Goal: Use online tool/utility: Utilize a website feature to perform a specific function

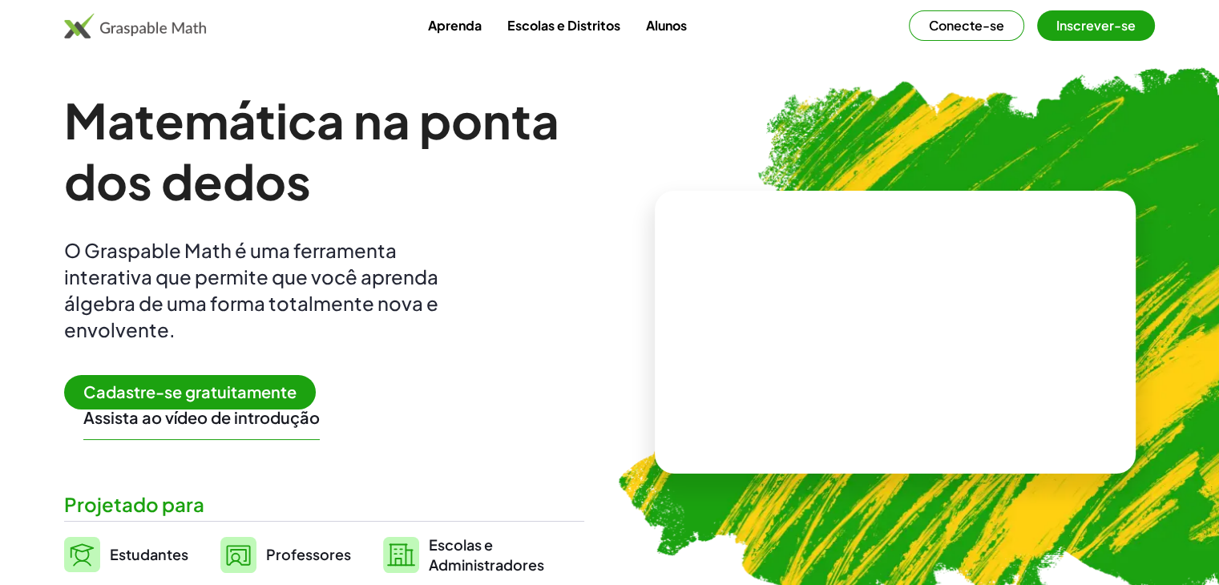
click at [170, 370] on div "Matemática na ponta dos dedos O Graspable Math é uma ferramenta interativa que …" at bounding box center [324, 332] width 520 height 485
click at [284, 400] on font "Cadastre-se gratuitamente" at bounding box center [189, 392] width 213 height 20
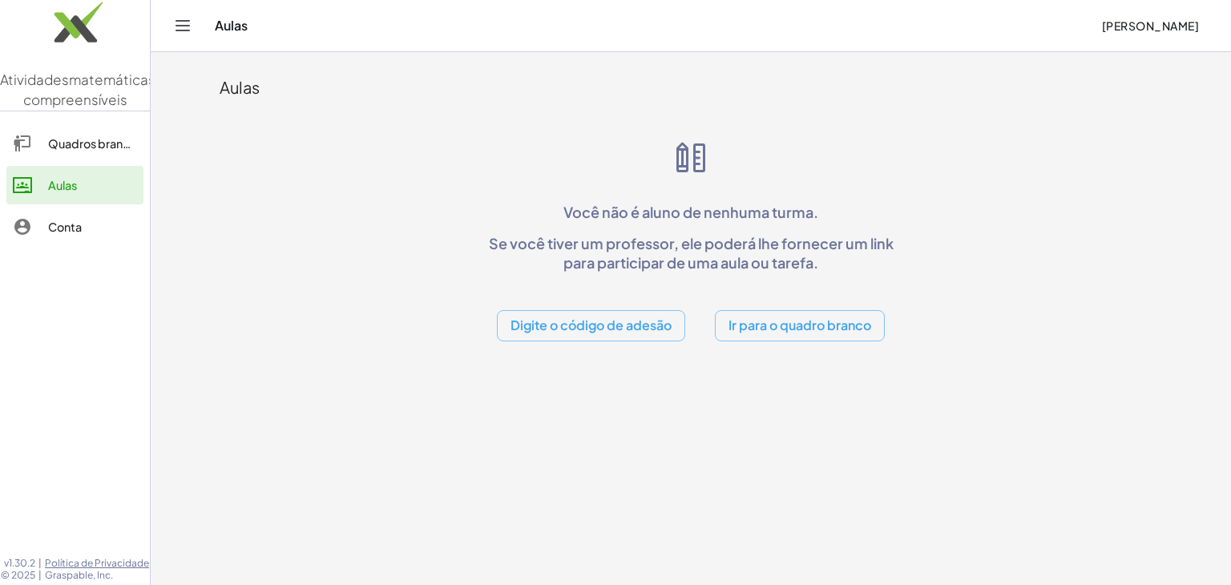
click at [815, 329] on font "Ir para o quadro branco" at bounding box center [800, 325] width 143 height 17
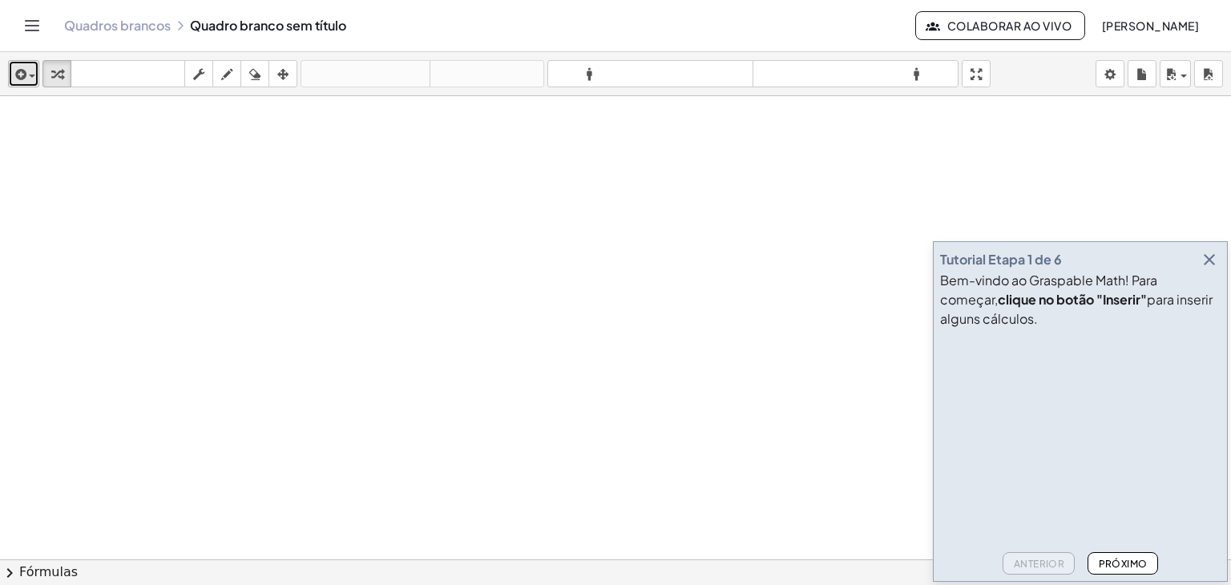
click at [22, 75] on icon "button" at bounding box center [19, 74] width 14 height 19
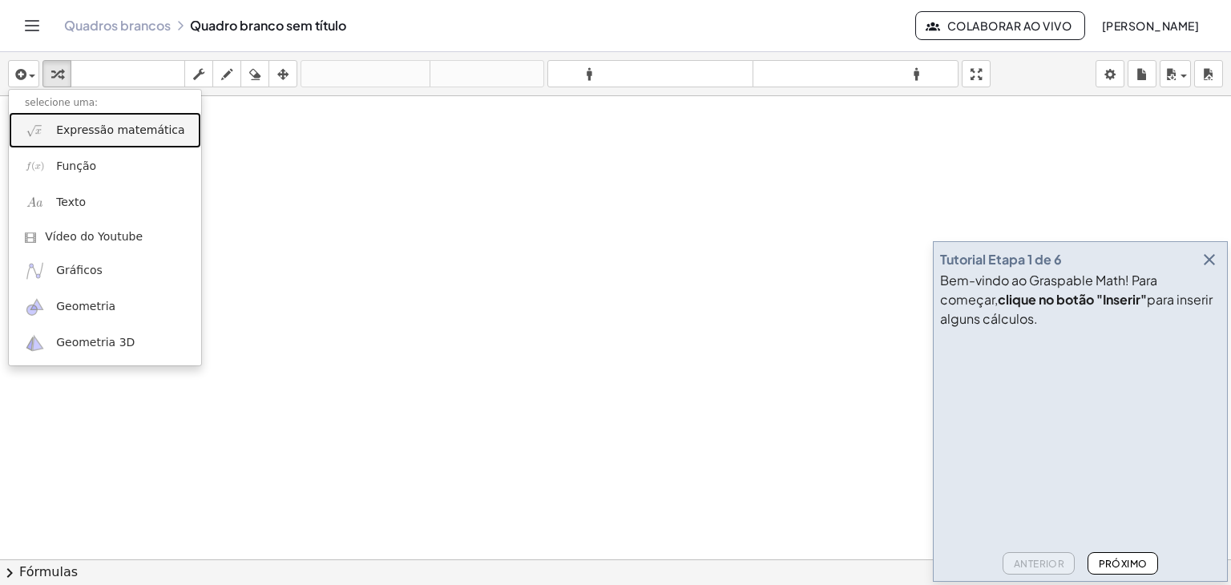
click at [103, 135] on font "Expressão matemática" at bounding box center [120, 129] width 128 height 13
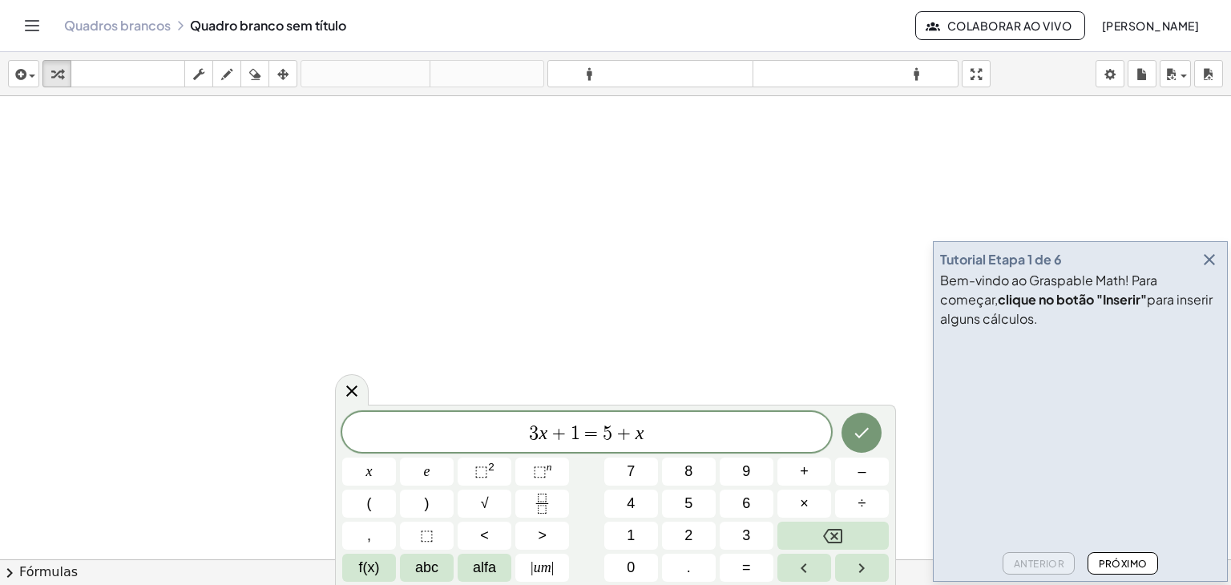
click at [671, 440] on span "3 x + 1 = 5 + x ​" at bounding box center [586, 434] width 489 height 22
click at [633, 478] on font "7" at bounding box center [631, 471] width 8 height 16
click at [391, 475] on button "x" at bounding box center [369, 472] width 54 height 28
click at [871, 499] on button "÷" at bounding box center [862, 504] width 54 height 28
click at [840, 536] on icon "Backspace" at bounding box center [832, 536] width 19 height 19
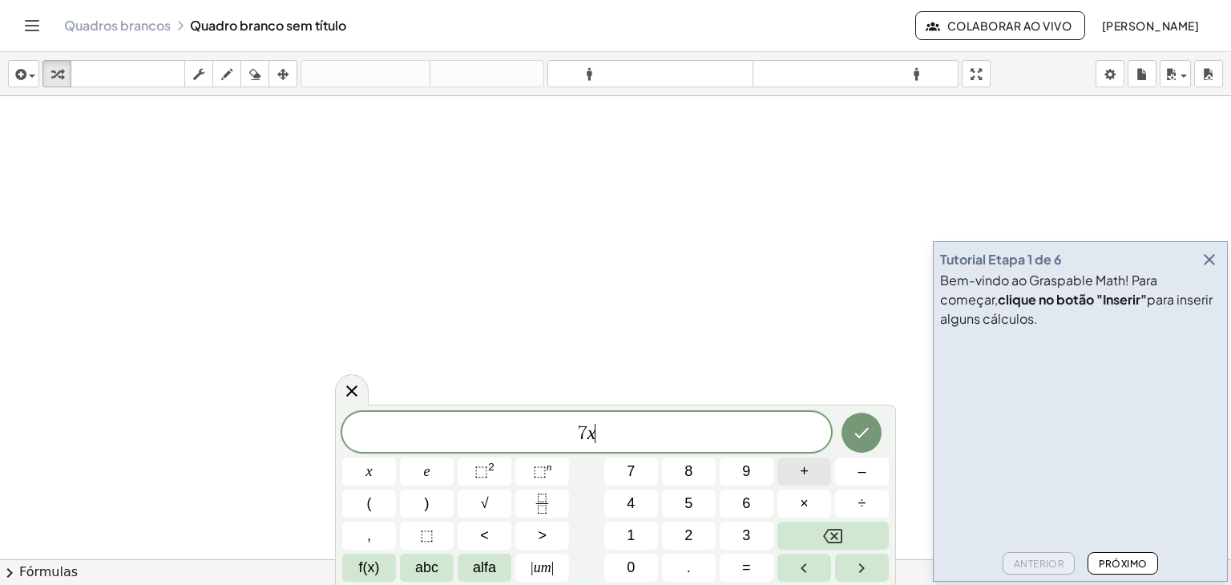
click at [802, 475] on font "+" at bounding box center [804, 471] width 9 height 16
click at [685, 533] on font "2" at bounding box center [689, 536] width 8 height 16
click at [746, 573] on font "=" at bounding box center [746, 568] width 9 height 16
click at [689, 536] on font "2" at bounding box center [689, 536] width 8 height 16
click at [366, 472] on font "x" at bounding box center [369, 471] width 6 height 16
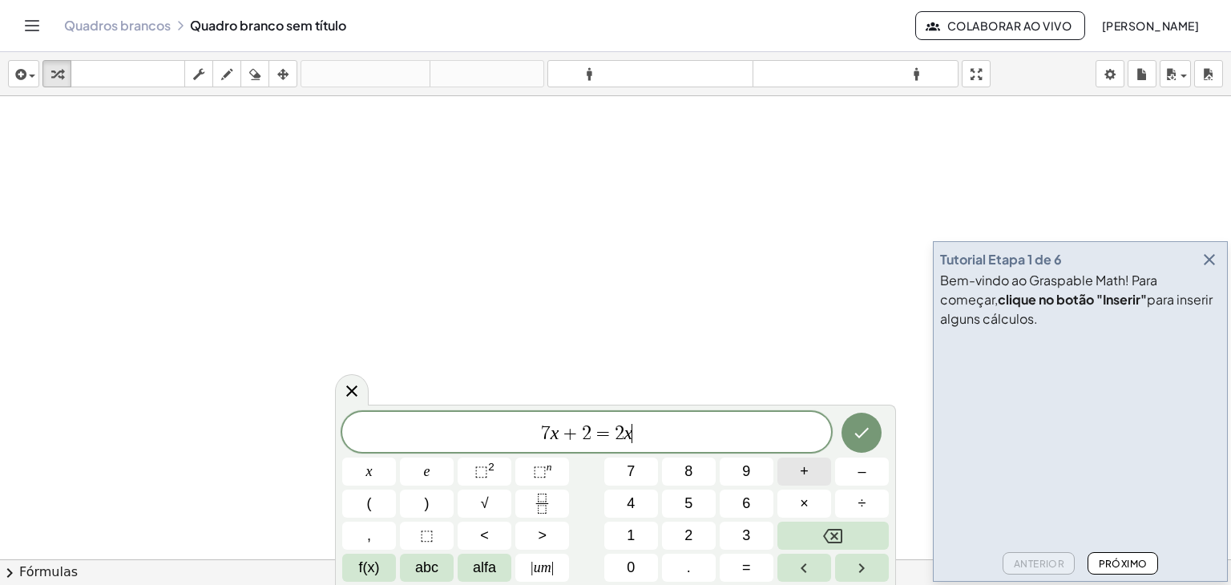
click at [816, 475] on button "+" at bounding box center [805, 472] width 54 height 28
click at [573, 437] on span "2" at bounding box center [576, 433] width 10 height 19
click at [568, 436] on span "+" at bounding box center [559, 433] width 23 height 19
click at [789, 540] on button "Backspace" at bounding box center [833, 536] width 111 height 28
click at [849, 477] on button "–" at bounding box center [862, 472] width 54 height 28
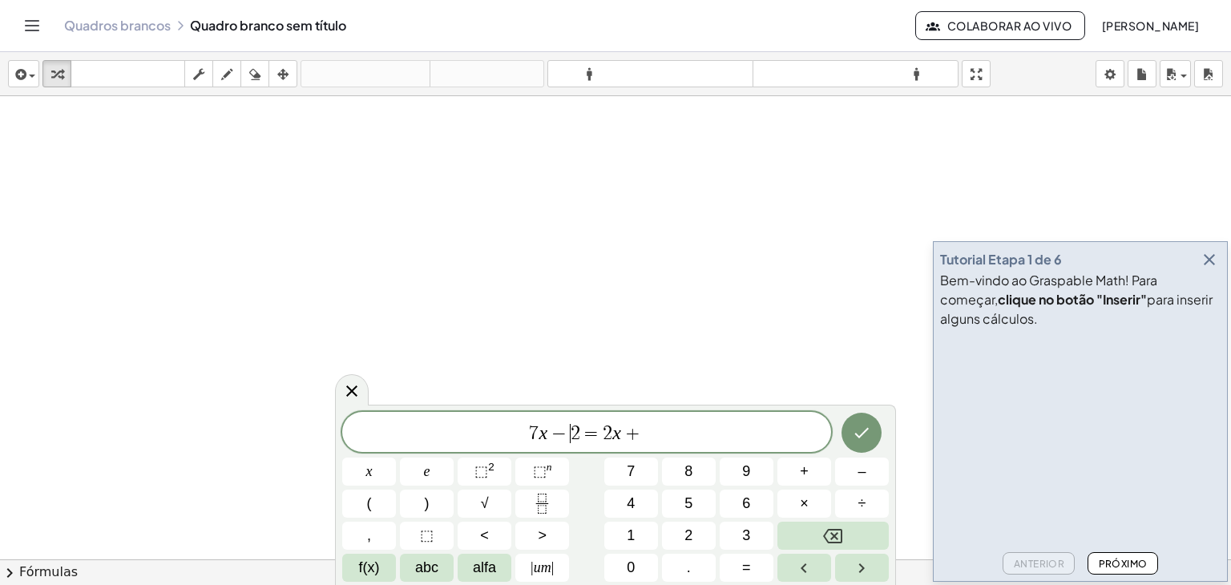
click at [713, 439] on span "7 x − ​ 2 = 2 x +" at bounding box center [586, 434] width 489 height 22
click at [619, 543] on button "1" at bounding box center [632, 536] width 54 height 28
click at [738, 527] on button "3" at bounding box center [747, 536] width 54 height 28
click at [863, 426] on icon "Feito" at bounding box center [861, 432] width 19 height 19
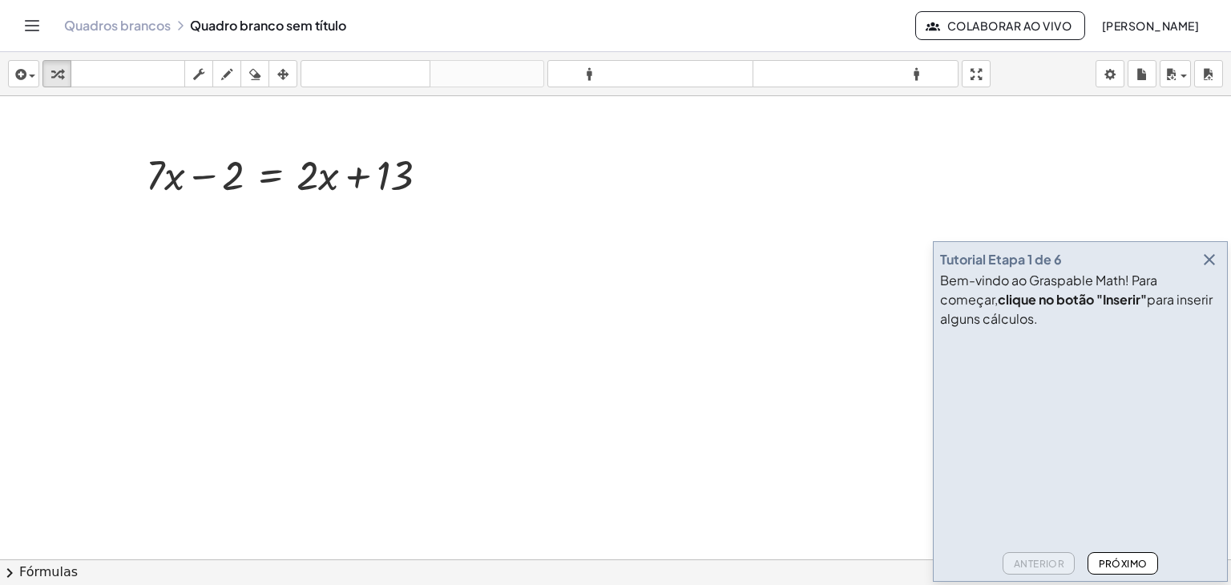
click at [1110, 565] on font "Próximo" at bounding box center [1123, 564] width 49 height 12
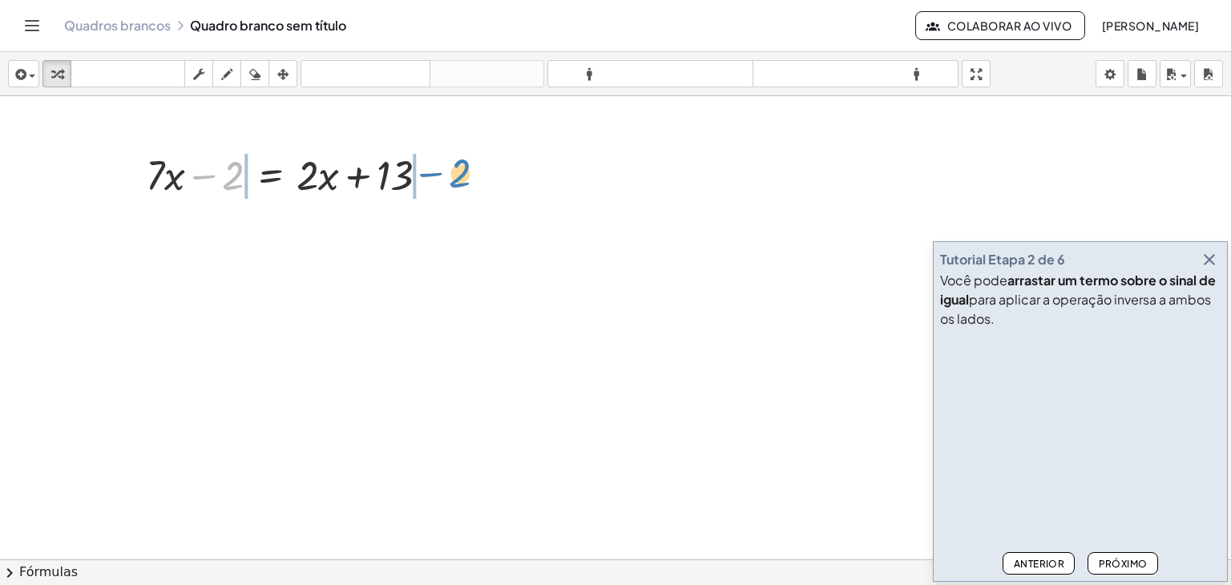
drag, startPoint x: 224, startPoint y: 176, endPoint x: 451, endPoint y: 178, distance: 226.9
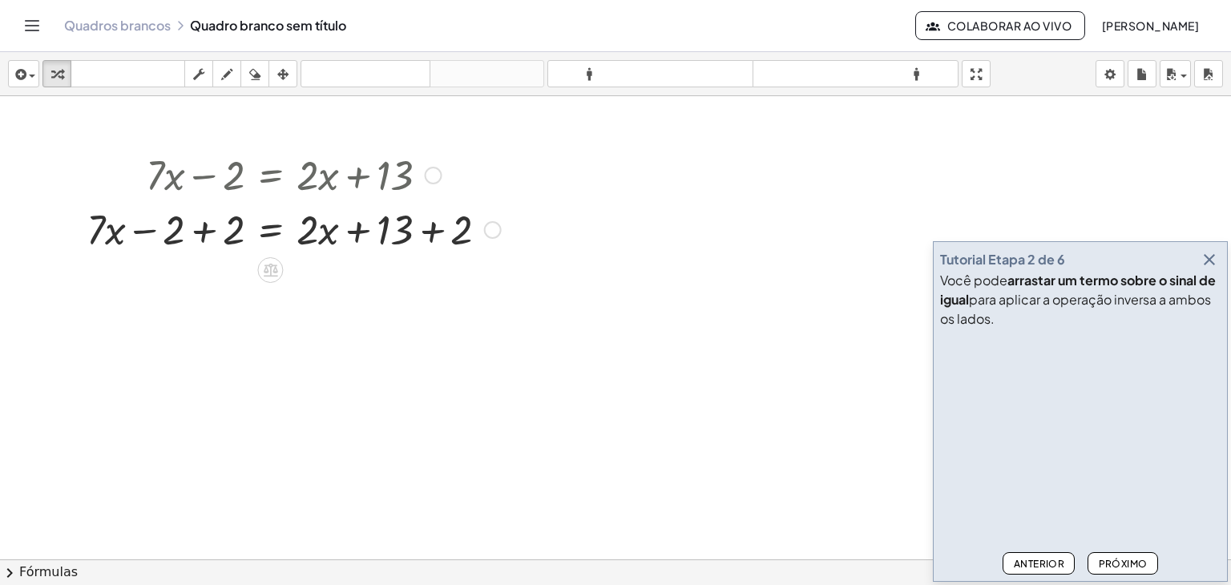
click at [317, 176] on div at bounding box center [294, 174] width 431 height 55
drag, startPoint x: 313, startPoint y: 231, endPoint x: 152, endPoint y: 228, distance: 161.2
click at [152, 228] on div at bounding box center [294, 228] width 431 height 55
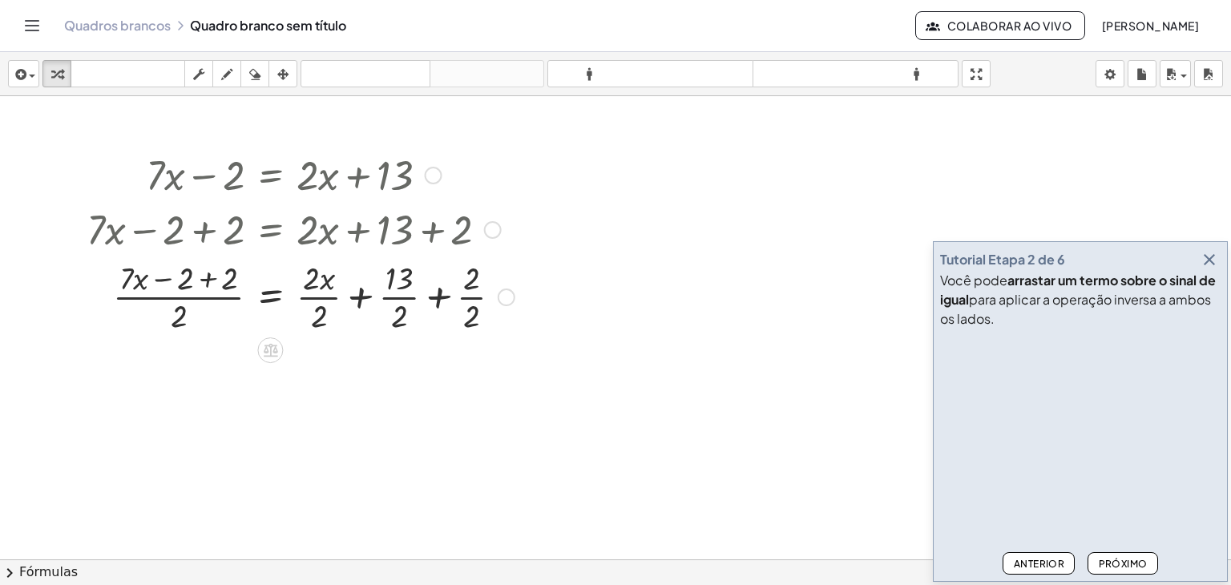
click at [507, 301] on div at bounding box center [507, 298] width 18 height 18
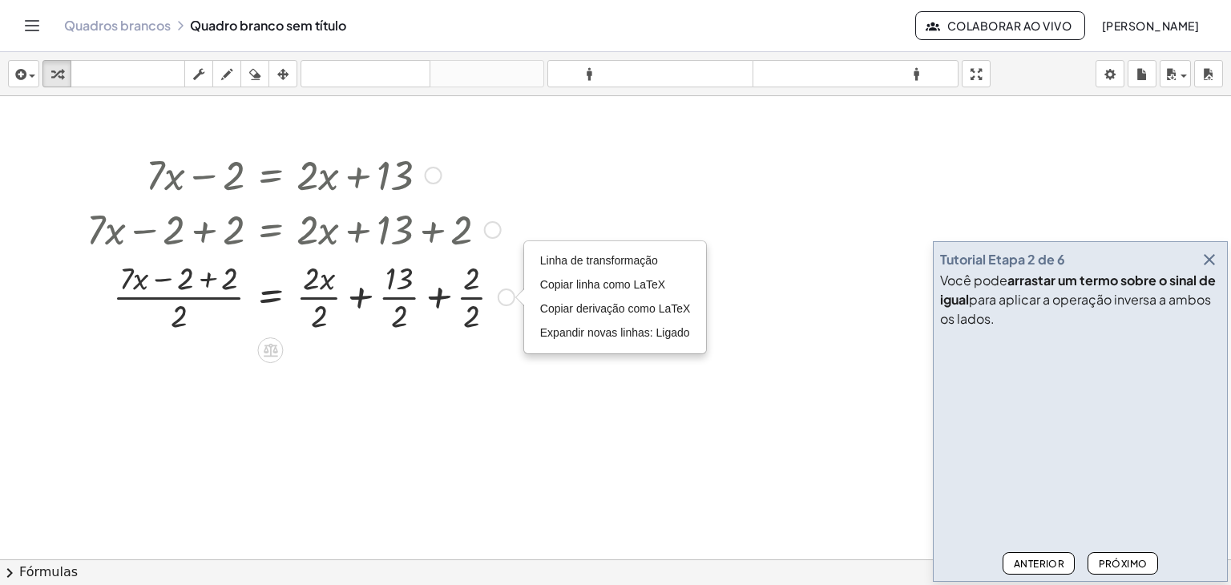
click at [342, 305] on div at bounding box center [301, 296] width 444 height 80
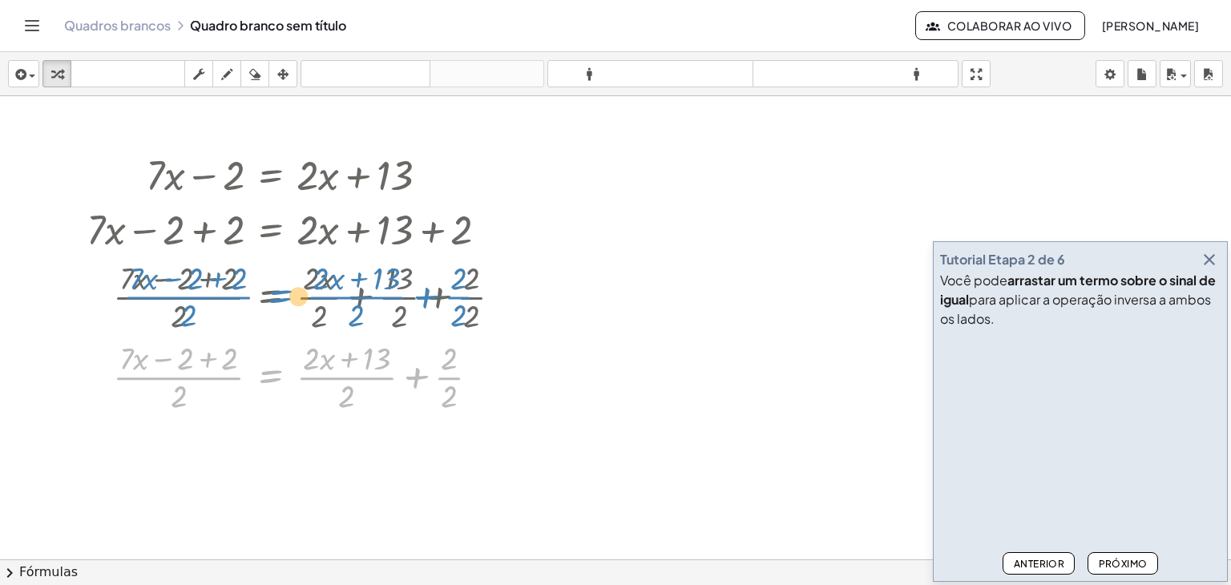
drag, startPoint x: 277, startPoint y: 304, endPoint x: 284, endPoint y: 224, distance: 79.7
click at [270, 176] on div "+ · 7 · x − 2 = + · 2 · x + 13 + · 7 · x − 2 + 2 = + · 2 · x + 13 + 2 · ( + · 7…" at bounding box center [270, 176] width 0 height 0
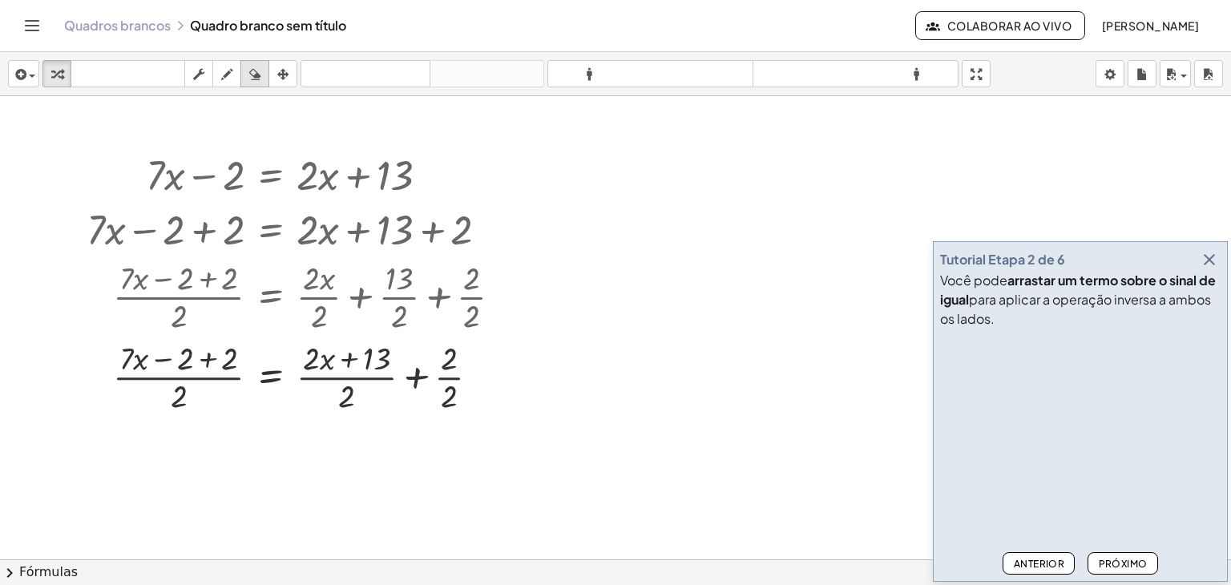
click at [253, 74] on icon "button" at bounding box center [254, 74] width 11 height 19
click at [356, 358] on div at bounding box center [615, 559] width 1231 height 927
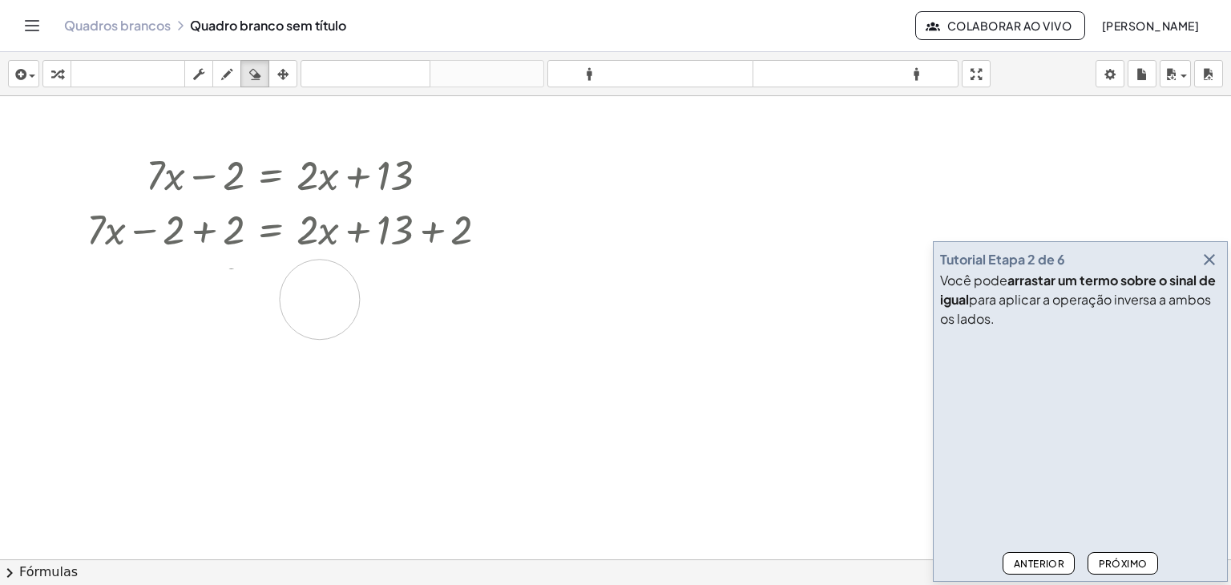
drag, startPoint x: 331, startPoint y: 357, endPoint x: 320, endPoint y: 299, distance: 58.8
click at [320, 299] on div at bounding box center [615, 559] width 1231 height 927
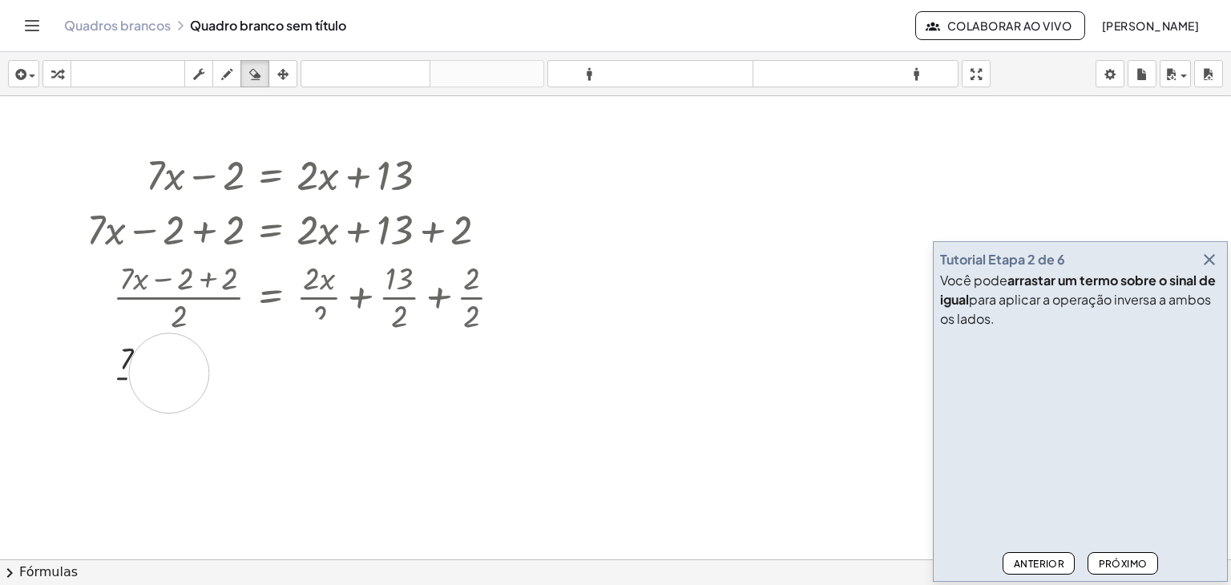
drag, startPoint x: 455, startPoint y: 381, endPoint x: 169, endPoint y: 373, distance: 285.5
click at [169, 373] on div at bounding box center [615, 559] width 1231 height 927
drag, startPoint x: 135, startPoint y: 366, endPoint x: 419, endPoint y: 391, distance: 284.9
click at [419, 391] on div at bounding box center [615, 559] width 1231 height 927
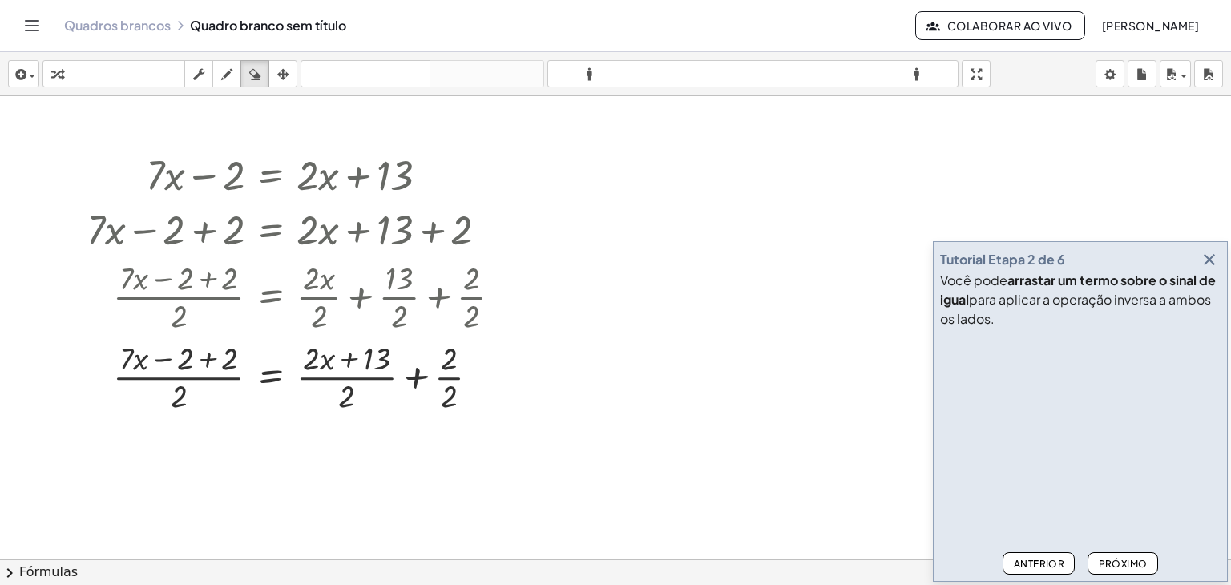
click at [1122, 558] on font "Próximo" at bounding box center [1123, 564] width 49 height 12
click at [205, 361] on div at bounding box center [615, 559] width 1231 height 927
click at [224, 83] on icon "button" at bounding box center [226, 74] width 11 height 19
click at [204, 358] on div at bounding box center [615, 559] width 1231 height 927
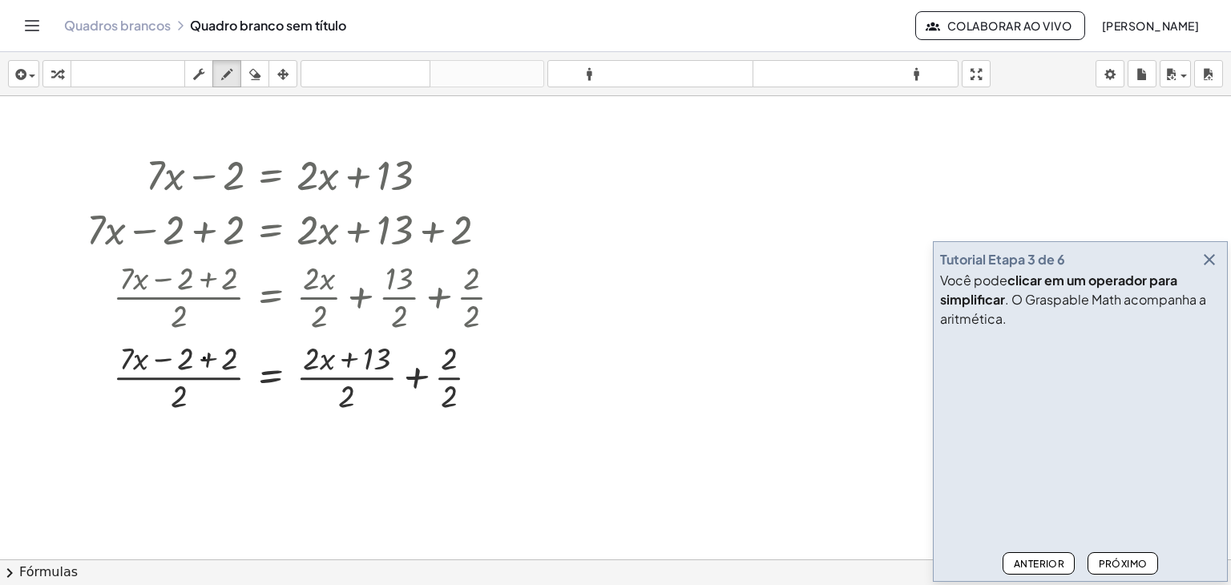
click at [204, 89] on div "inserir selecione uma: Expressão matemática Função Texto Vídeo do Youtube Gráfi…" at bounding box center [615, 74] width 1231 height 44
click at [199, 73] on icon "button" at bounding box center [198, 74] width 11 height 19
click at [204, 370] on div at bounding box center [301, 376] width 444 height 80
click at [63, 82] on div "button" at bounding box center [57, 73] width 21 height 19
click at [205, 360] on div at bounding box center [301, 376] width 444 height 80
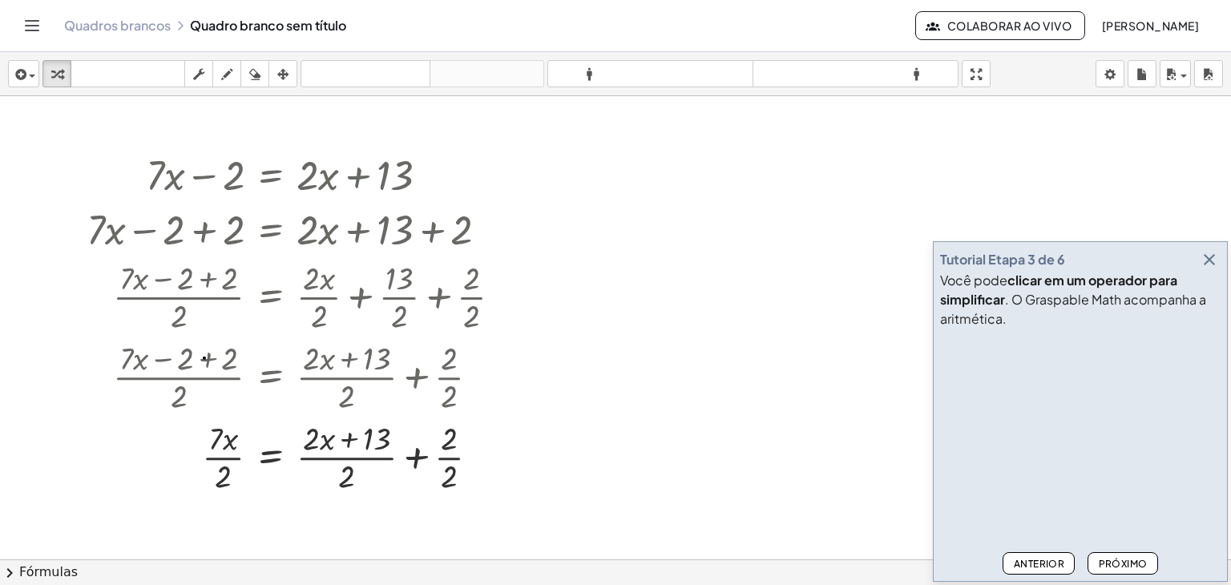
click at [1029, 563] on font "Anterior" at bounding box center [1039, 564] width 51 height 12
click at [255, 73] on icon "button" at bounding box center [254, 74] width 11 height 19
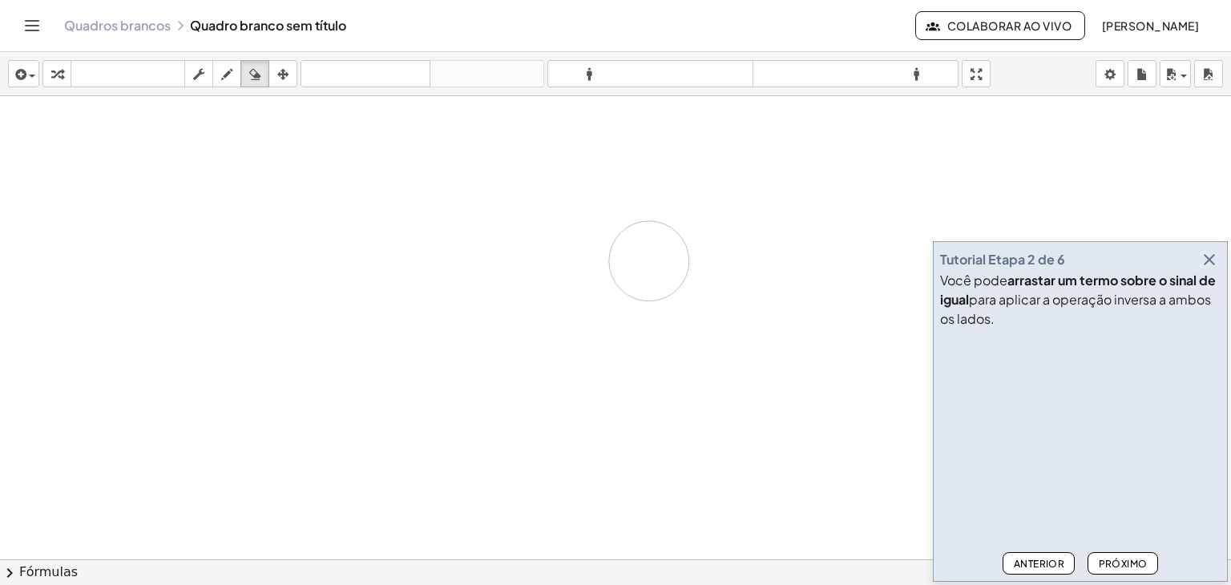
drag, startPoint x: 159, startPoint y: 216, endPoint x: 646, endPoint y: 258, distance: 489.3
click at [649, 259] on div at bounding box center [615, 559] width 1231 height 927
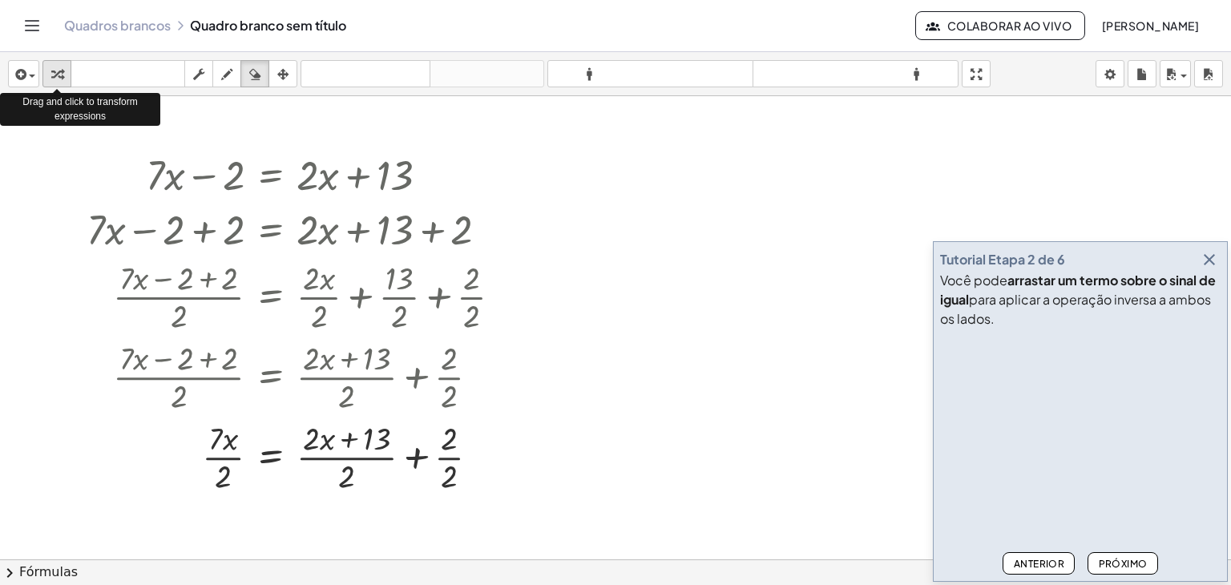
click at [58, 69] on icon "button" at bounding box center [56, 74] width 11 height 19
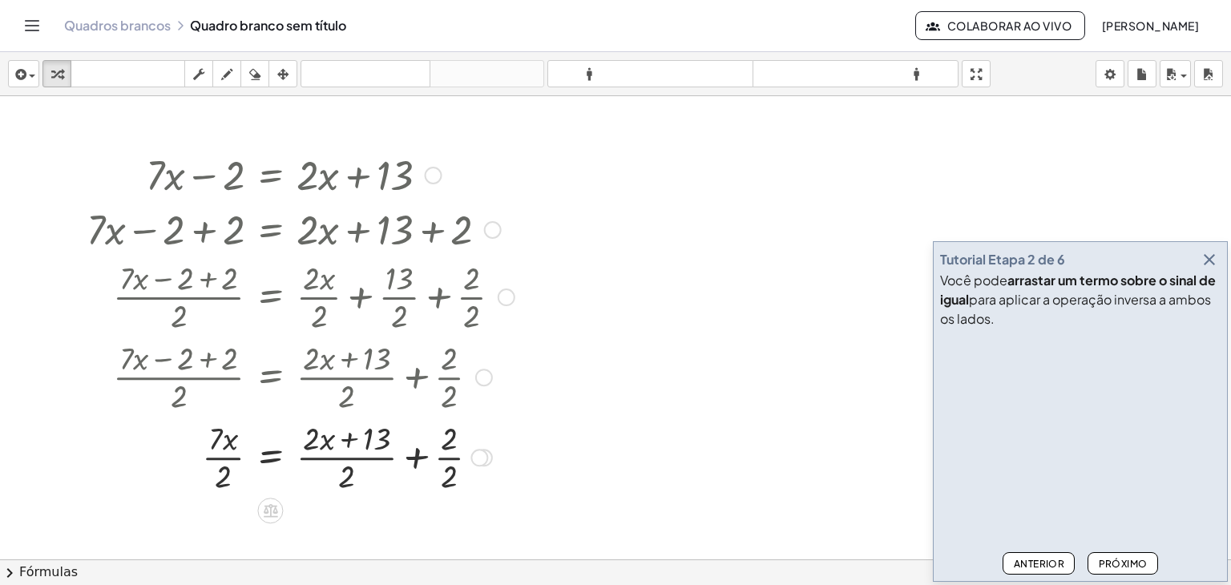
drag, startPoint x: 161, startPoint y: 228, endPoint x: 330, endPoint y: 188, distance: 173.7
click at [348, 215] on div at bounding box center [301, 228] width 444 height 55
click at [324, 188] on div at bounding box center [301, 174] width 444 height 55
click at [1110, 561] on font "Próximo" at bounding box center [1123, 564] width 49 height 12
click at [27, 87] on div "inserir selecione uma: Expressão matemática Função Texto Vídeo do Youtube Gráfi…" at bounding box center [615, 74] width 1231 height 44
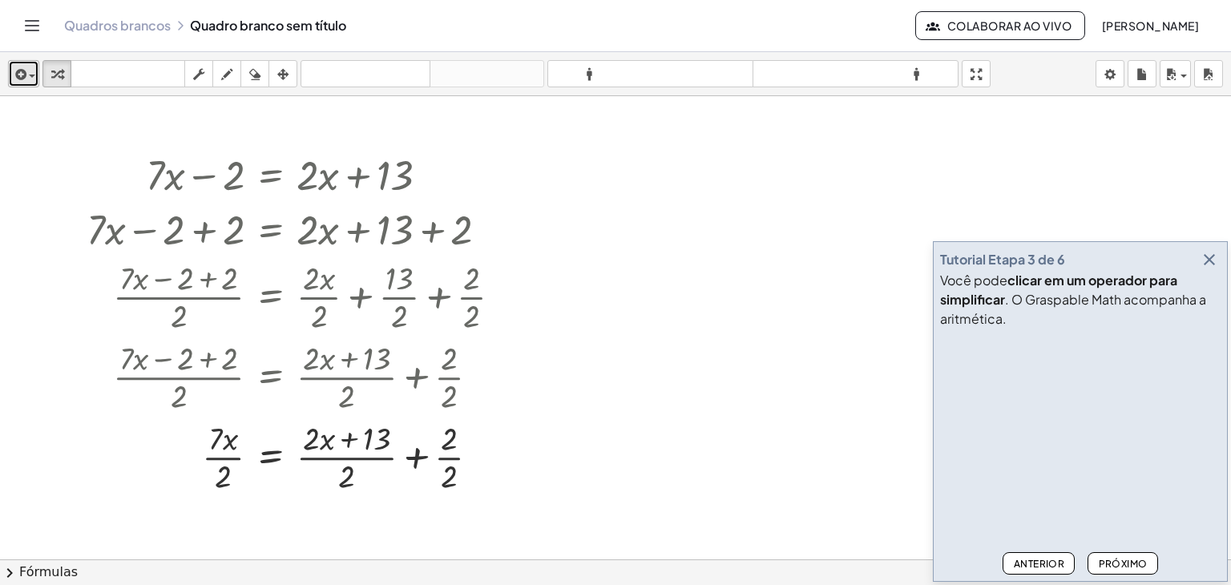
click at [32, 67] on div "button" at bounding box center [23, 73] width 23 height 19
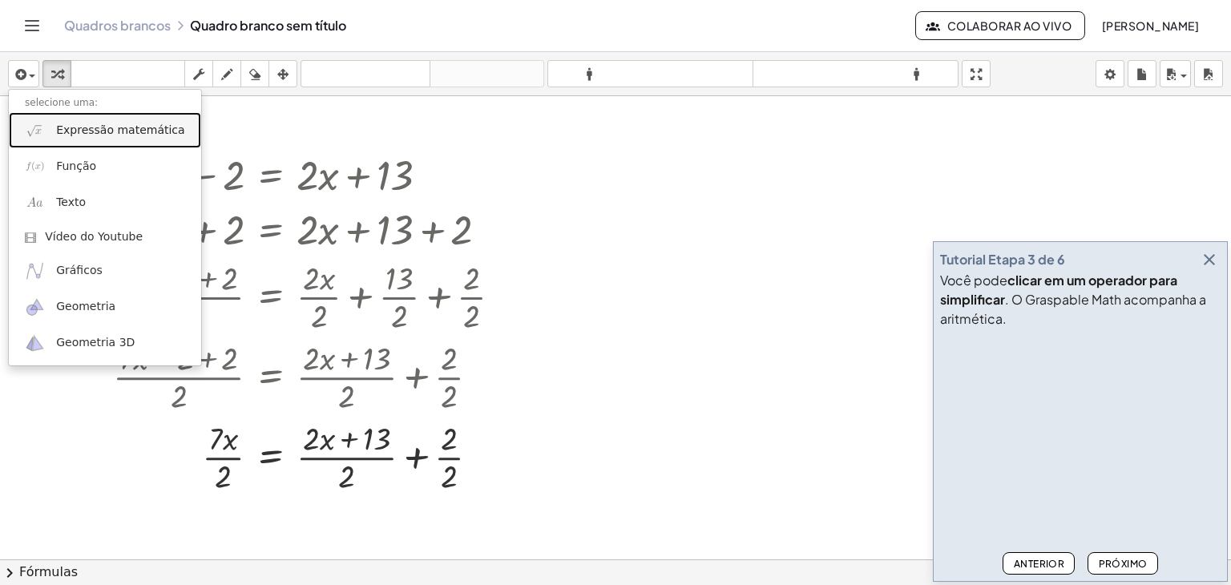
click at [82, 137] on span "Expressão matemática" at bounding box center [120, 131] width 128 height 16
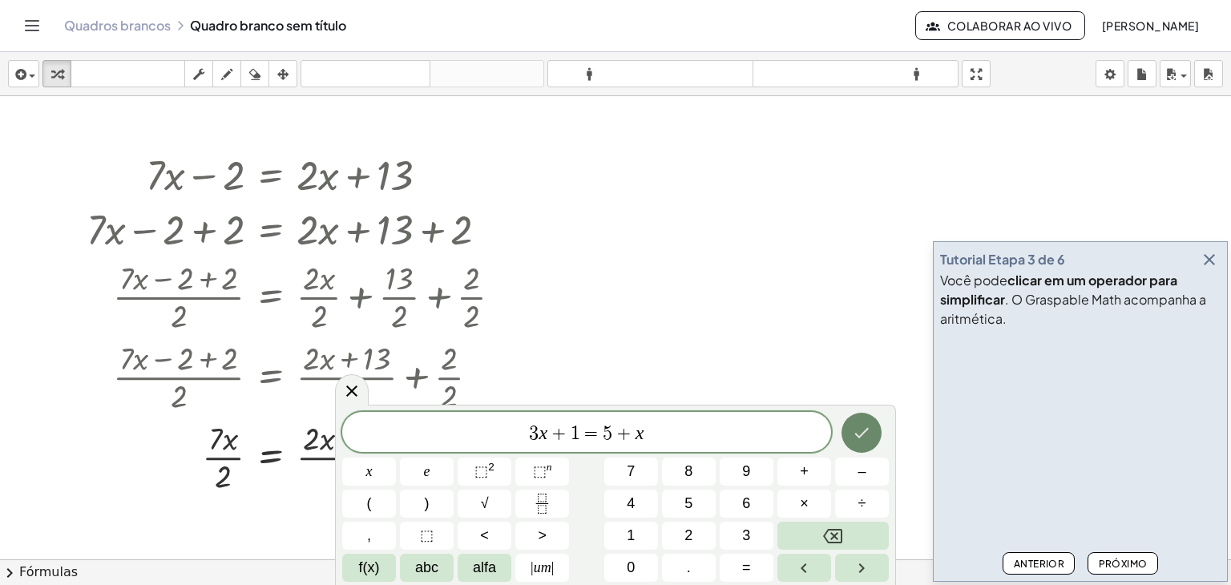
click at [868, 441] on icon "Feito" at bounding box center [861, 432] width 19 height 19
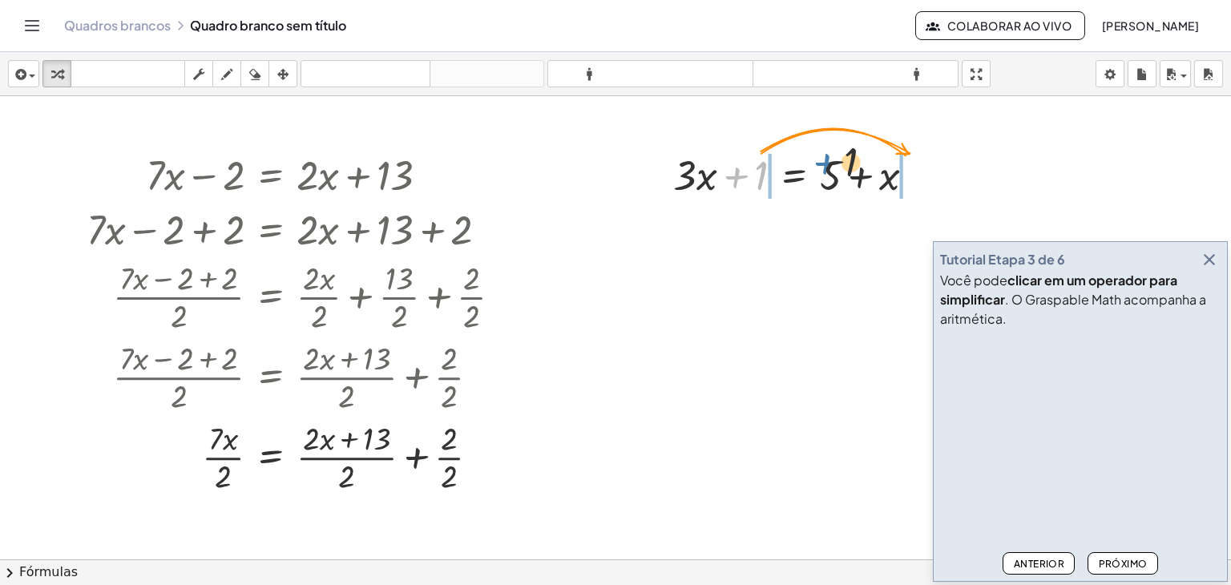
click at [904, 161] on div at bounding box center [800, 174] width 270 height 55
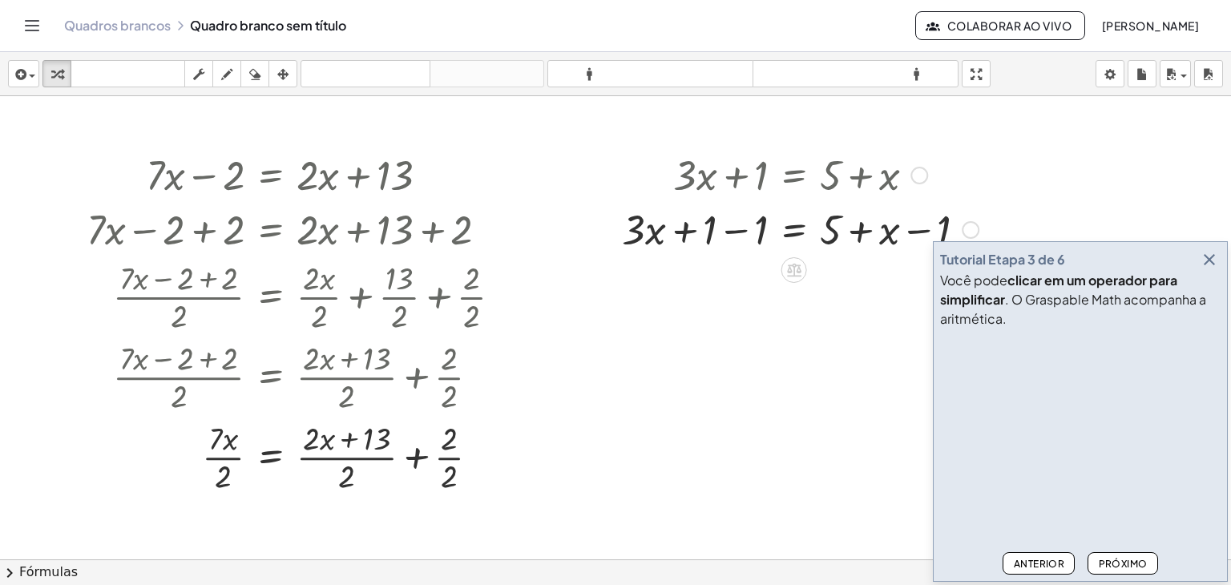
click at [725, 238] on div at bounding box center [800, 228] width 373 height 55
drag, startPoint x: 879, startPoint y: 292, endPoint x: 726, endPoint y: 289, distance: 153.2
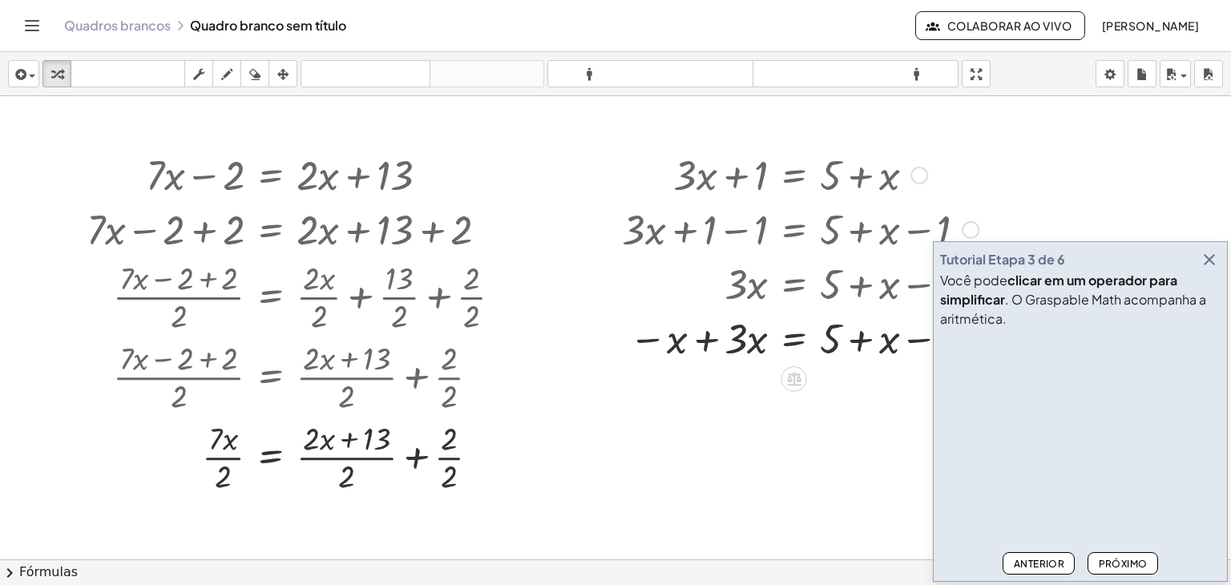
click at [907, 344] on div at bounding box center [826, 337] width 424 height 55
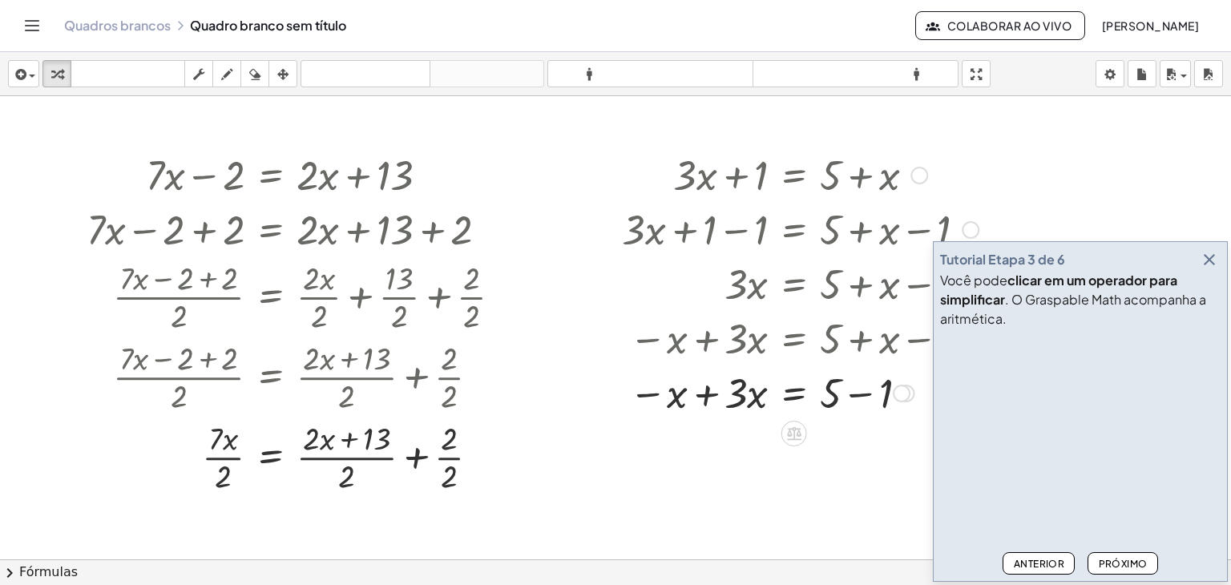
click at [721, 390] on div at bounding box center [826, 392] width 424 height 55
click at [851, 405] on div at bounding box center [826, 392] width 424 height 55
click at [1106, 568] on font "Próximo" at bounding box center [1123, 564] width 49 height 12
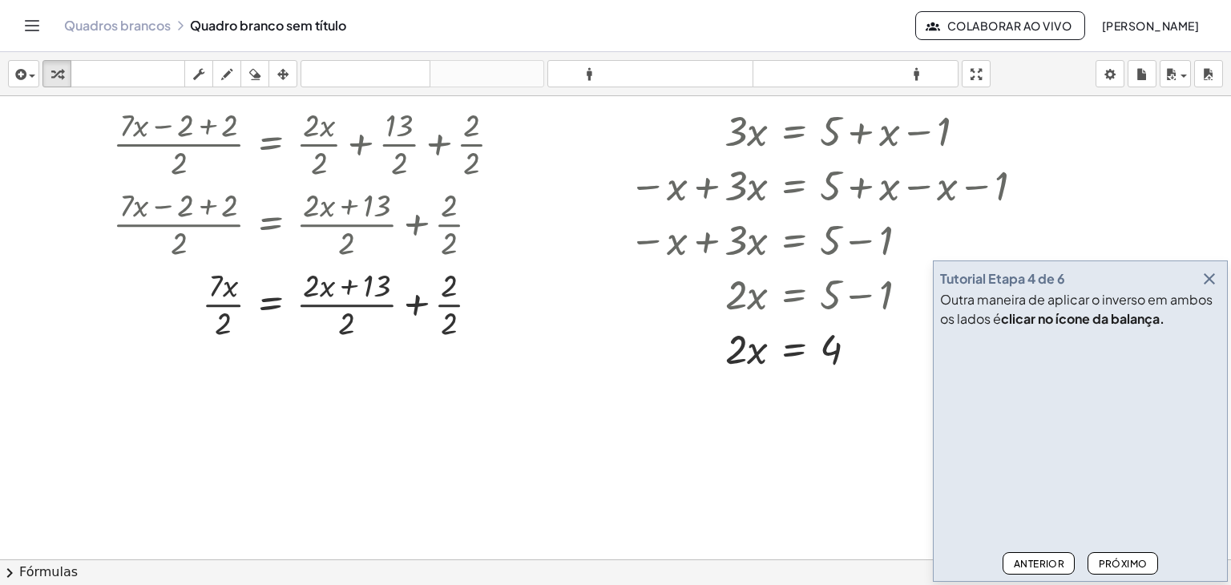
scroll to position [154, 0]
click at [793, 386] on icon at bounding box center [794, 389] width 14 height 14
click at [734, 390] on div "+" at bounding box center [731, 389] width 26 height 26
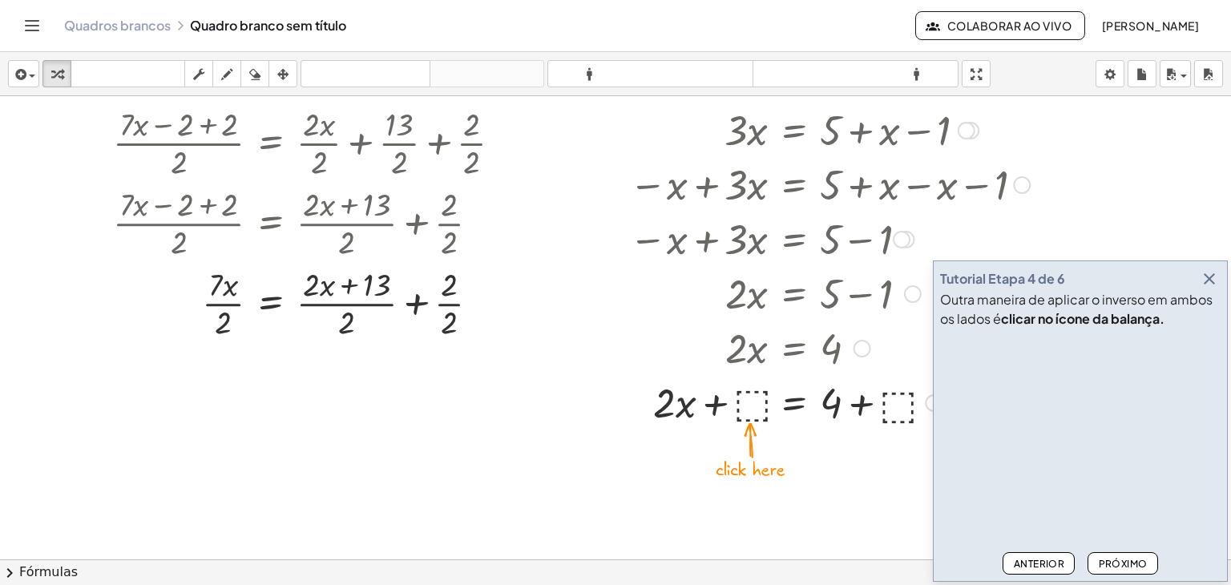
click at [748, 407] on div at bounding box center [826, 401] width 424 height 55
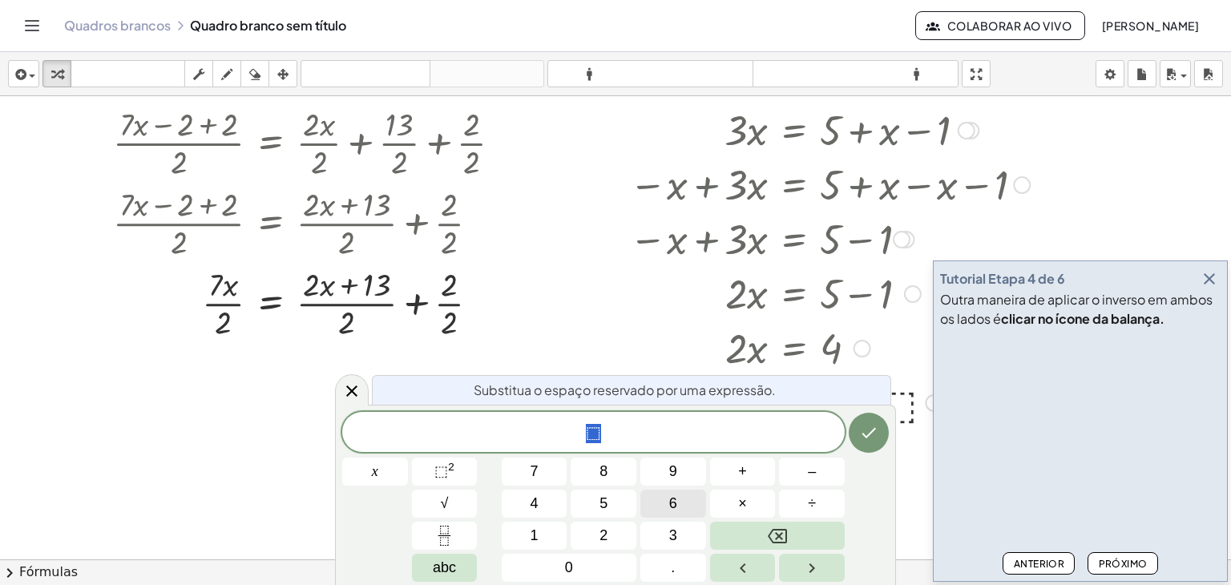
click at [657, 498] on button "6" at bounding box center [674, 504] width 66 height 28
click at [858, 447] on button "Feito" at bounding box center [869, 433] width 40 height 40
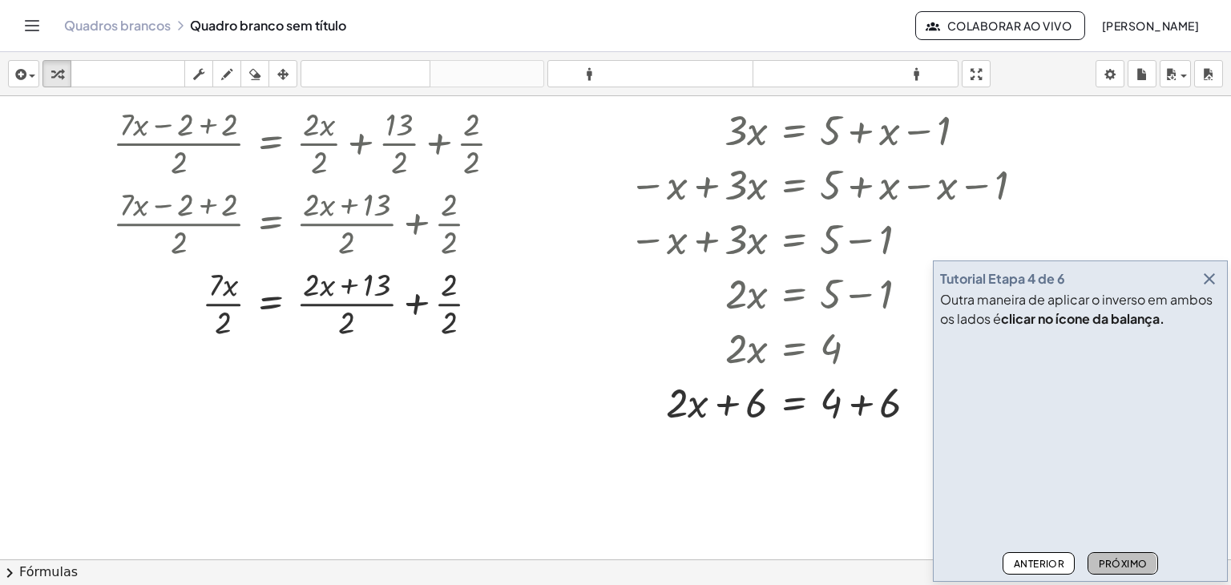
click at [1132, 565] on font "Próximo" at bounding box center [1123, 564] width 49 height 12
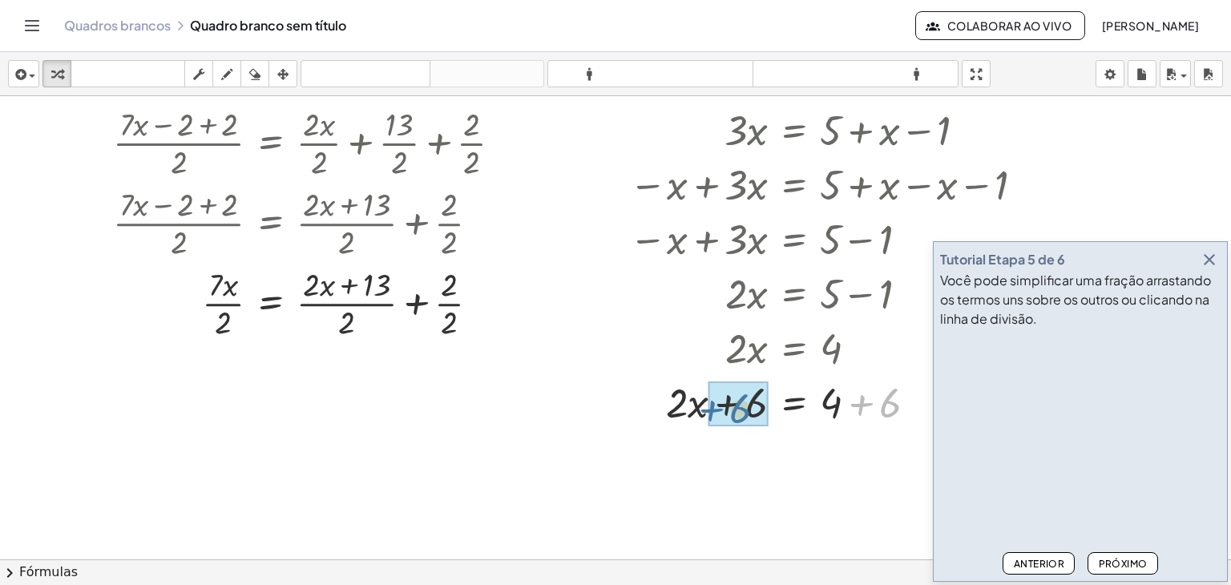
drag, startPoint x: 891, startPoint y: 404, endPoint x: 741, endPoint y: 410, distance: 150.0
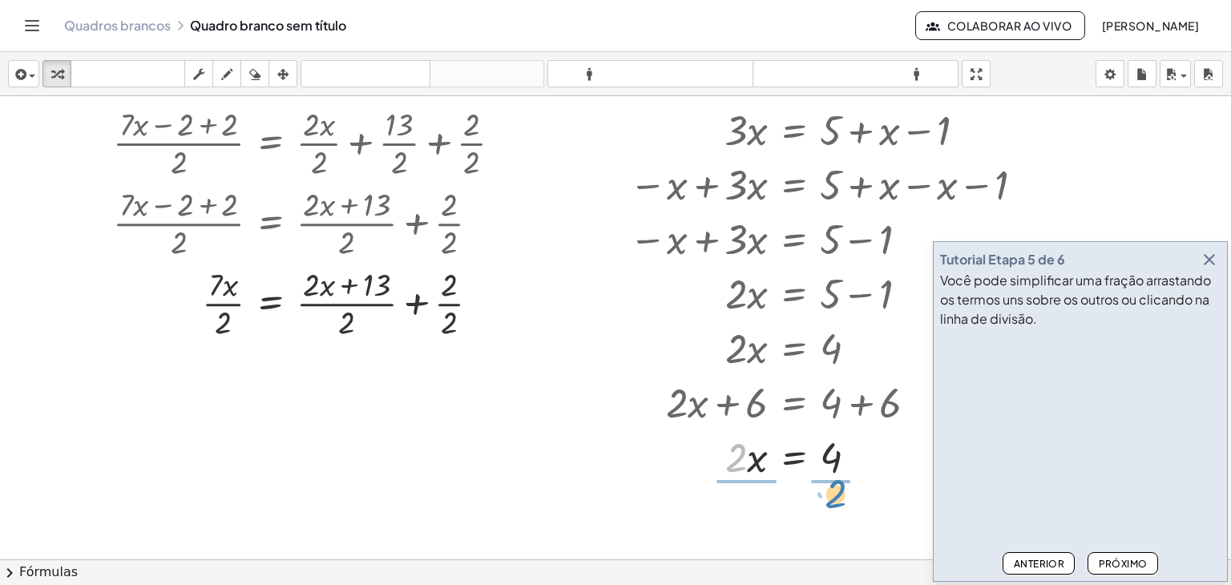
drag, startPoint x: 738, startPoint y: 460, endPoint x: 837, endPoint y: 496, distance: 105.8
click at [837, 477] on div at bounding box center [826, 456] width 424 height 80
click at [750, 475] on div at bounding box center [826, 456] width 424 height 80
click at [1130, 565] on font "Próximo" at bounding box center [1123, 564] width 49 height 12
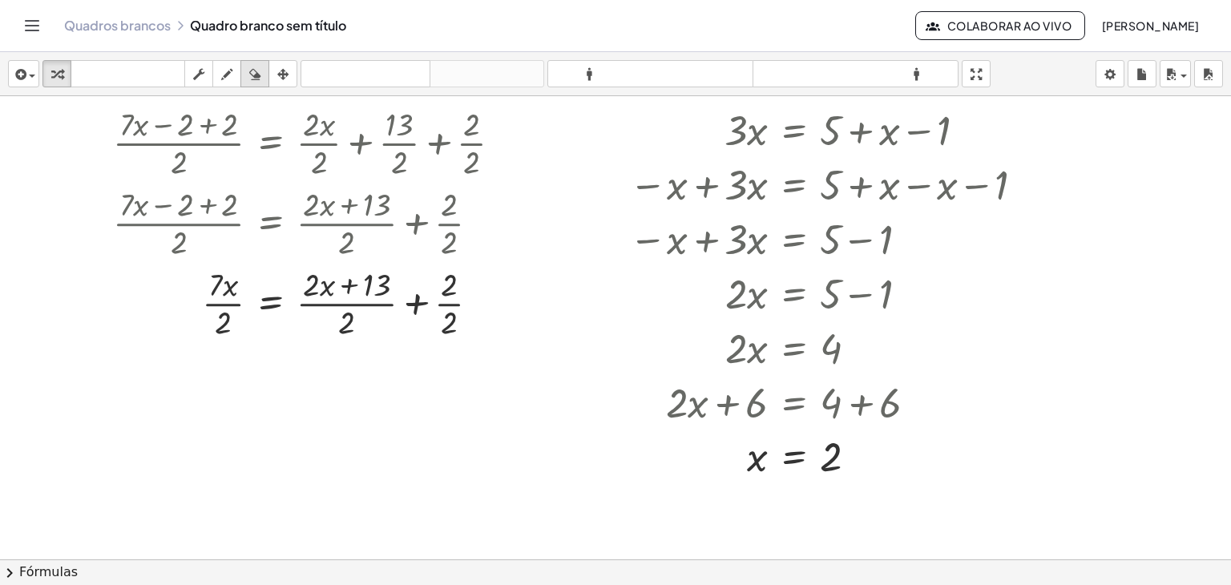
click at [257, 76] on icon "button" at bounding box center [254, 74] width 11 height 19
click at [786, 299] on div at bounding box center [615, 405] width 1231 height 927
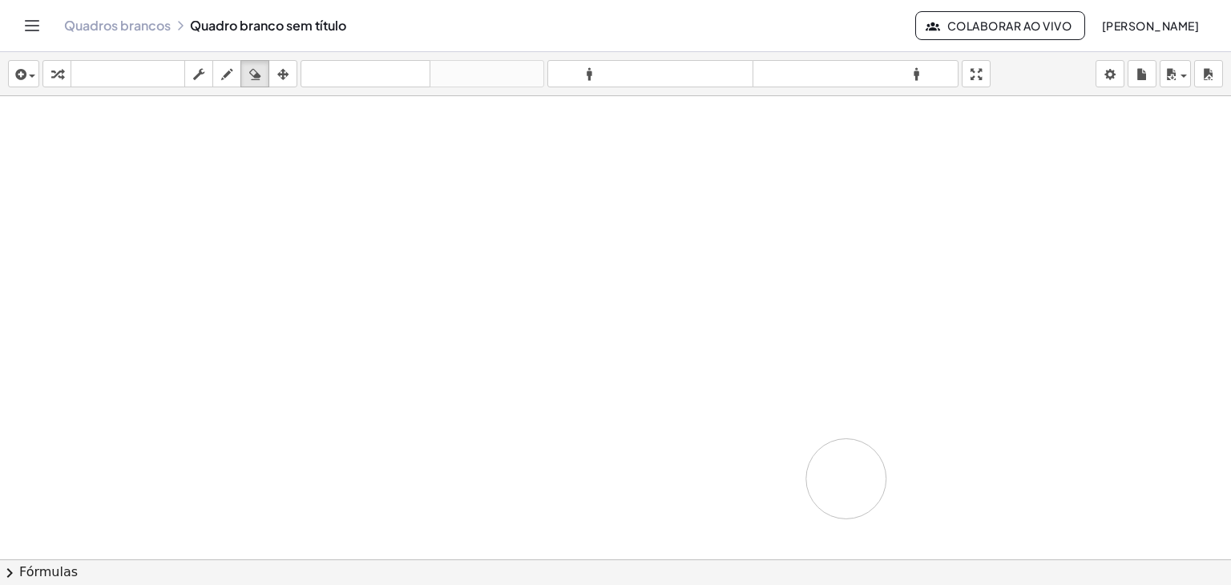
drag, startPoint x: 773, startPoint y: 196, endPoint x: 943, endPoint y: 470, distance: 321.9
click at [928, 469] on div at bounding box center [615, 405] width 1231 height 927
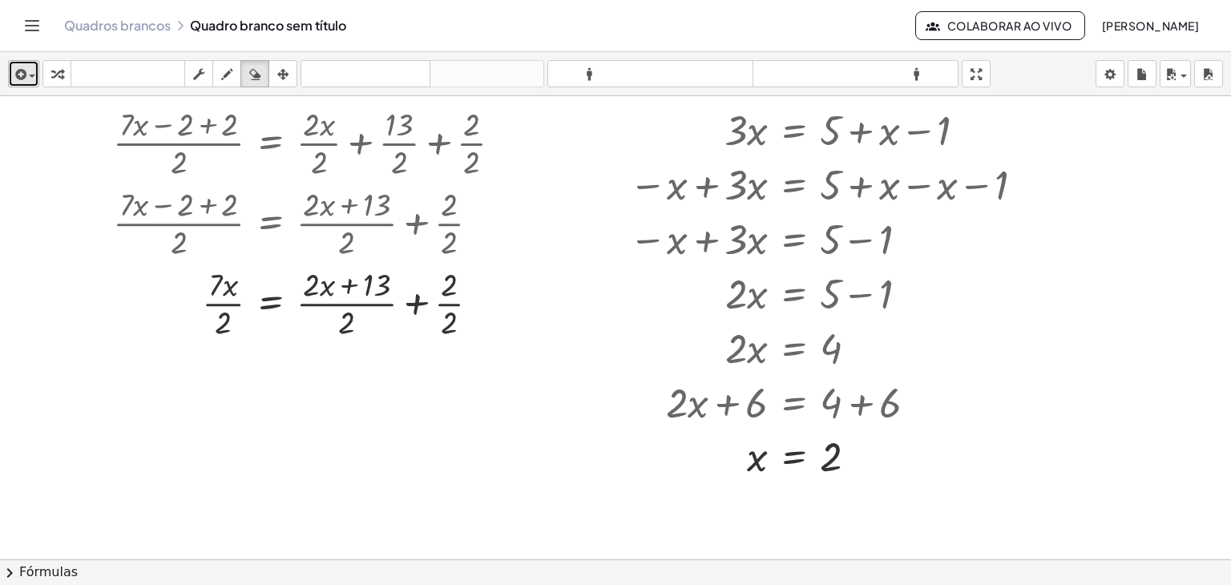
click at [10, 81] on button "inserir" at bounding box center [23, 73] width 31 height 27
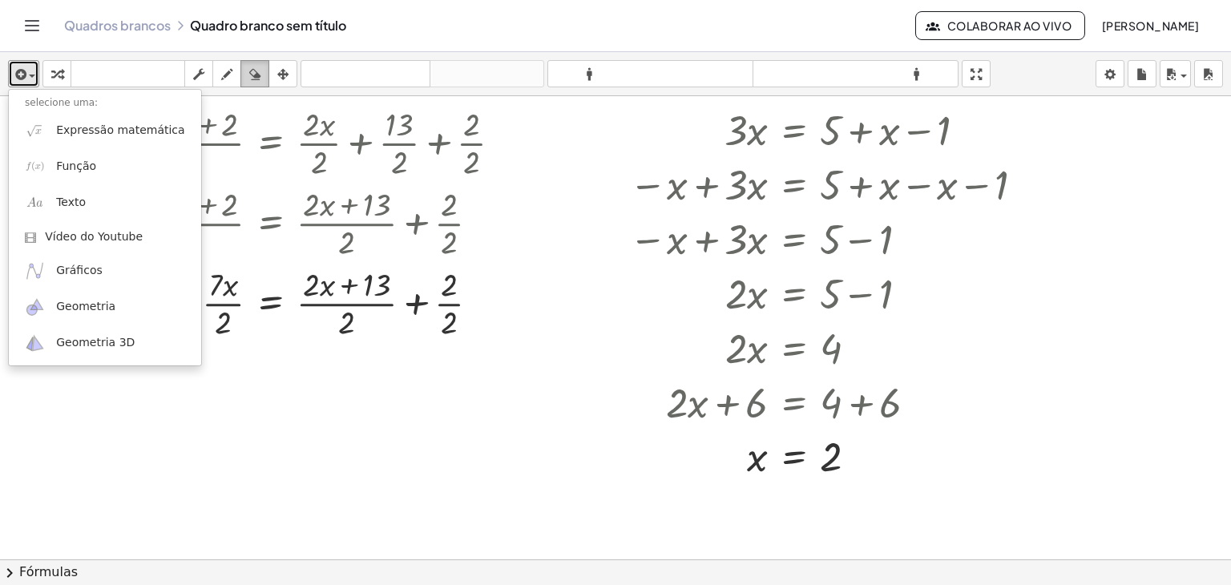
click at [256, 68] on icon "button" at bounding box center [254, 74] width 11 height 19
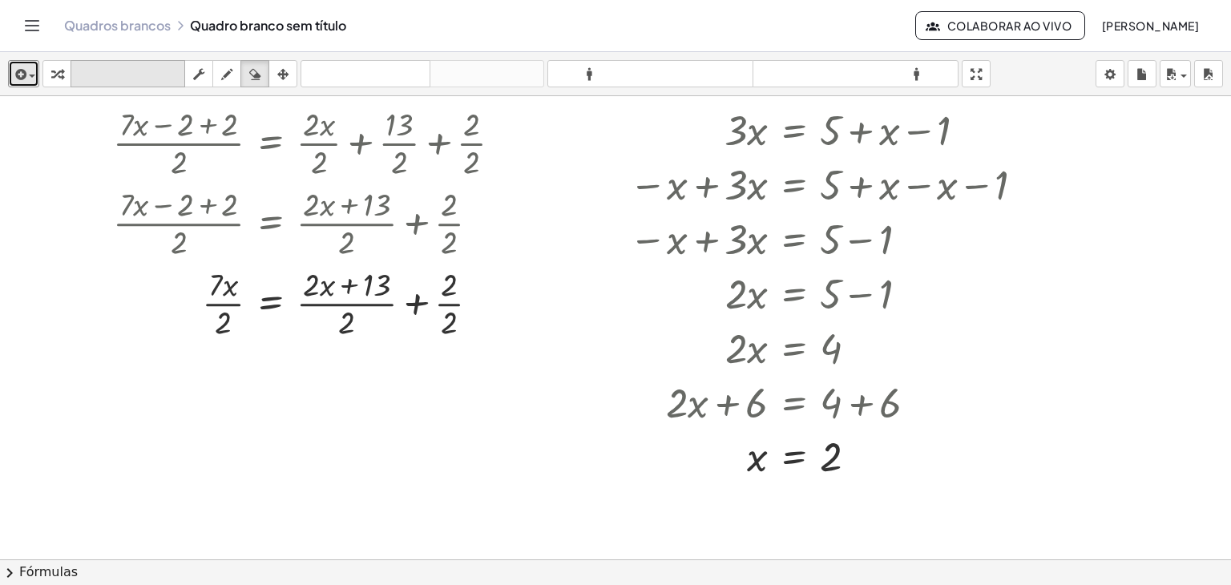
click at [95, 78] on font "teclado" at bounding box center [128, 74] width 107 height 15
click at [863, 449] on div at bounding box center [858, 458] width 18 height 18
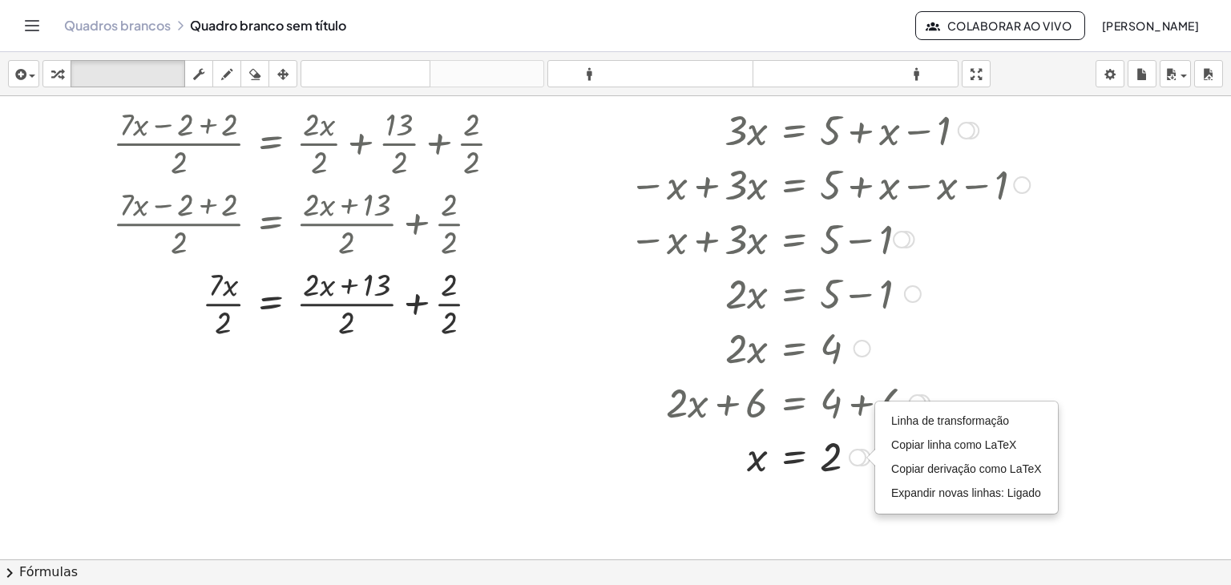
click at [895, 316] on div at bounding box center [826, 292] width 424 height 55
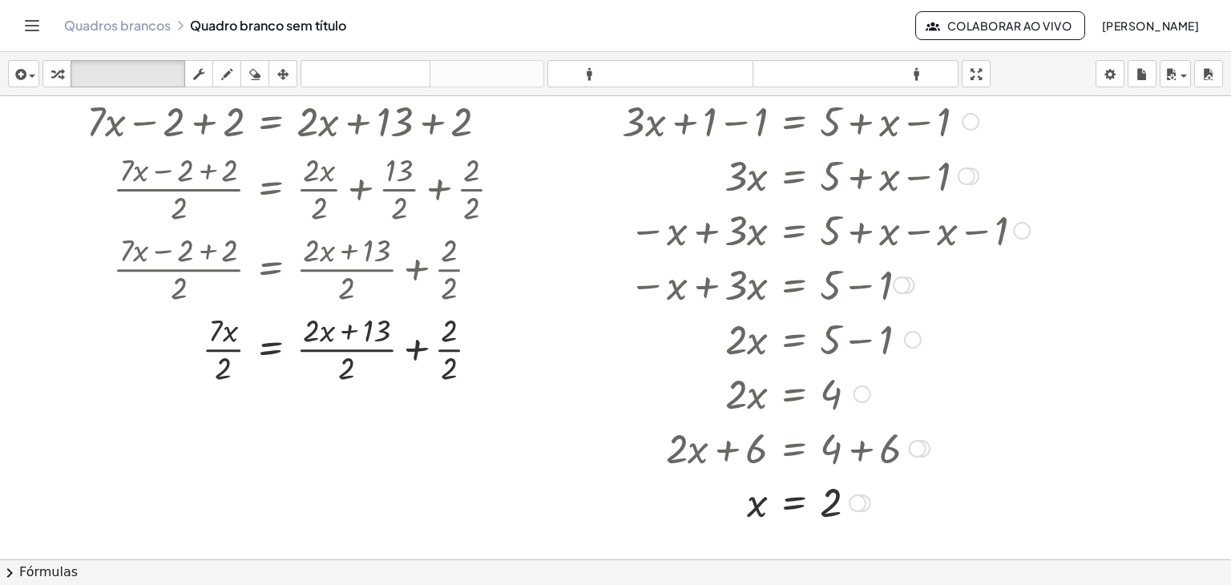
scroll to position [80, 0]
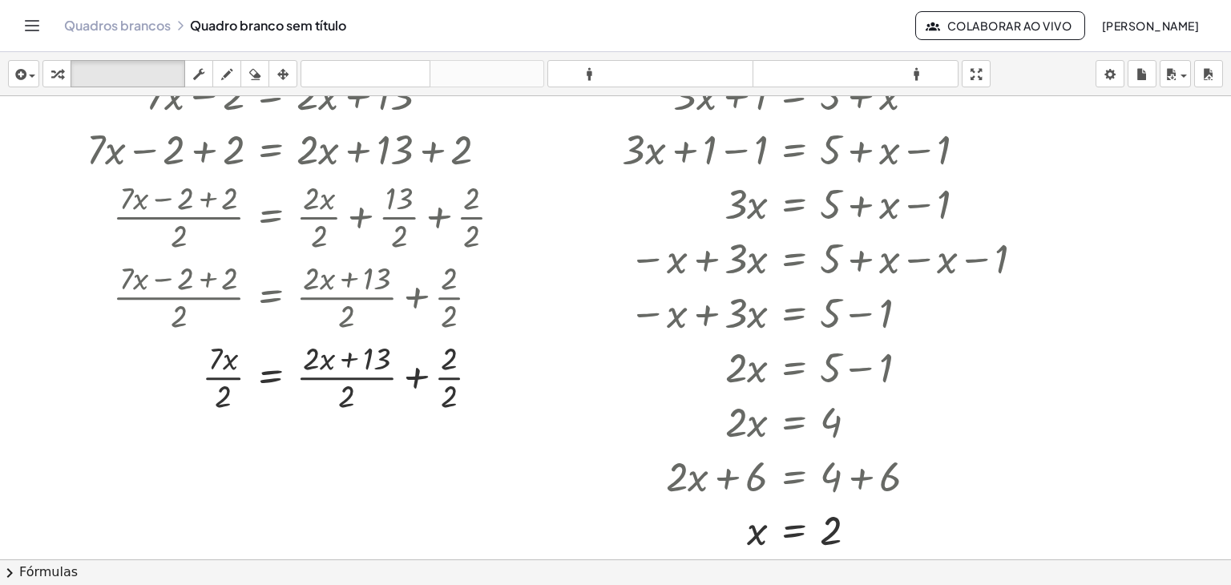
drag, startPoint x: 987, startPoint y: 63, endPoint x: 987, endPoint y: 133, distance: 69.8
click at [987, 133] on div "inserir selecione uma: Expressão matemática Função Texto Vídeo do Youtube Gráfi…" at bounding box center [615, 318] width 1231 height 533
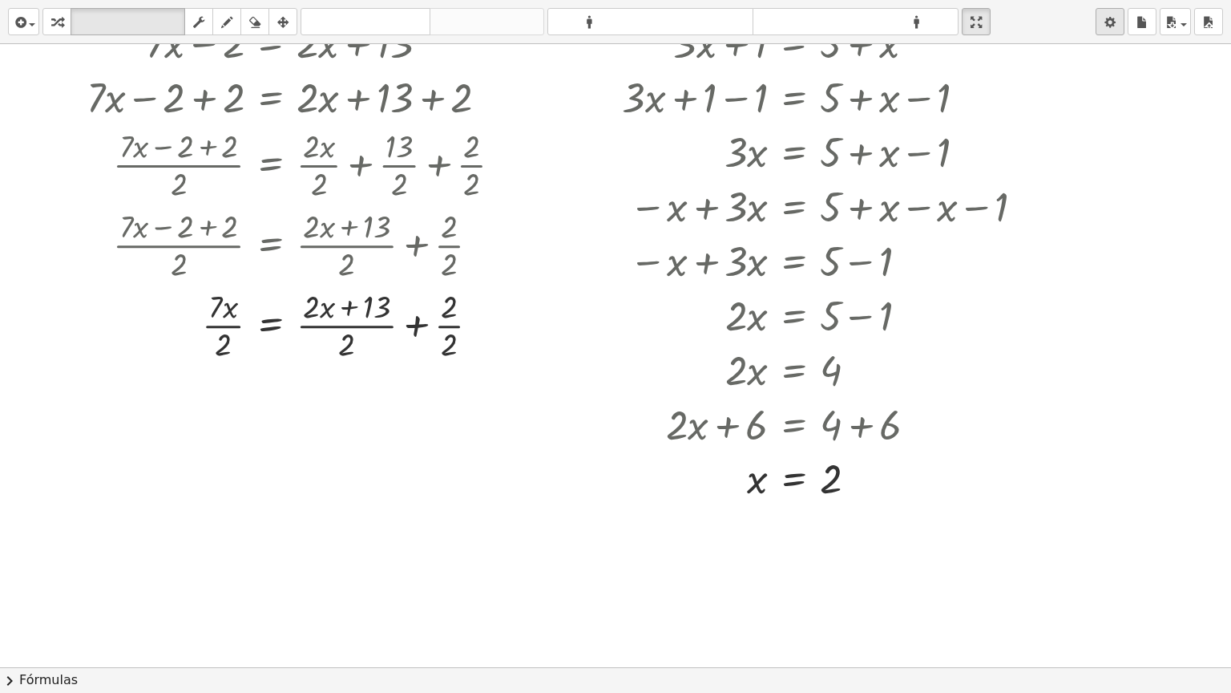
click at [1118, 22] on div "button" at bounding box center [1110, 21] width 21 height 19
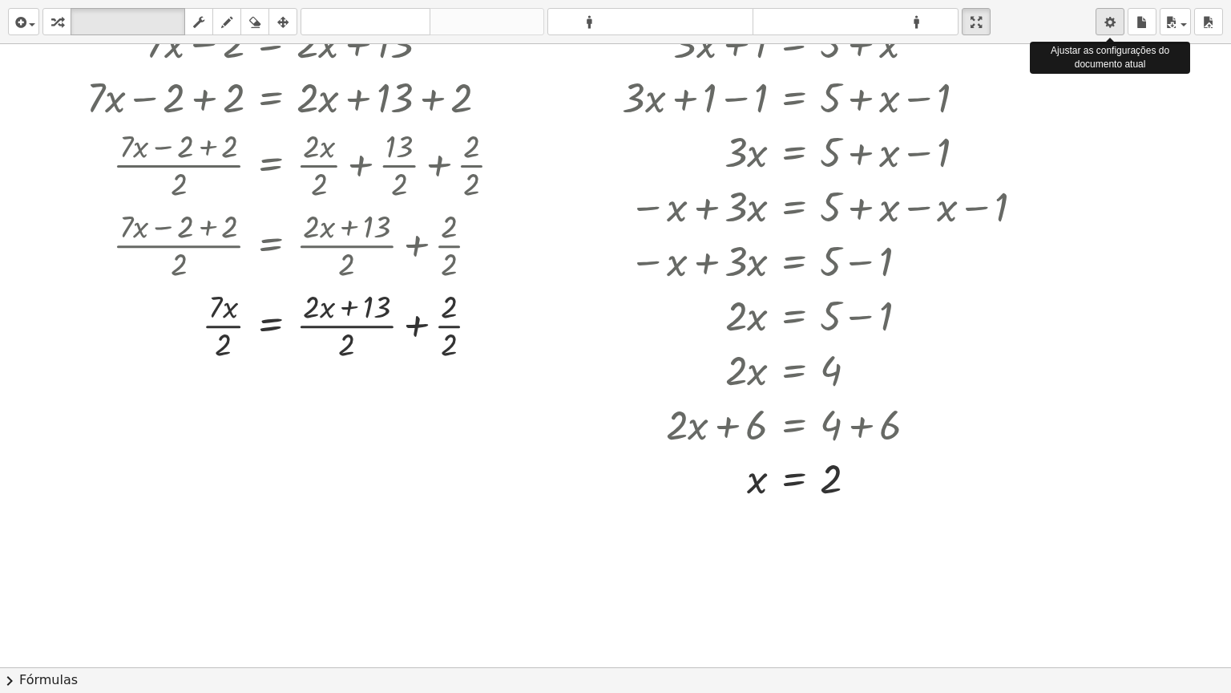
click at [1118, 22] on div "button" at bounding box center [1110, 21] width 21 height 19
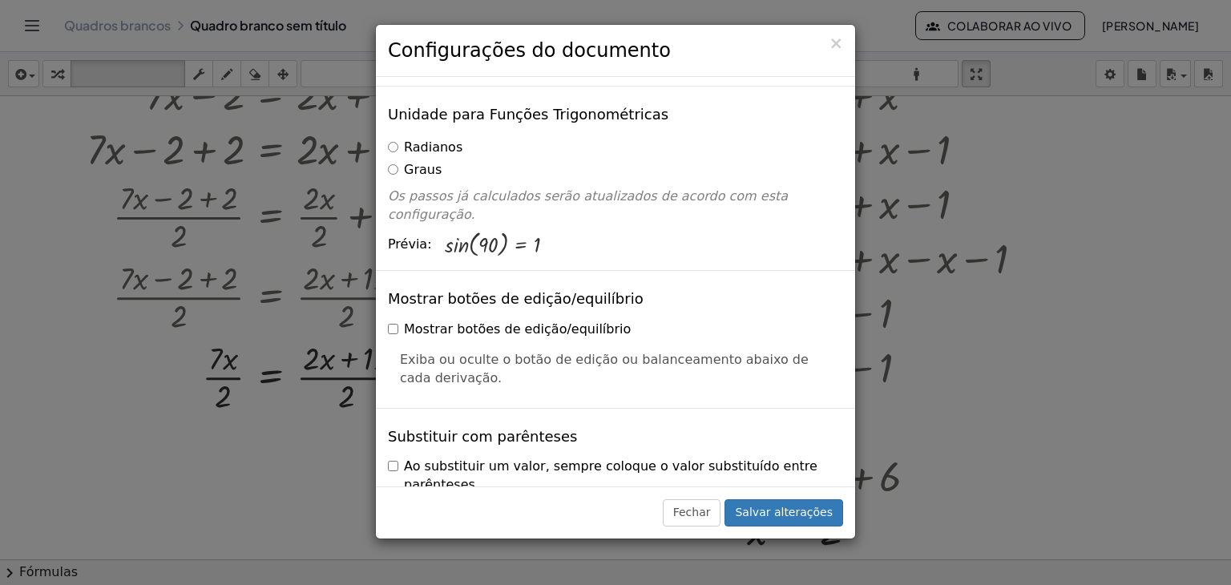
scroll to position [0, 0]
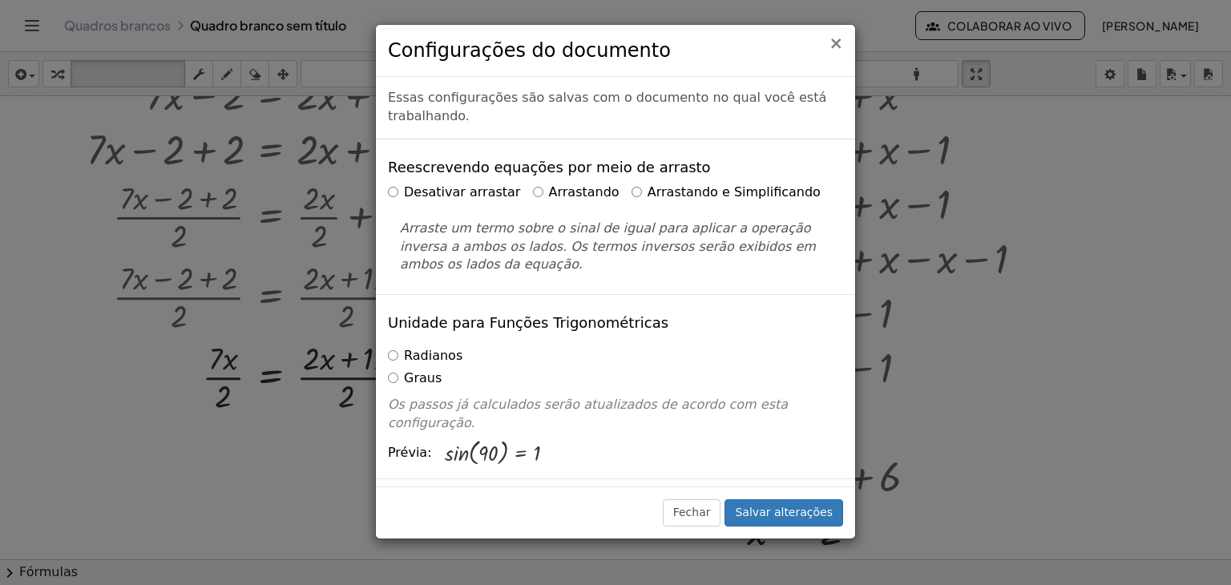
click at [839, 48] on font "×" at bounding box center [836, 43] width 14 height 19
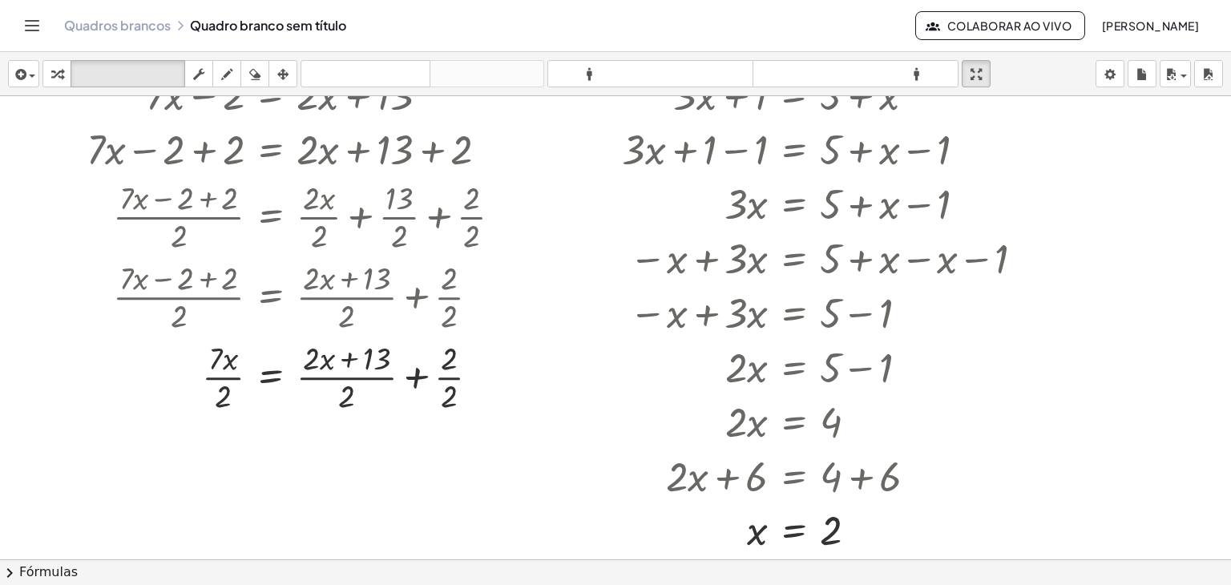
click at [1159, 30] on font "[PERSON_NAME]" at bounding box center [1150, 25] width 97 height 14
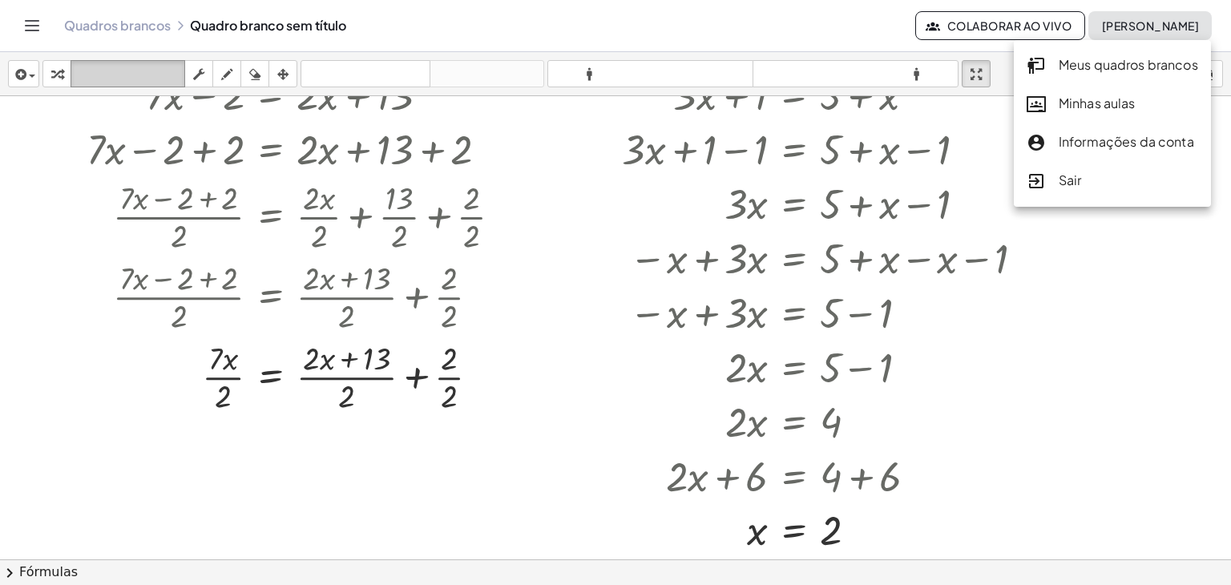
click at [158, 79] on font "teclado" at bounding box center [128, 74] width 107 height 15
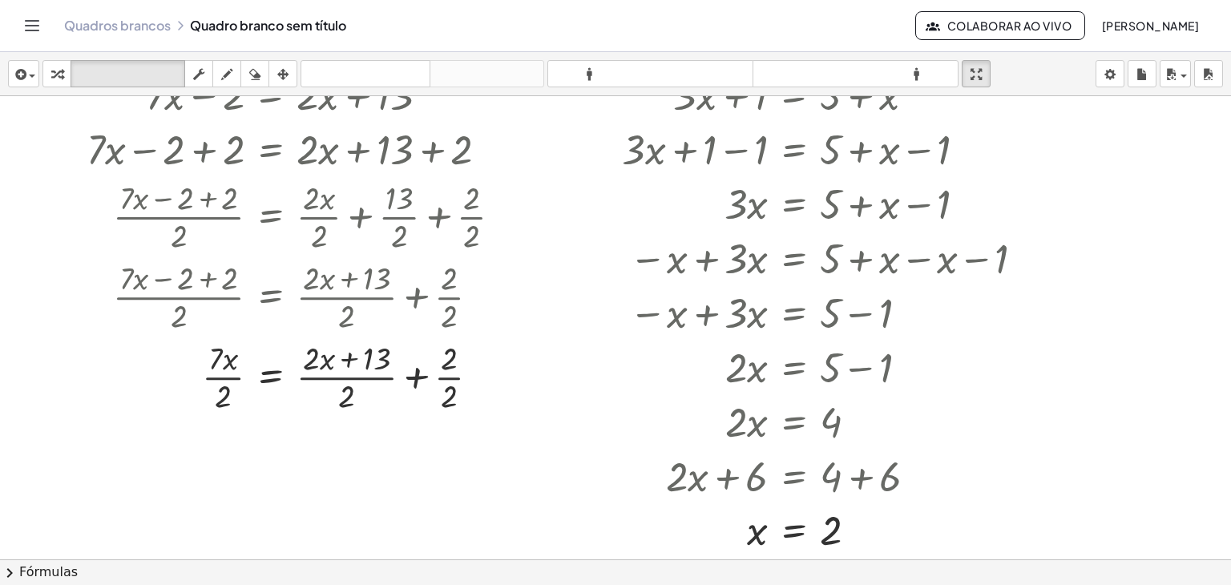
click at [209, 32] on div "Quadros brancos Quadro branco sem título" at bounding box center [489, 26] width 851 height 16
click at [130, 36] on div "Quadros brancos Quadro branco sem título Colaborar ao vivo Asafe [PERSON_NAME]" at bounding box center [615, 25] width 1193 height 51
click at [131, 29] on font "Quadros brancos" at bounding box center [117, 25] width 107 height 17
click at [30, 73] on div "button" at bounding box center [23, 73] width 23 height 19
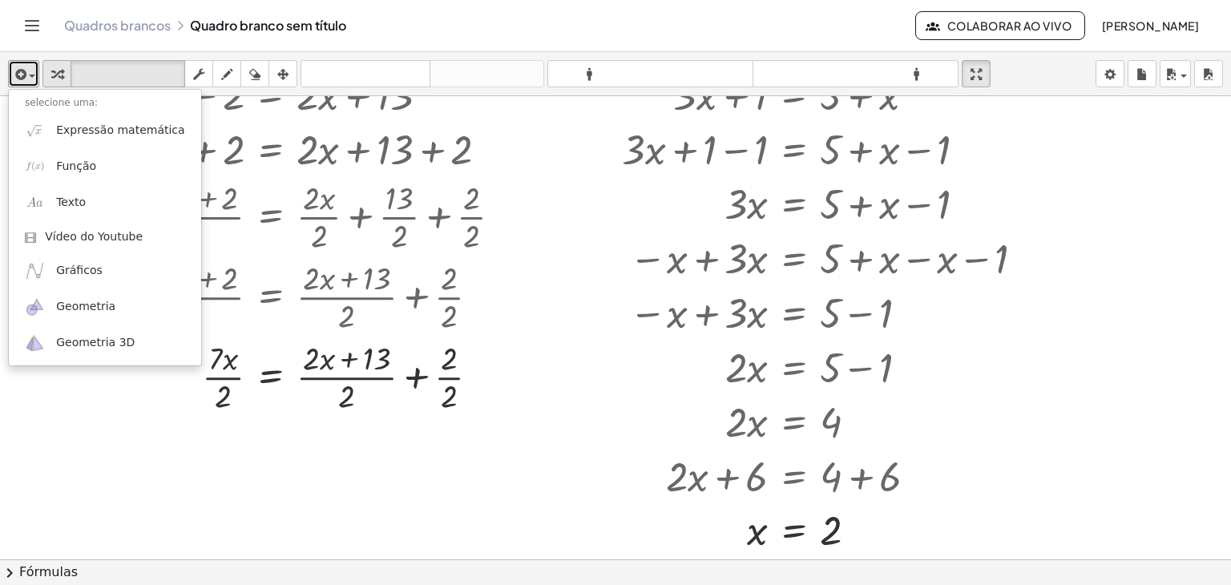
click at [50, 76] on div "button" at bounding box center [57, 73] width 21 height 19
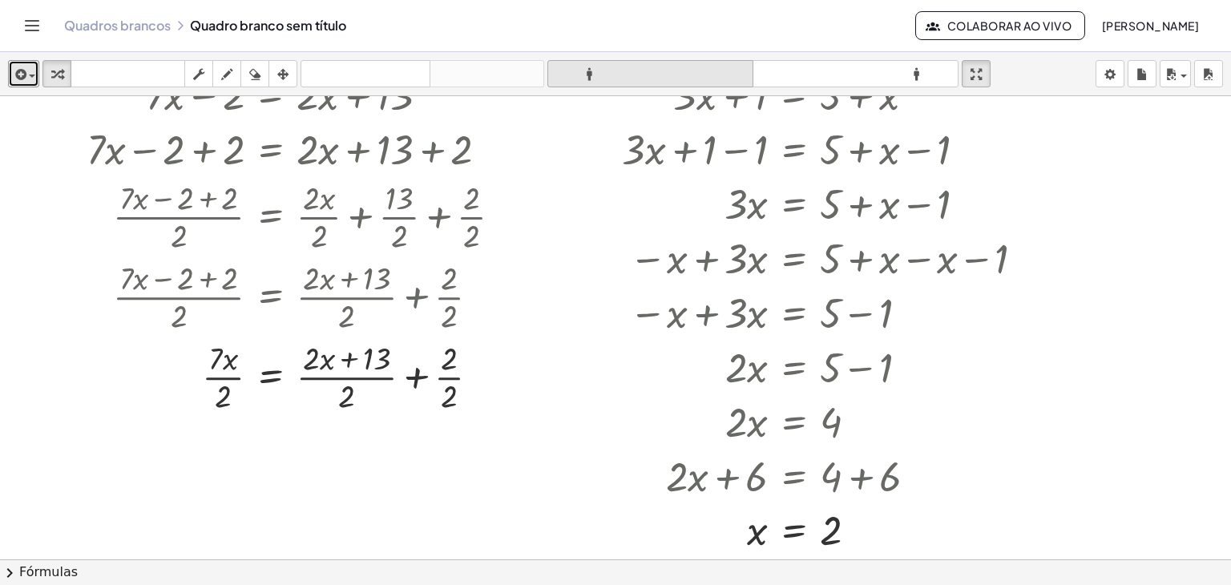
click at [592, 78] on font "formato_tamanho" at bounding box center [651, 74] width 198 height 15
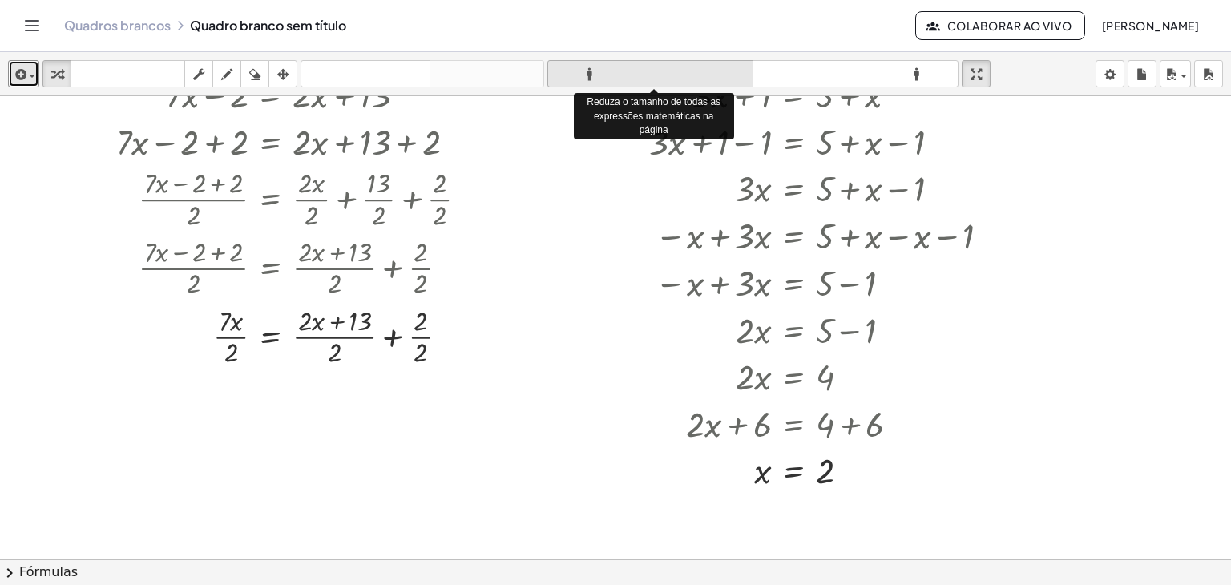
click at [592, 78] on font "formato_tamanho" at bounding box center [651, 74] width 198 height 15
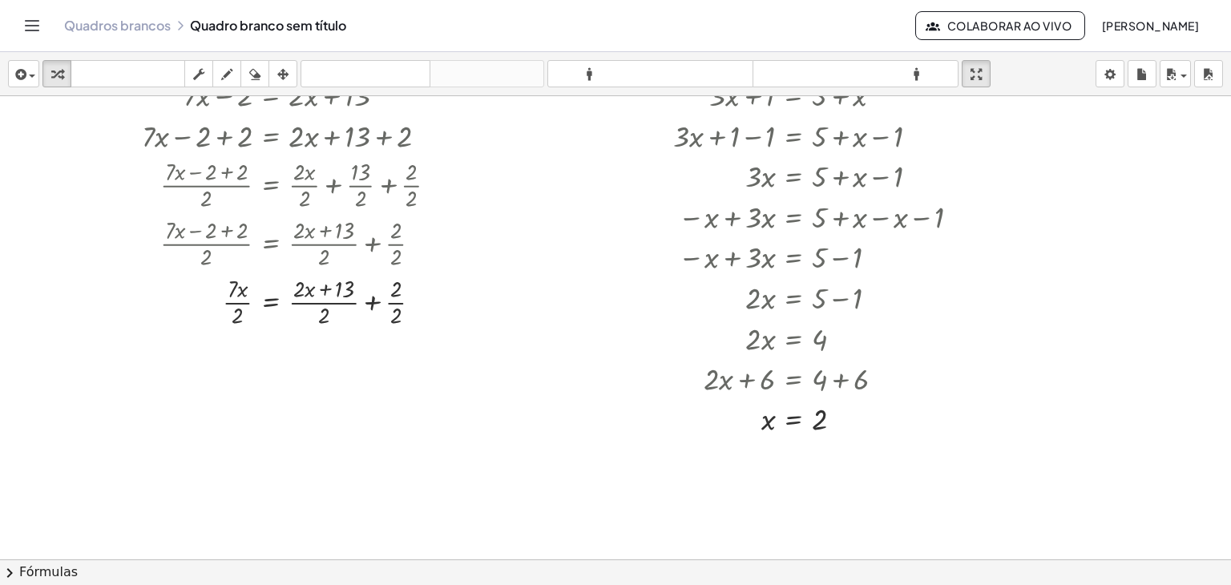
click at [668, 92] on div "inserir selecione uma: Expressão matemática Função Texto Vídeo do Youtube Gráfi…" at bounding box center [615, 74] width 1231 height 44
click at [668, 83] on icon "formato_tamanho" at bounding box center [651, 74] width 198 height 19
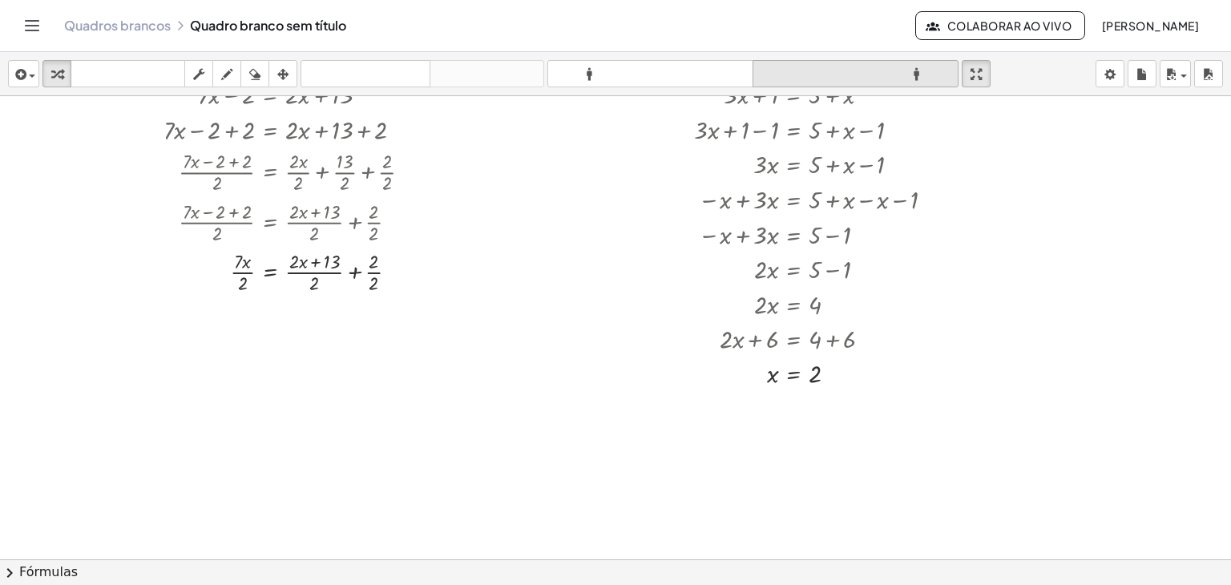
click at [774, 84] on button "formato_tamanho maior" at bounding box center [856, 73] width 206 height 27
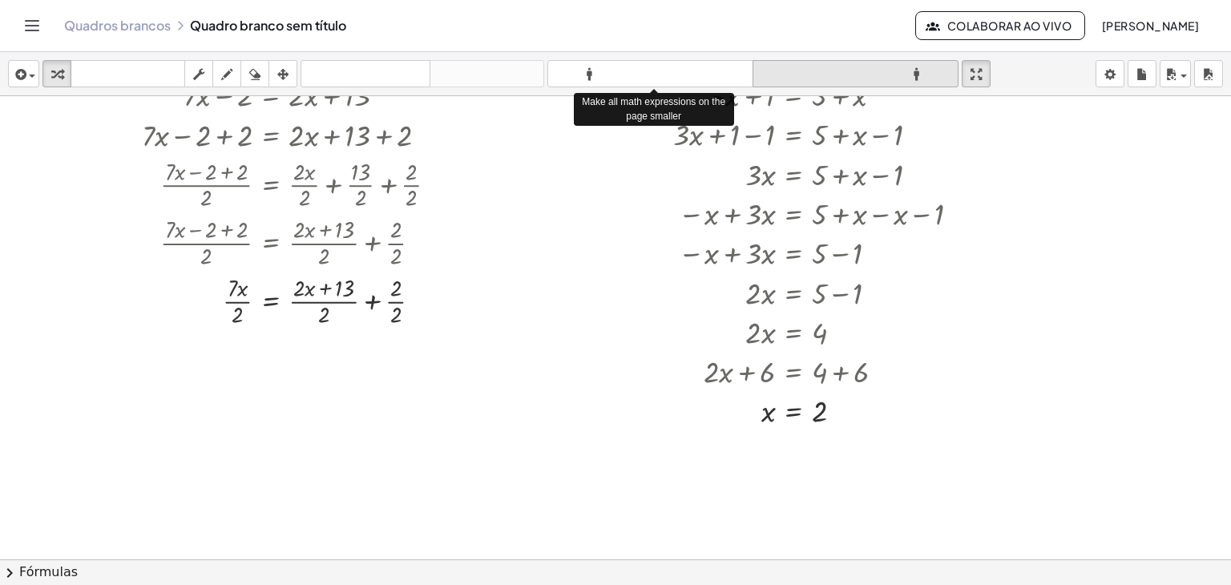
click at [774, 84] on button "formato_tamanho maior" at bounding box center [856, 73] width 206 height 27
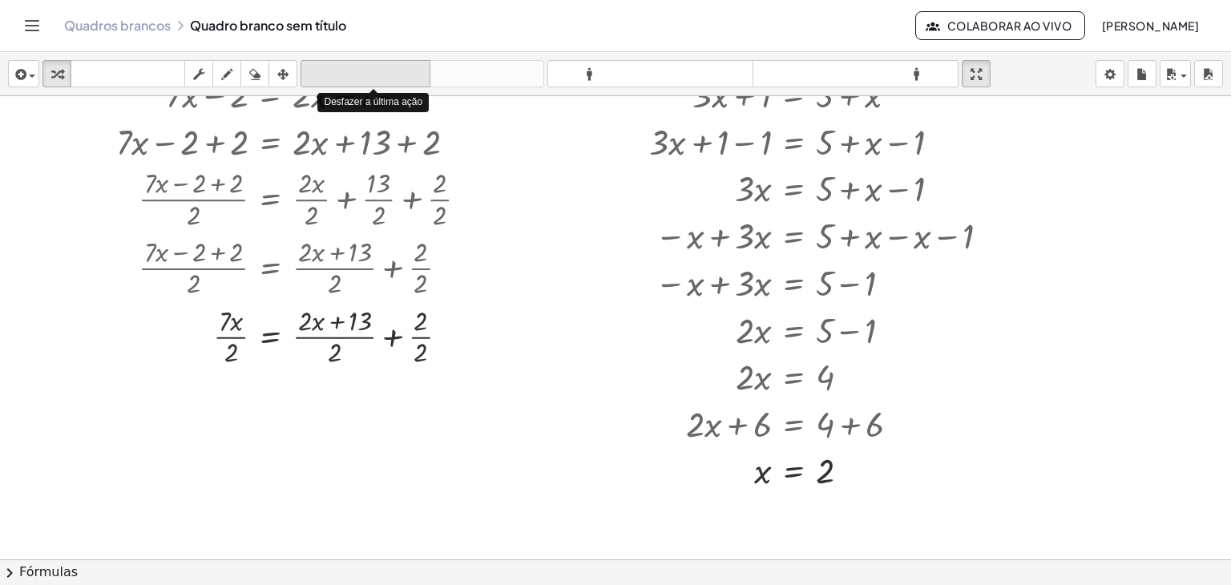
click at [368, 78] on font "desfazer" at bounding box center [366, 74] width 122 height 15
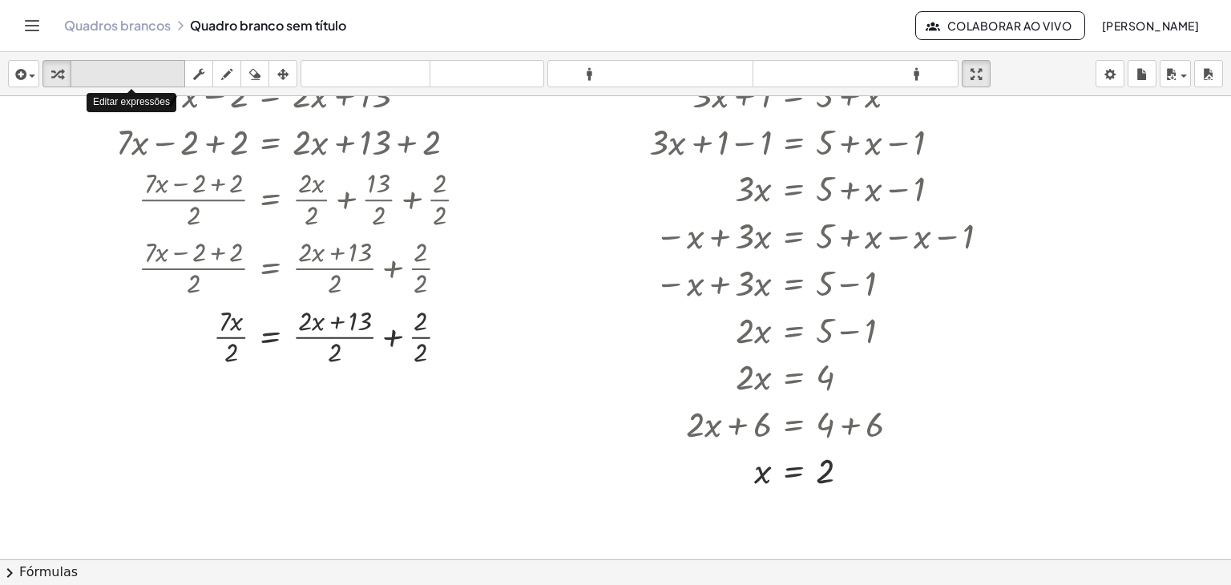
click at [113, 65] on icon "teclado" at bounding box center [128, 74] width 107 height 19
click at [257, 71] on icon "button" at bounding box center [254, 74] width 11 height 19
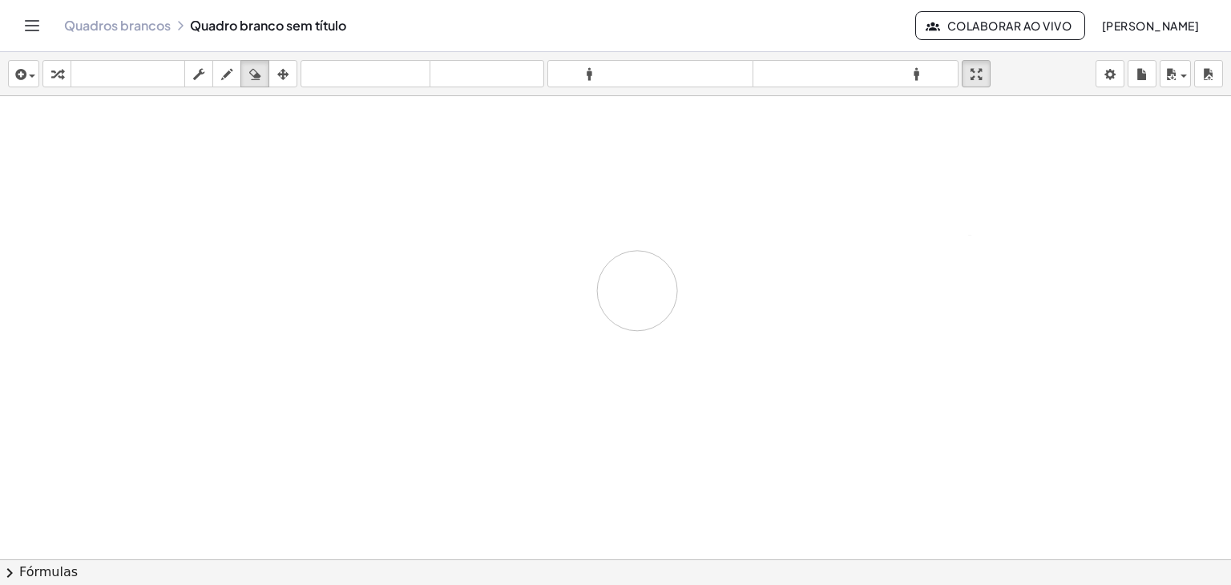
drag, startPoint x: 414, startPoint y: 353, endPoint x: 833, endPoint y: 216, distance: 441.2
click at [710, 243] on div at bounding box center [615, 480] width 1231 height 928
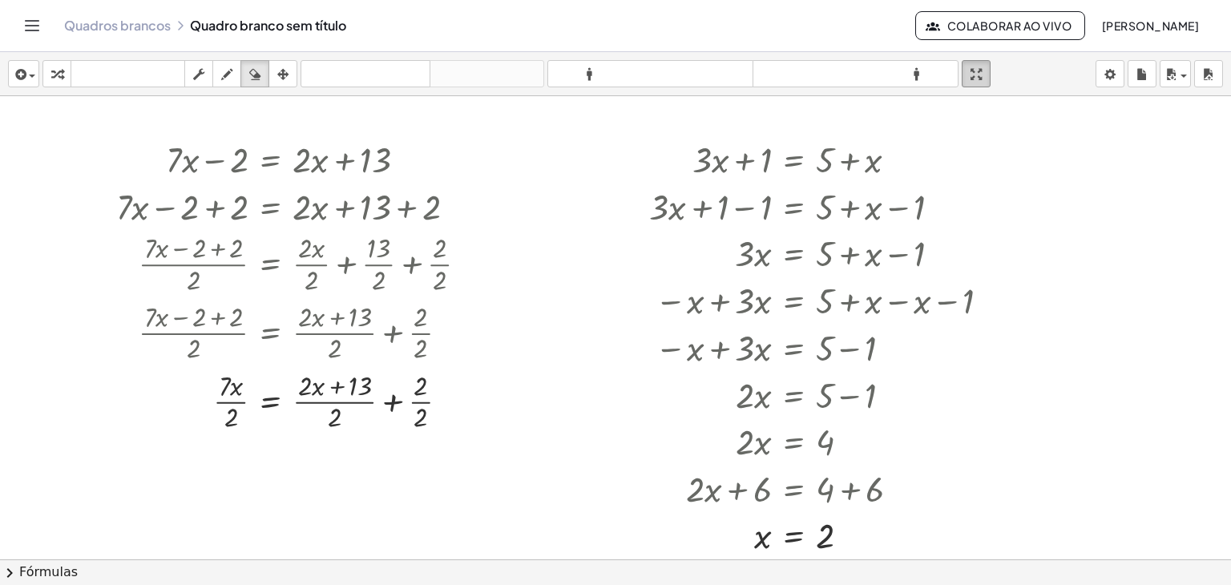
scroll to position [13, 0]
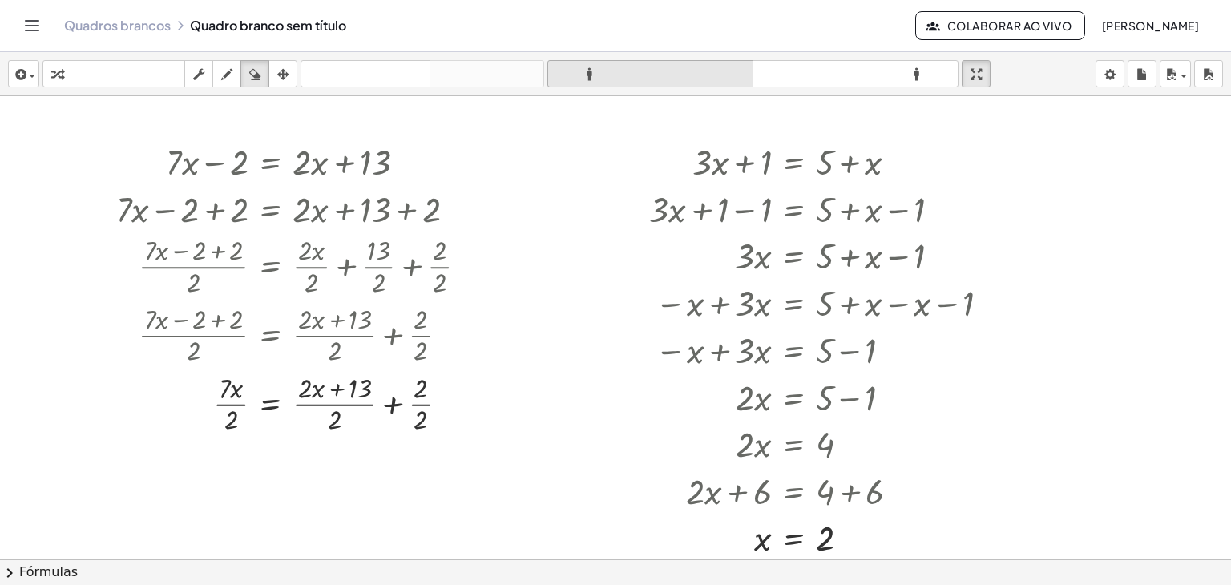
click at [588, 64] on div "formato_tamanho" at bounding box center [651, 73] width 198 height 19
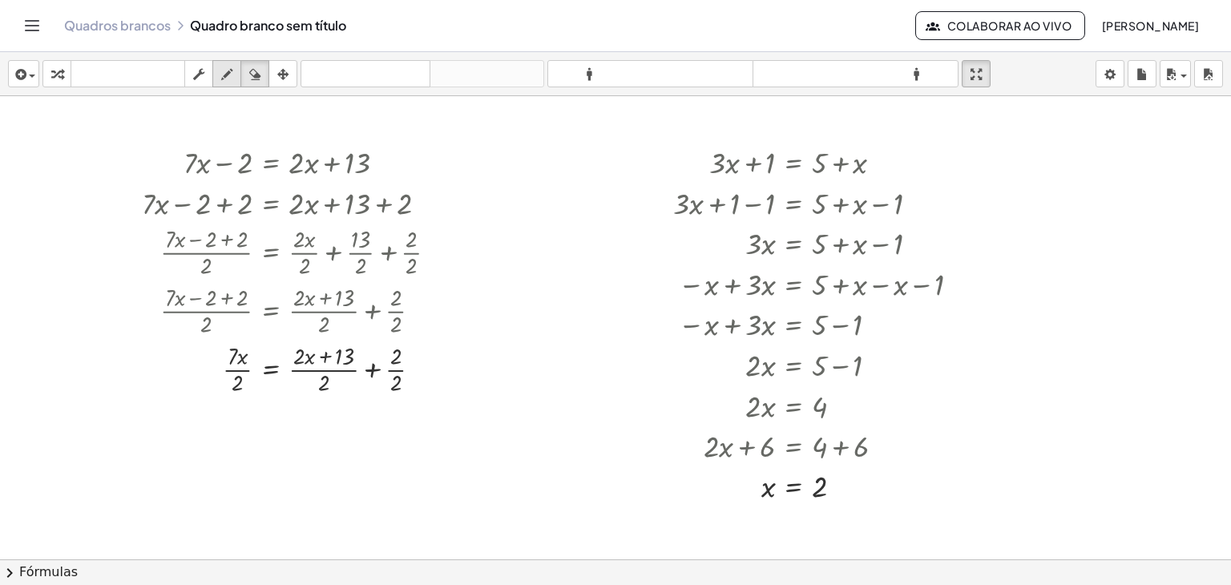
click at [216, 78] on div "button" at bounding box center [226, 73] width 21 height 19
drag, startPoint x: 456, startPoint y: 156, endPoint x: 475, endPoint y: 315, distance: 160.6
click at [475, 315] on div at bounding box center [615, 547] width 1231 height 928
click at [249, 68] on div "button" at bounding box center [255, 73] width 21 height 19
drag, startPoint x: 462, startPoint y: 180, endPoint x: 481, endPoint y: 364, distance: 184.6
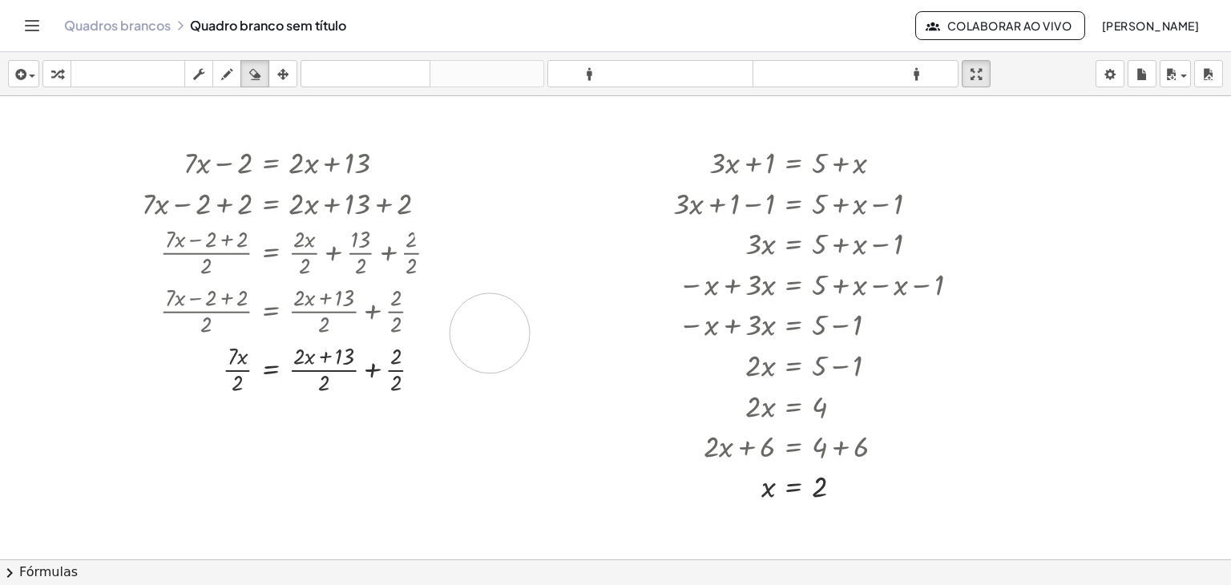
click at [490, 334] on div at bounding box center [615, 547] width 1231 height 928
click at [208, 78] on div "button" at bounding box center [198, 73] width 21 height 19
click at [189, 179] on font "▼" at bounding box center [189, 179] width 7 height 8
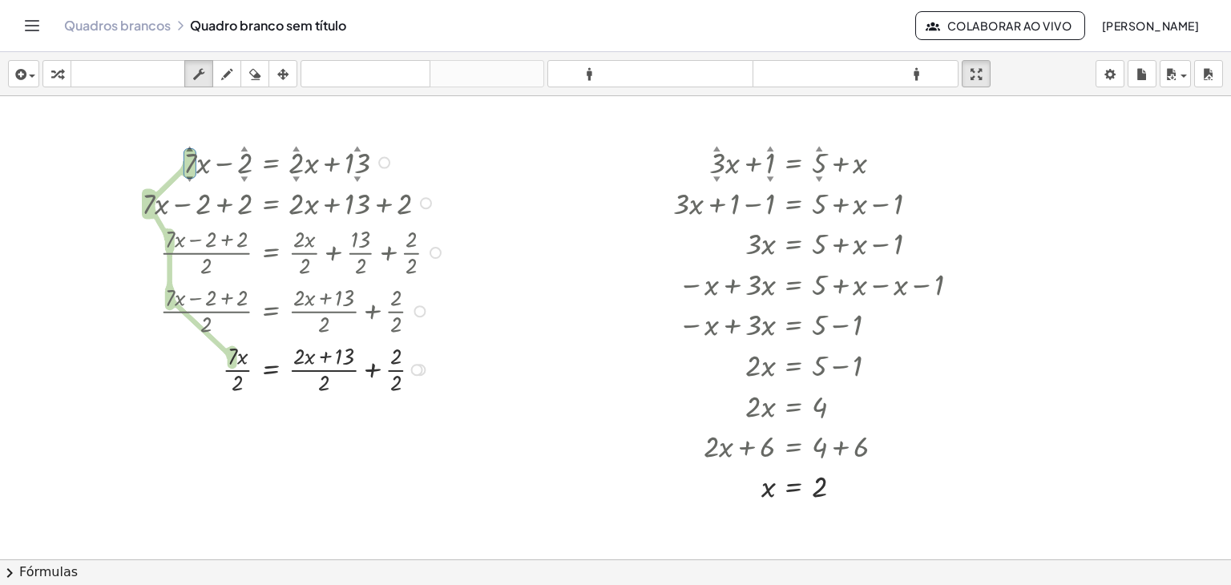
click at [247, 147] on font "▲" at bounding box center [244, 148] width 7 height 8
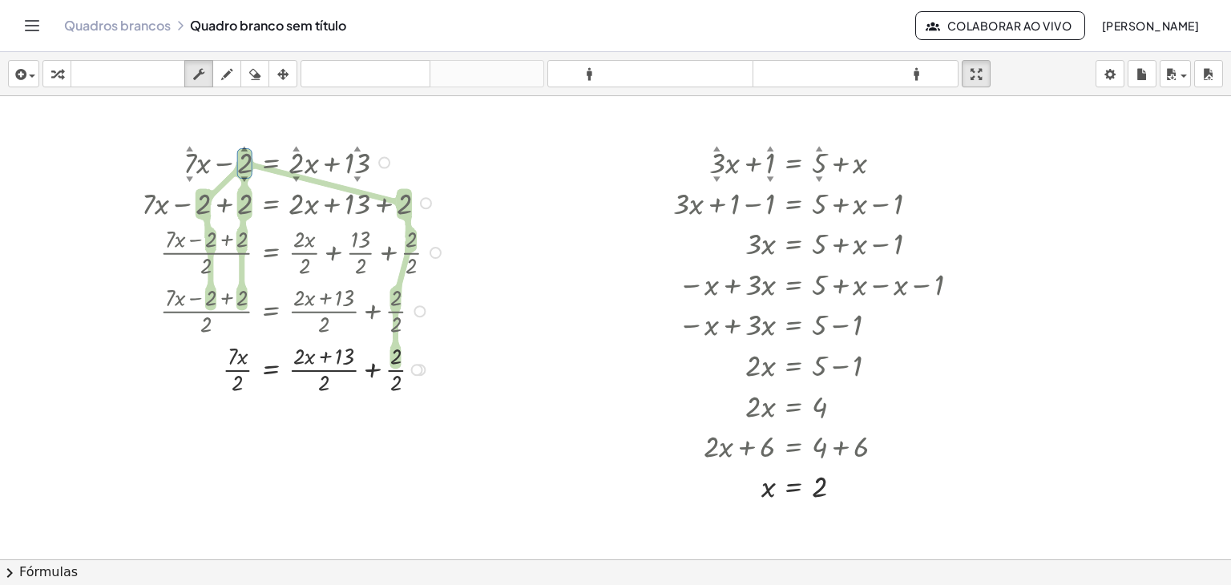
click at [285, 164] on div at bounding box center [296, 161] width 324 height 41
click at [298, 168] on div at bounding box center [296, 161] width 324 height 41
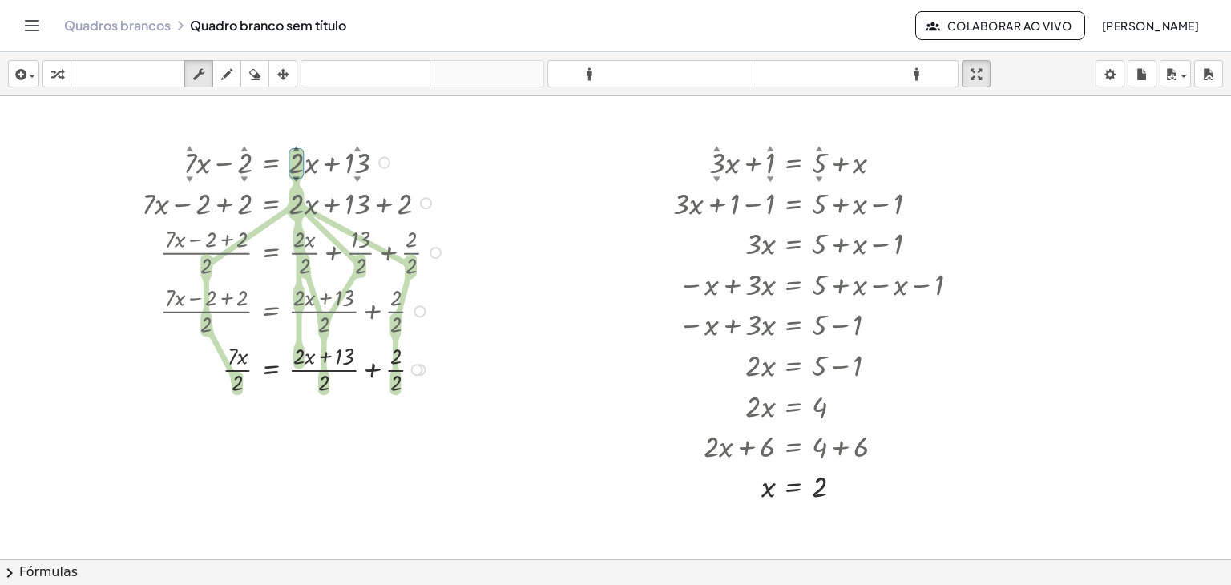
click at [352, 174] on div at bounding box center [296, 161] width 324 height 41
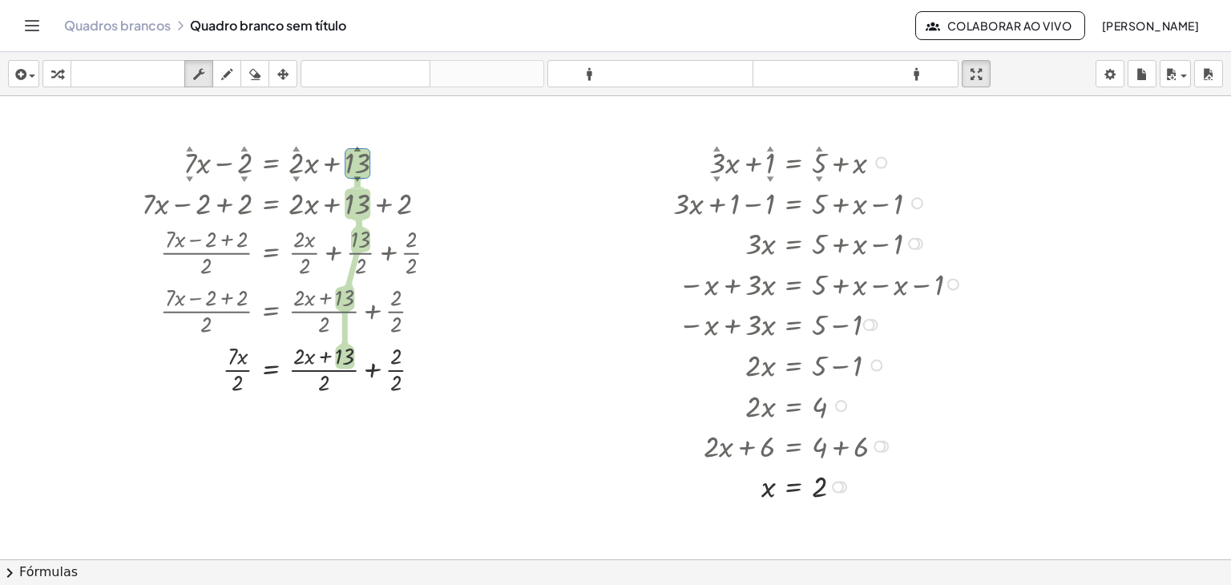
click at [715, 175] on font "▼" at bounding box center [717, 179] width 7 height 8
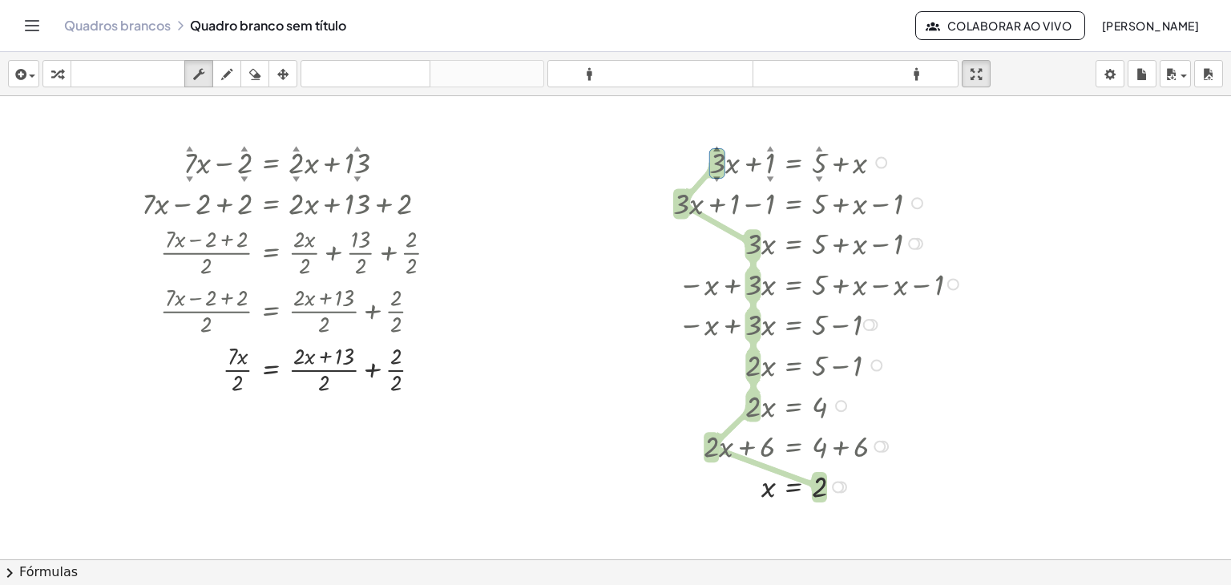
click at [767, 176] on font "▼" at bounding box center [770, 179] width 7 height 8
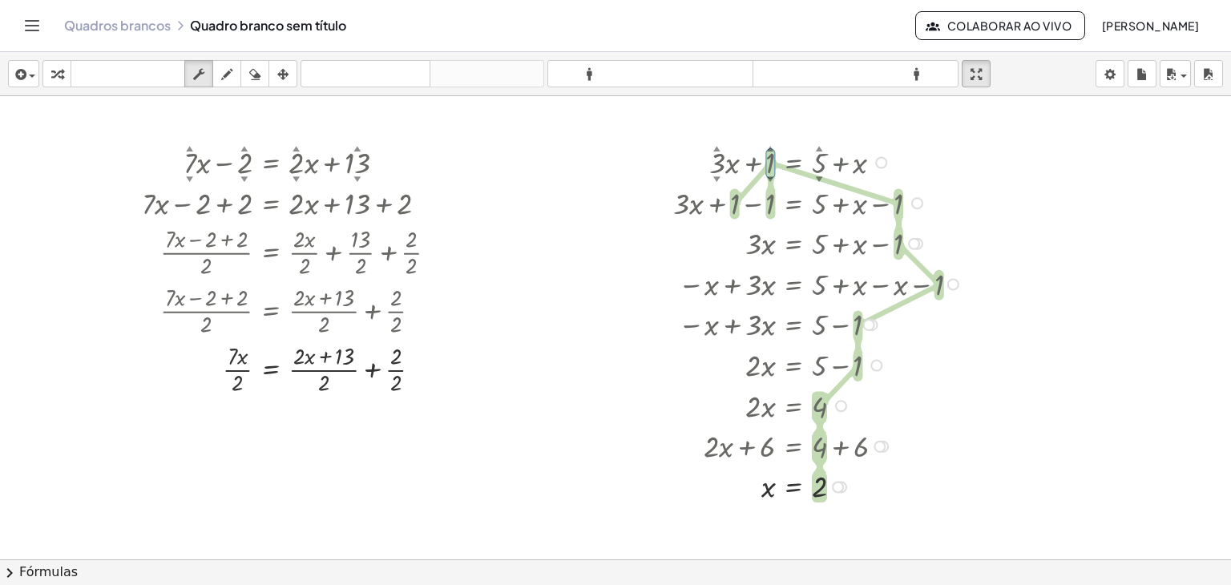
click at [815, 173] on div at bounding box center [820, 161] width 310 height 41
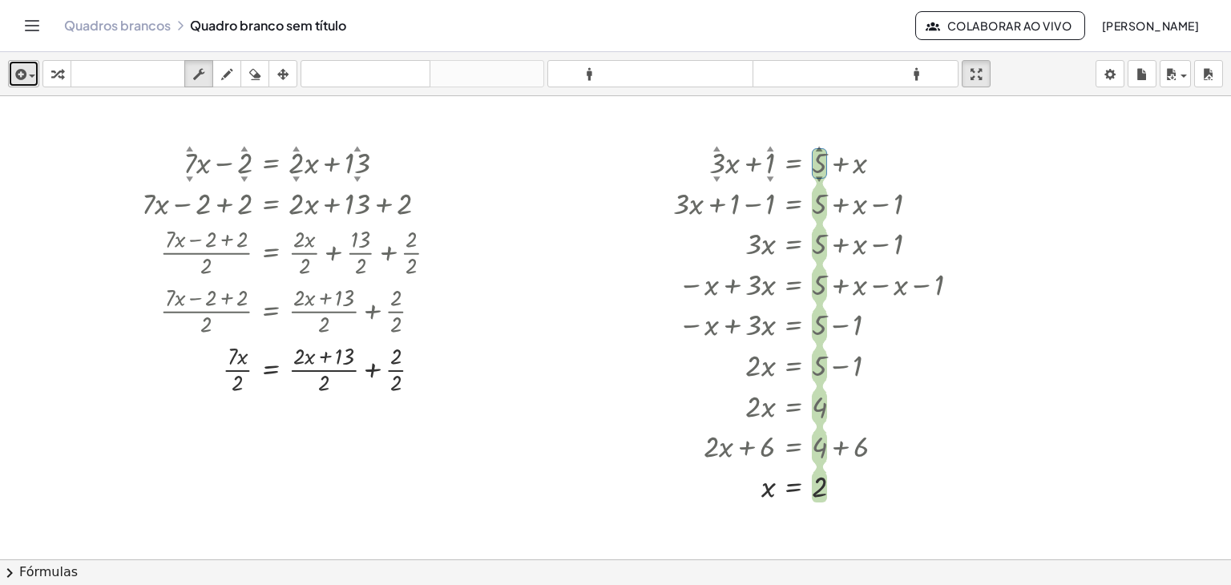
click at [12, 77] on icon "button" at bounding box center [19, 74] width 14 height 19
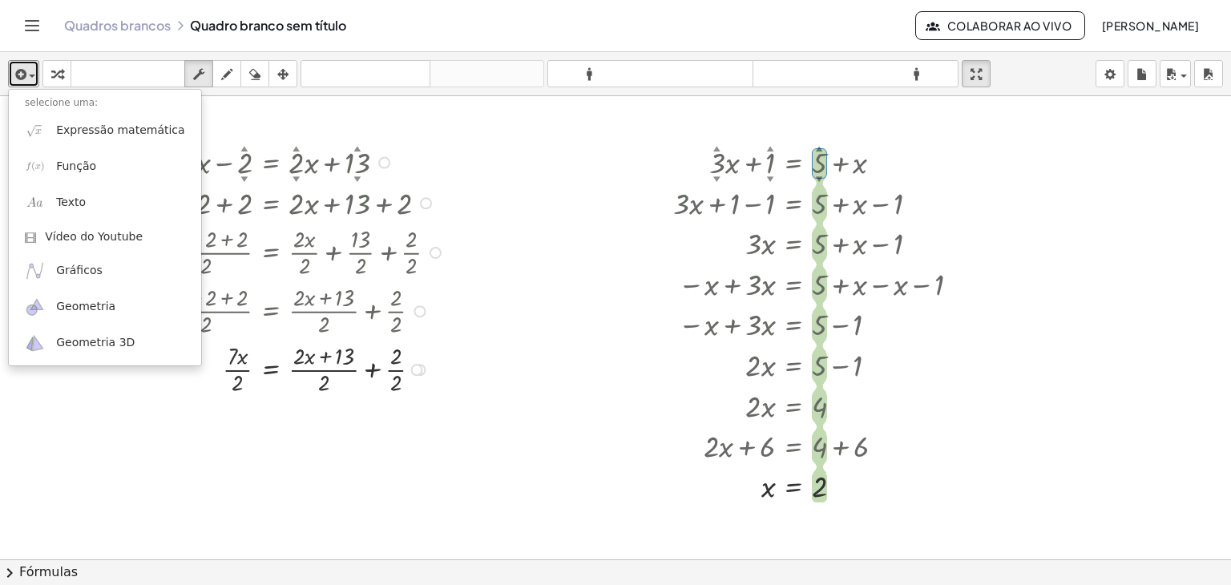
click at [467, 241] on div at bounding box center [615, 547] width 1231 height 928
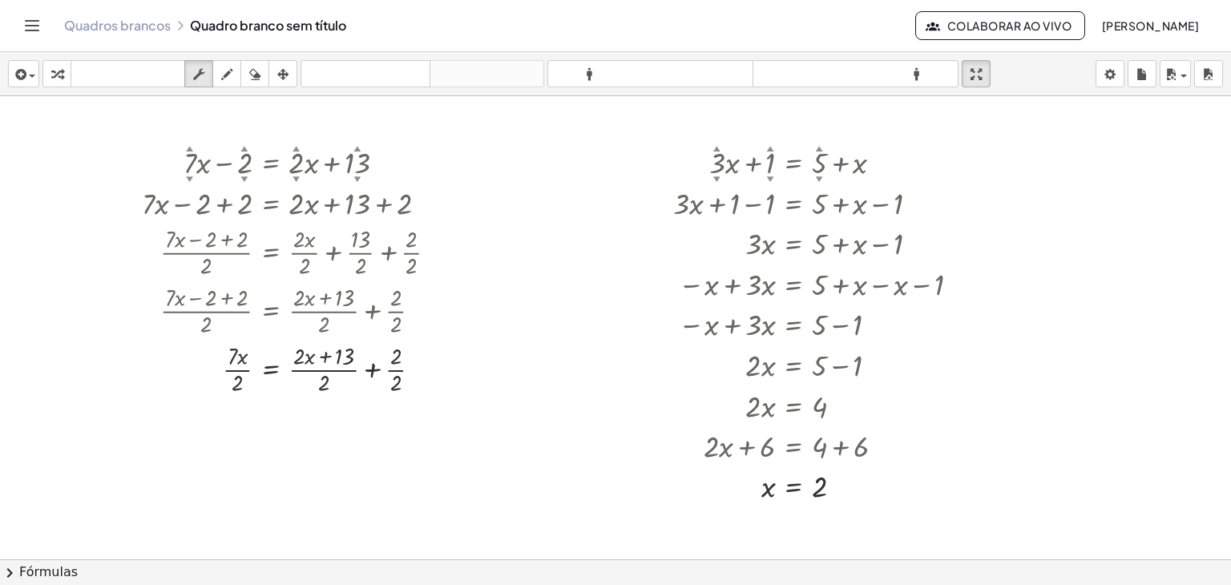
click at [14, 568] on span "chevron_right" at bounding box center [9, 573] width 19 height 19
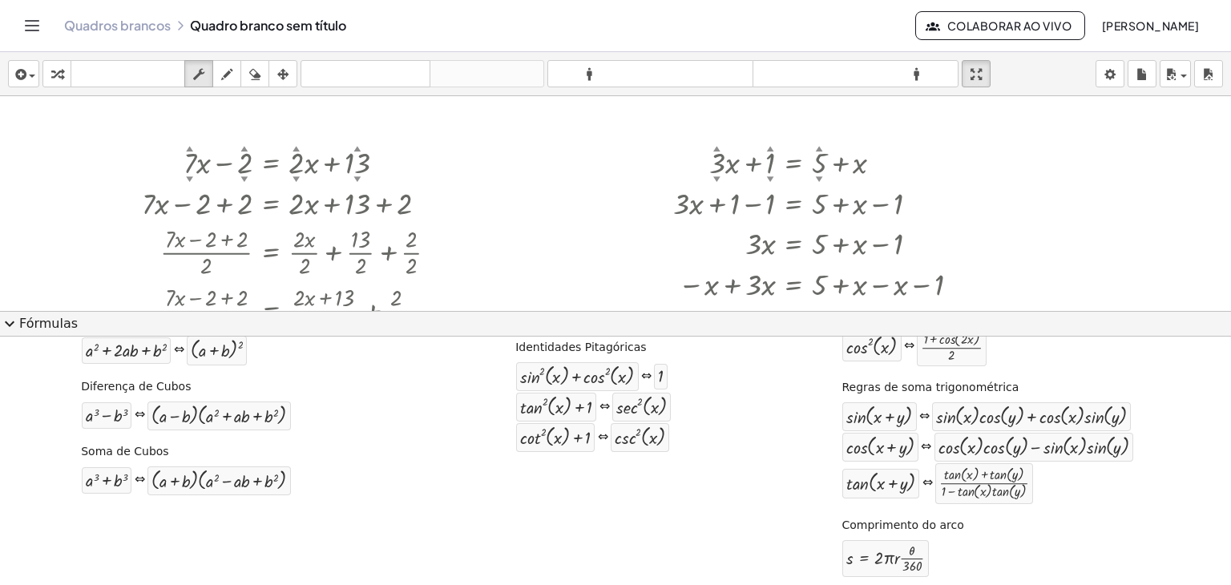
scroll to position [313, 0]
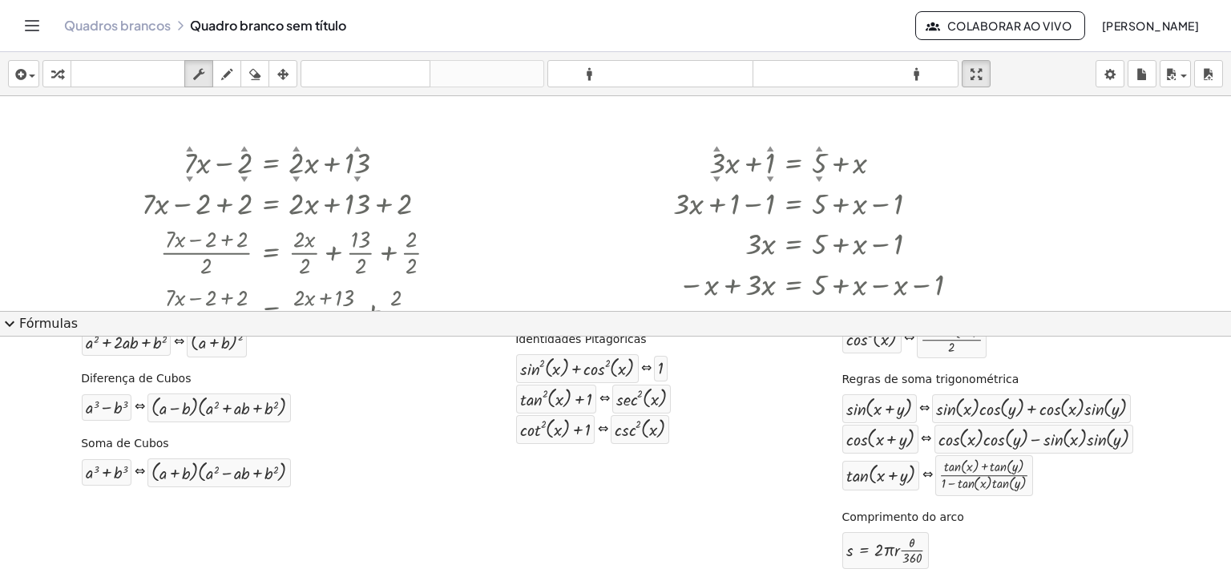
click at [58, 330] on font "Fórmulas" at bounding box center [48, 323] width 59 height 15
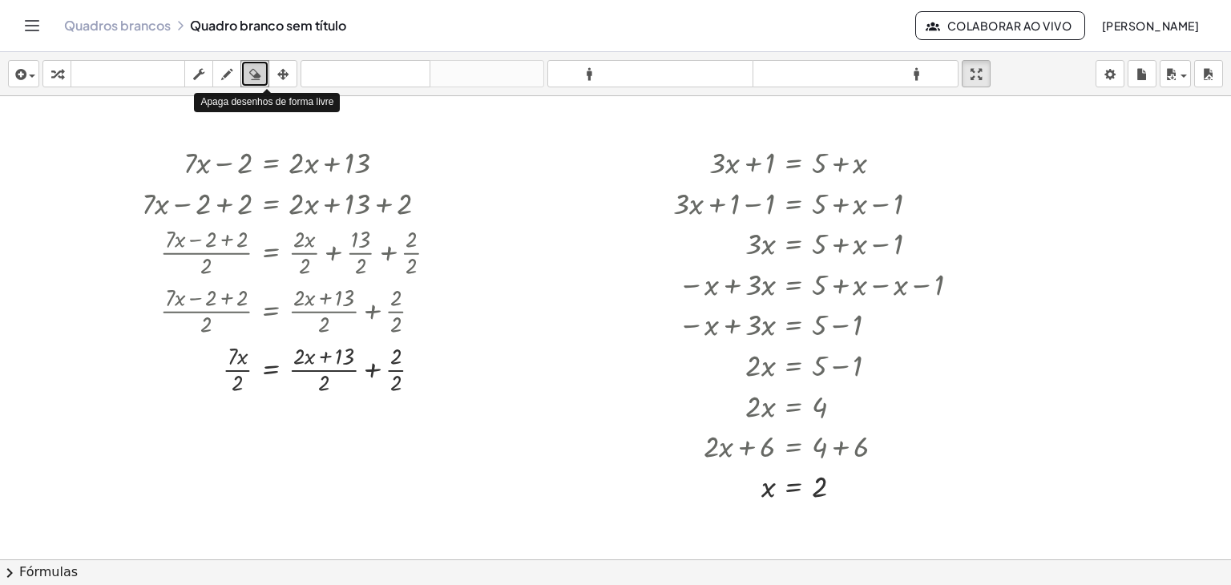
click at [253, 71] on icon "button" at bounding box center [254, 74] width 11 height 19
click at [302, 164] on div at bounding box center [615, 547] width 1231 height 928
click at [255, 79] on icon "button" at bounding box center [254, 74] width 11 height 19
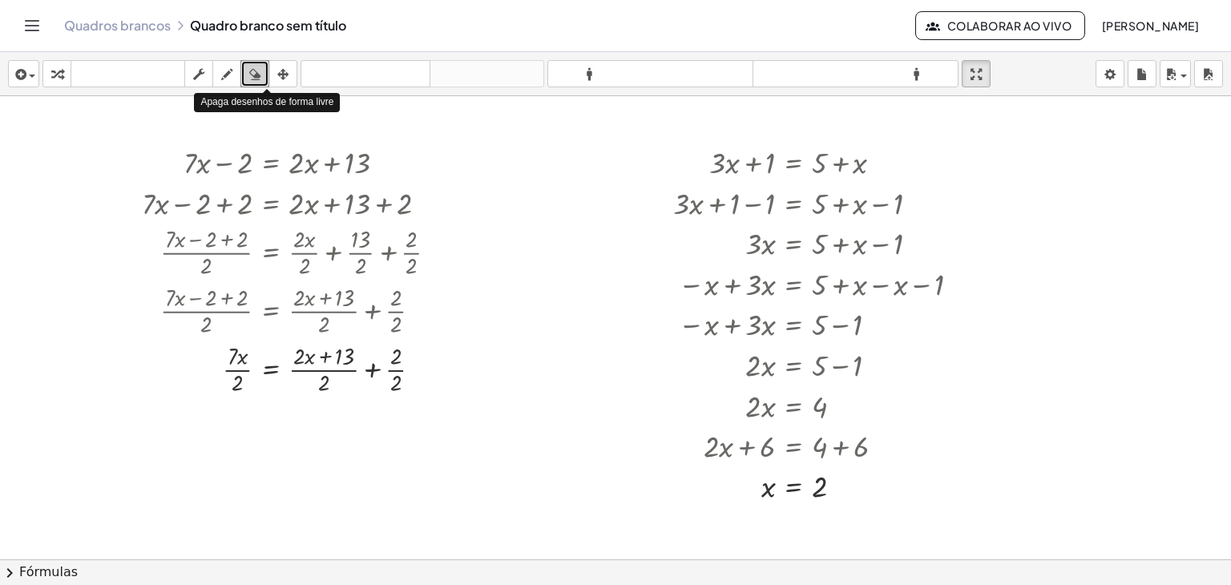
click at [253, 78] on icon "button" at bounding box center [254, 74] width 11 height 19
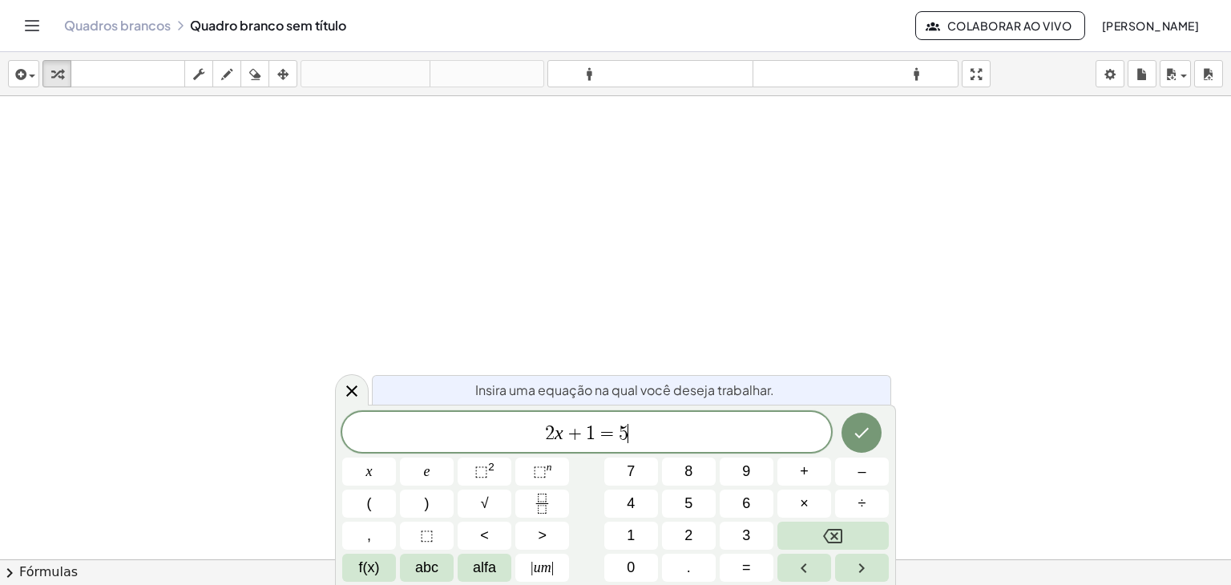
click at [654, 427] on span "2 x + 1 = 5 ​" at bounding box center [586, 434] width 489 height 22
click at [818, 536] on button "Backspace" at bounding box center [833, 536] width 111 height 28
click at [817, 536] on button "Backspace" at bounding box center [833, 536] width 111 height 28
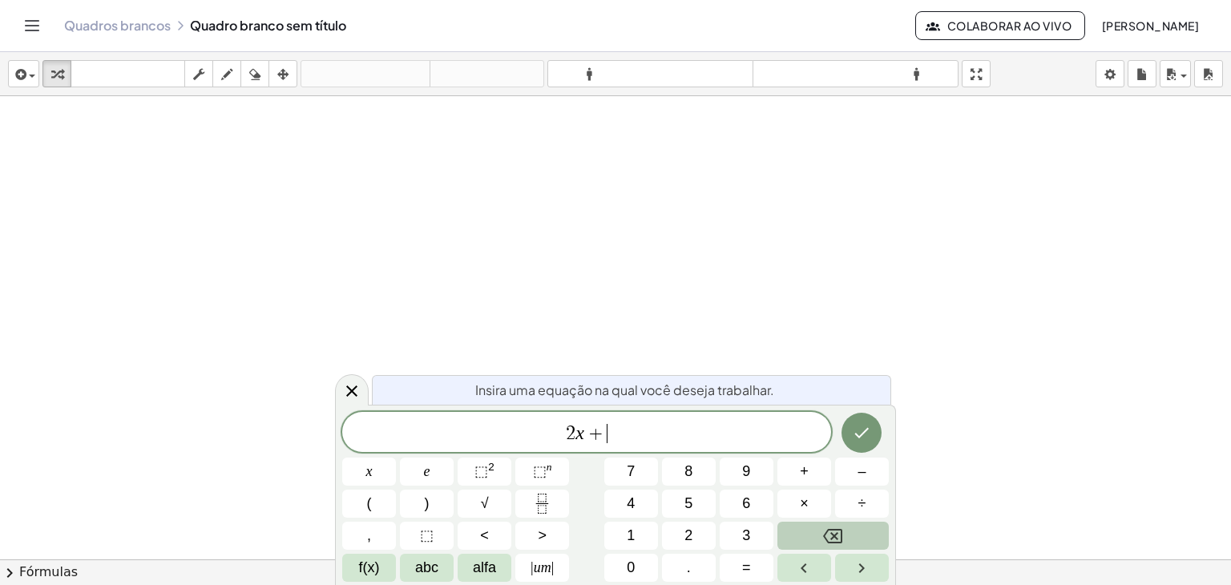
click at [817, 536] on button "Backspace" at bounding box center [833, 536] width 111 height 28
click at [534, 574] on font "um" at bounding box center [543, 568] width 18 height 16
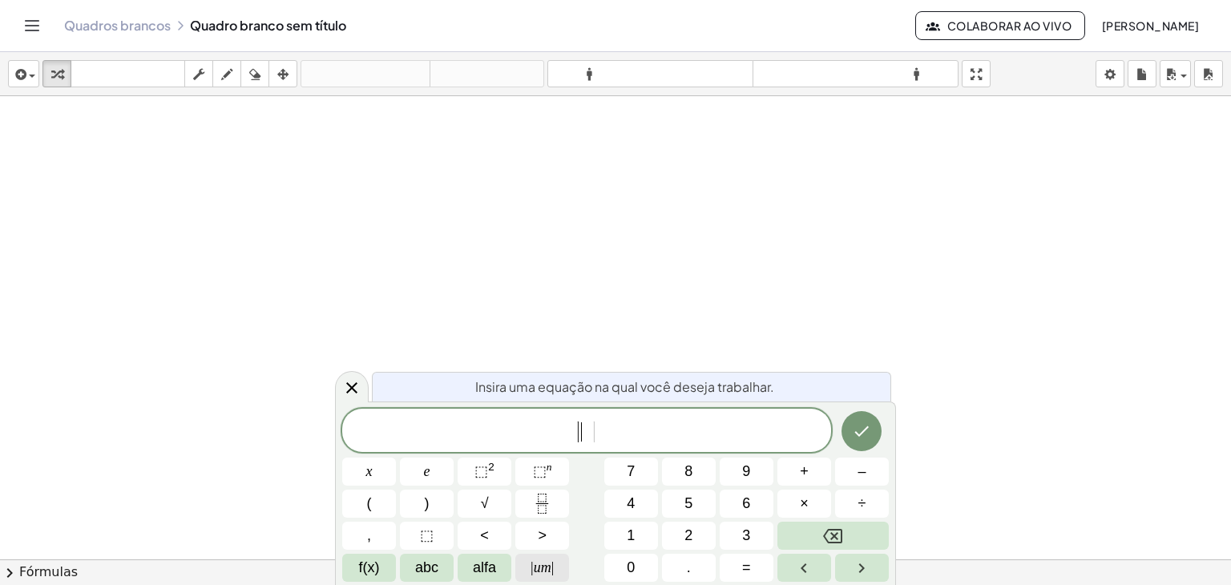
click at [534, 574] on font "um" at bounding box center [543, 568] width 18 height 16
click at [796, 543] on button "Backspace" at bounding box center [833, 536] width 111 height 28
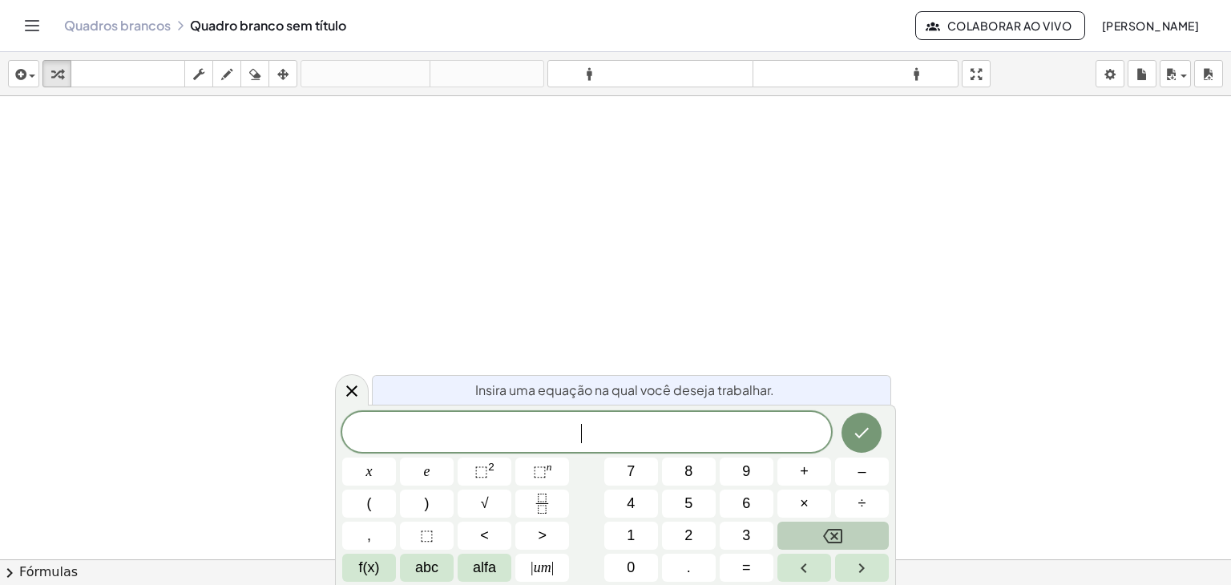
click at [798, 543] on button "Backspace" at bounding box center [833, 536] width 111 height 28
click at [359, 575] on span "f(x)" at bounding box center [369, 568] width 21 height 22
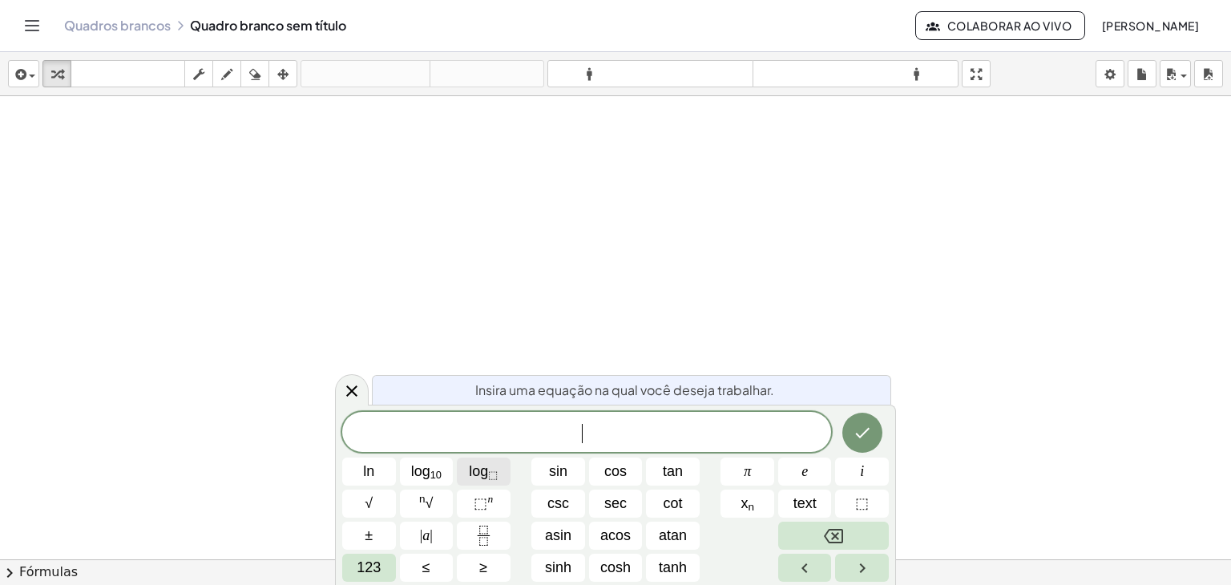
click at [487, 474] on span "log ⬚" at bounding box center [483, 472] width 29 height 22
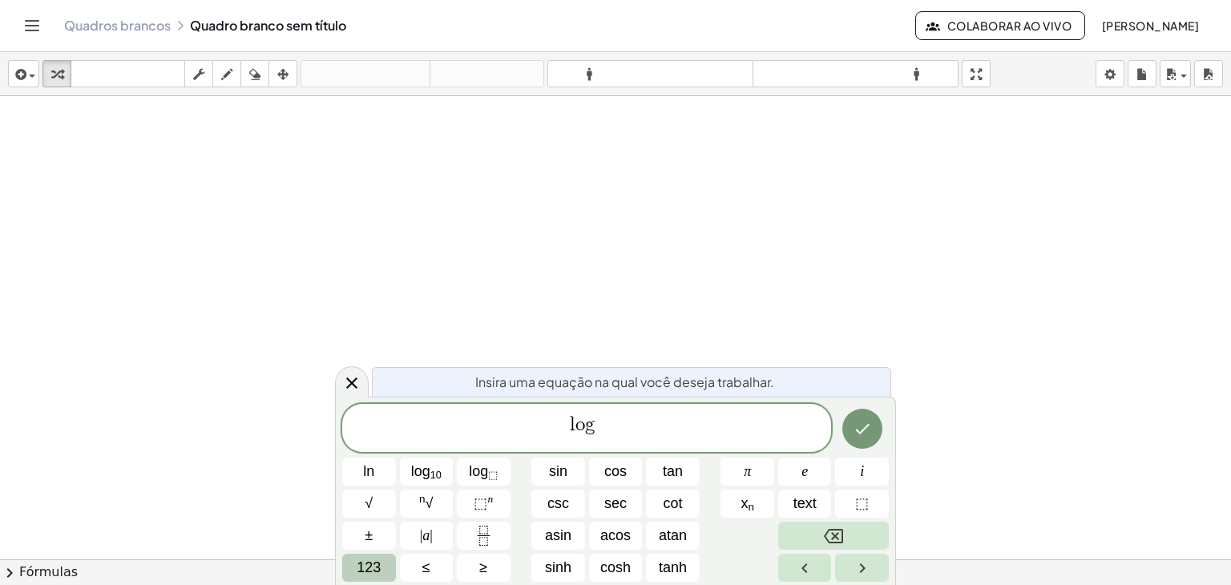
click at [366, 574] on span "123" at bounding box center [369, 568] width 24 height 22
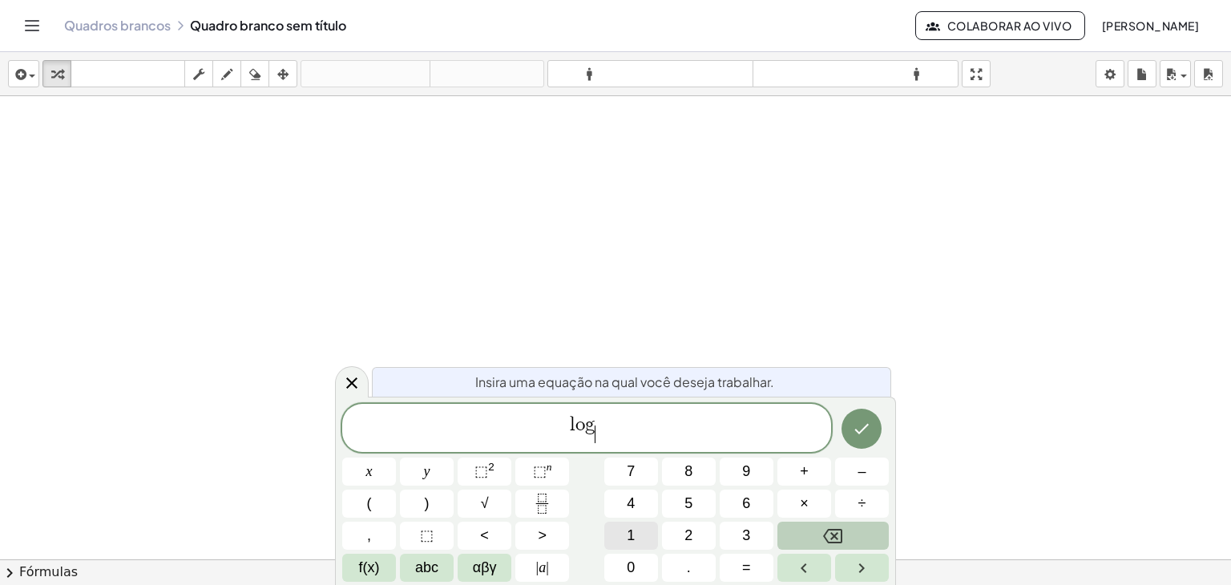
click at [642, 543] on button "1" at bounding box center [632, 536] width 54 height 28
click at [831, 545] on button "Backspace" at bounding box center [833, 536] width 111 height 28
click at [623, 504] on button "4" at bounding box center [632, 504] width 54 height 28
click at [613, 419] on span "l o g 4 ​ ​" at bounding box center [586, 429] width 489 height 31
click at [683, 487] on div "l o g 4 ​ ​ x y ⬚ 2 ⬚ n 7 8 9 + – ( ) √ 4 5 6 × ÷ , ⬚ < > 1 2 3 f(x) abc αβγ | …" at bounding box center [615, 493] width 547 height 178
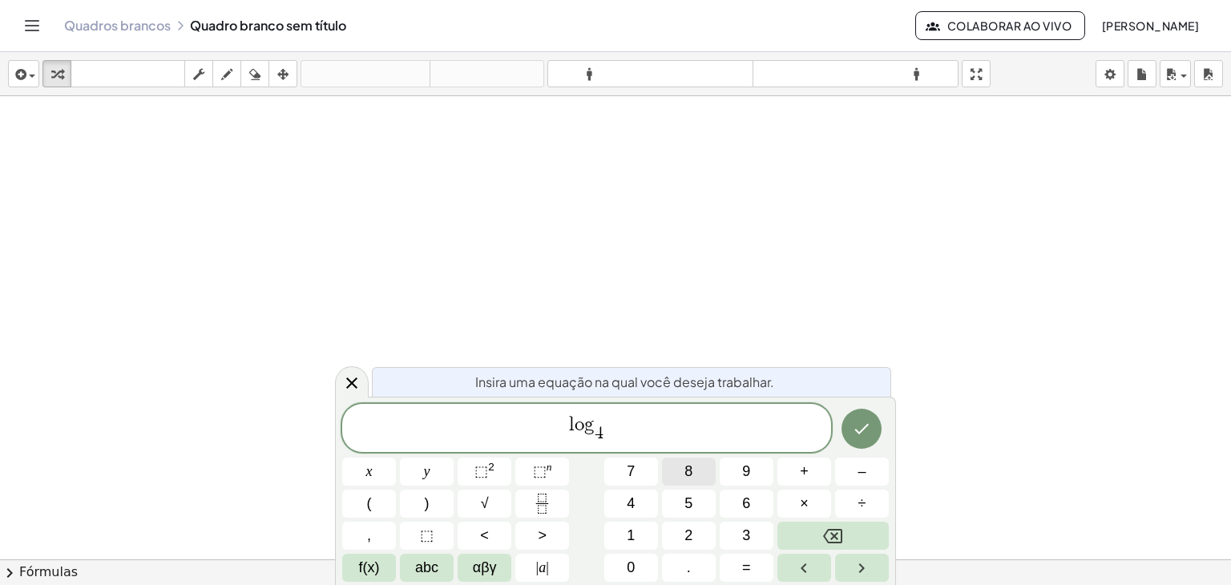
click at [684, 485] on button "8" at bounding box center [689, 472] width 54 height 28
click at [645, 417] on span "l o g 4 ​ 8 ​" at bounding box center [586, 429] width 489 height 31
click at [812, 475] on button "+" at bounding box center [805, 472] width 54 height 28
click at [375, 562] on span "f(x)" at bounding box center [369, 568] width 21 height 22
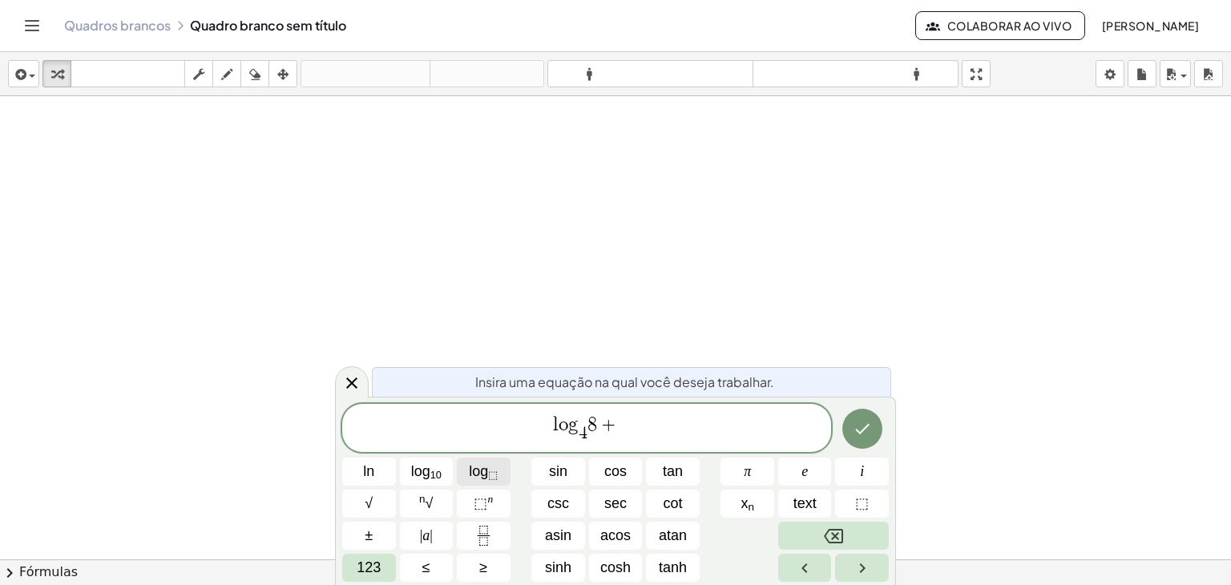
click at [482, 472] on span "log ⬚" at bounding box center [483, 472] width 29 height 22
click at [382, 570] on button "123" at bounding box center [369, 568] width 54 height 28
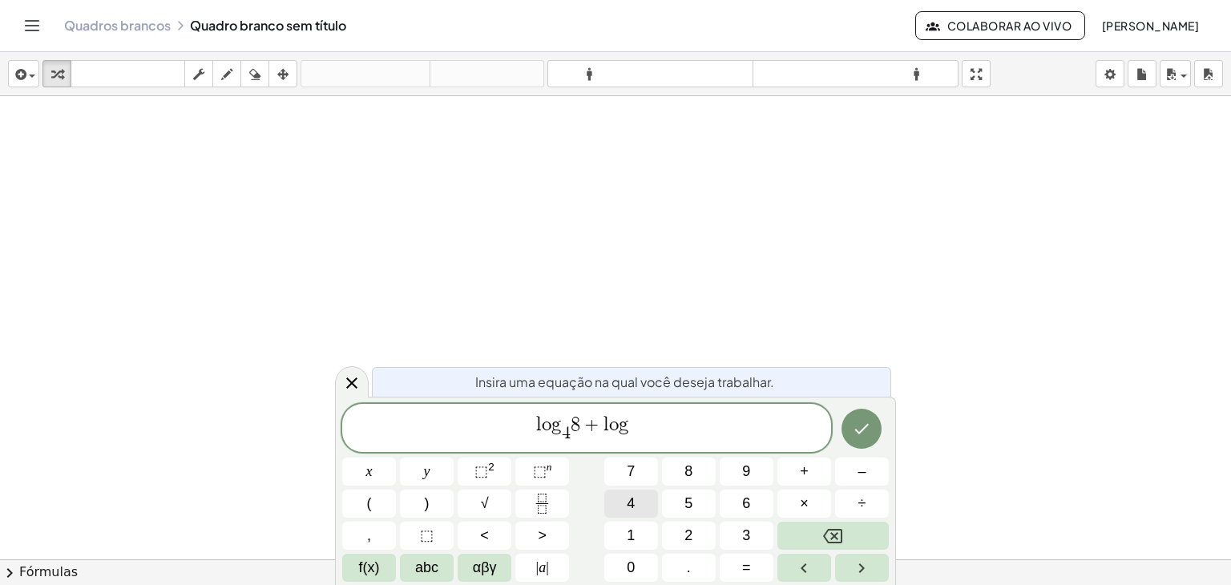
click at [625, 508] on button "4" at bounding box center [632, 504] width 54 height 28
click at [665, 439] on span "l o g 4 ​ 8 + l o g 4 ​ ​" at bounding box center [586, 429] width 489 height 31
click at [692, 479] on span "8" at bounding box center [689, 472] width 8 height 22
click at [860, 423] on icon "Done" at bounding box center [861, 428] width 19 height 19
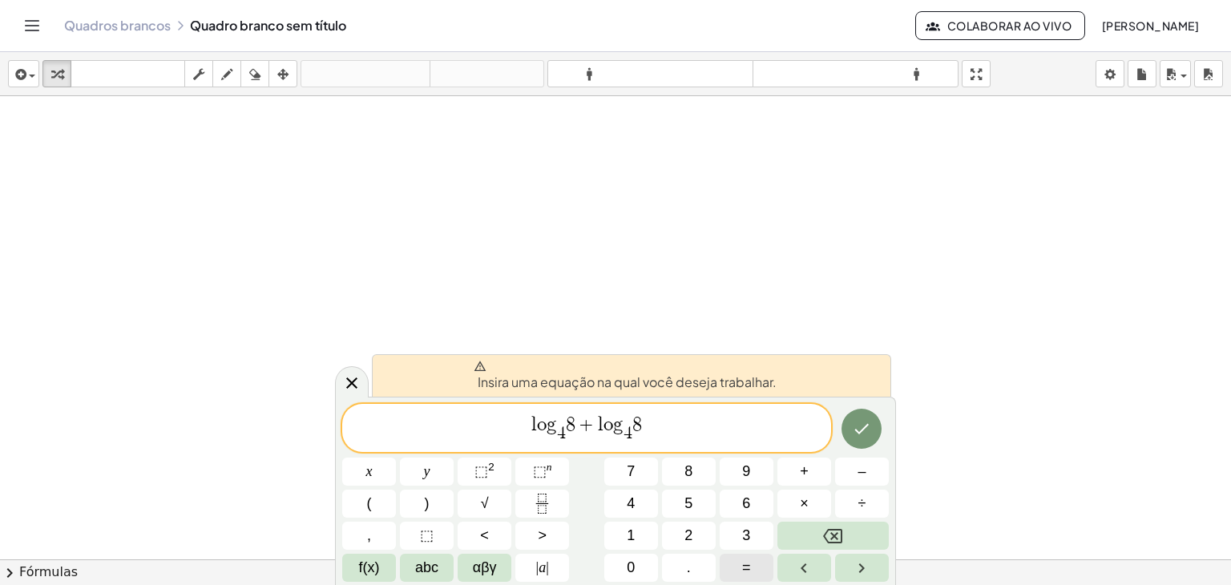
click at [740, 568] on button "=" at bounding box center [747, 568] width 54 height 28
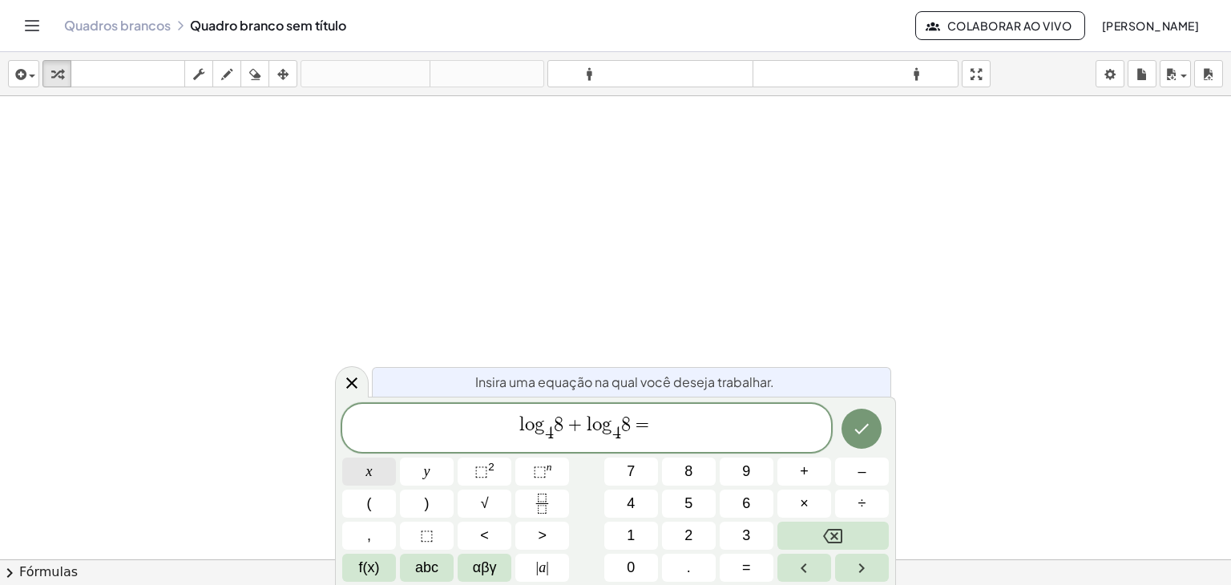
click at [371, 479] on span "x" at bounding box center [369, 472] width 6 height 22
click at [876, 431] on button "Done" at bounding box center [862, 429] width 40 height 40
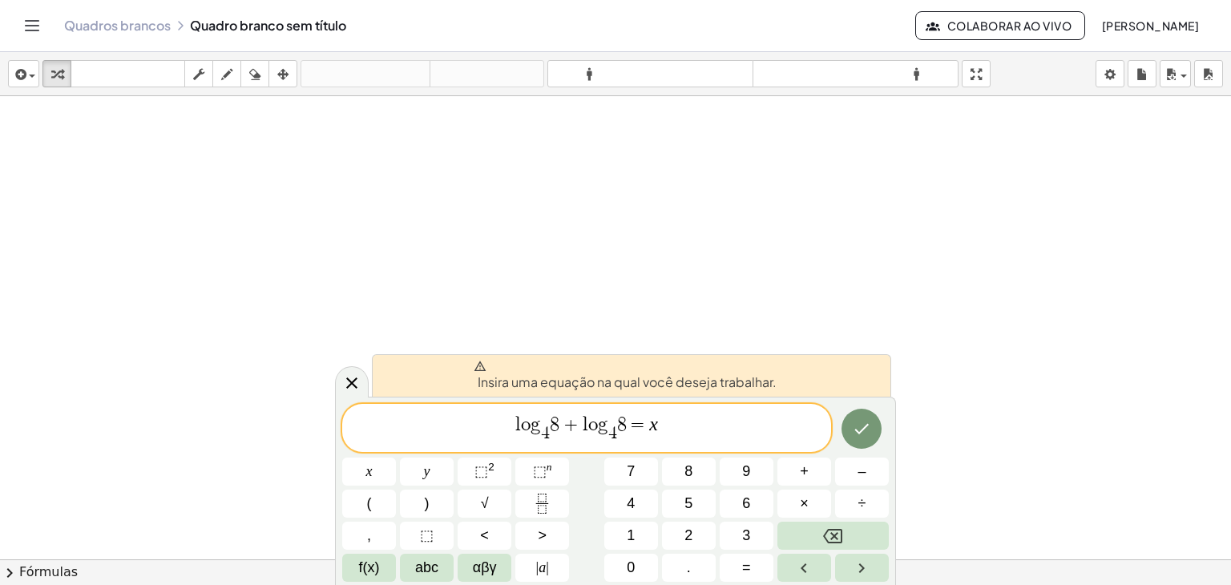
click at [631, 378] on font "Insira uma equação na qual você deseja trabalhar." at bounding box center [627, 382] width 299 height 17
click at [843, 537] on button "Backspace" at bounding box center [833, 536] width 111 height 28
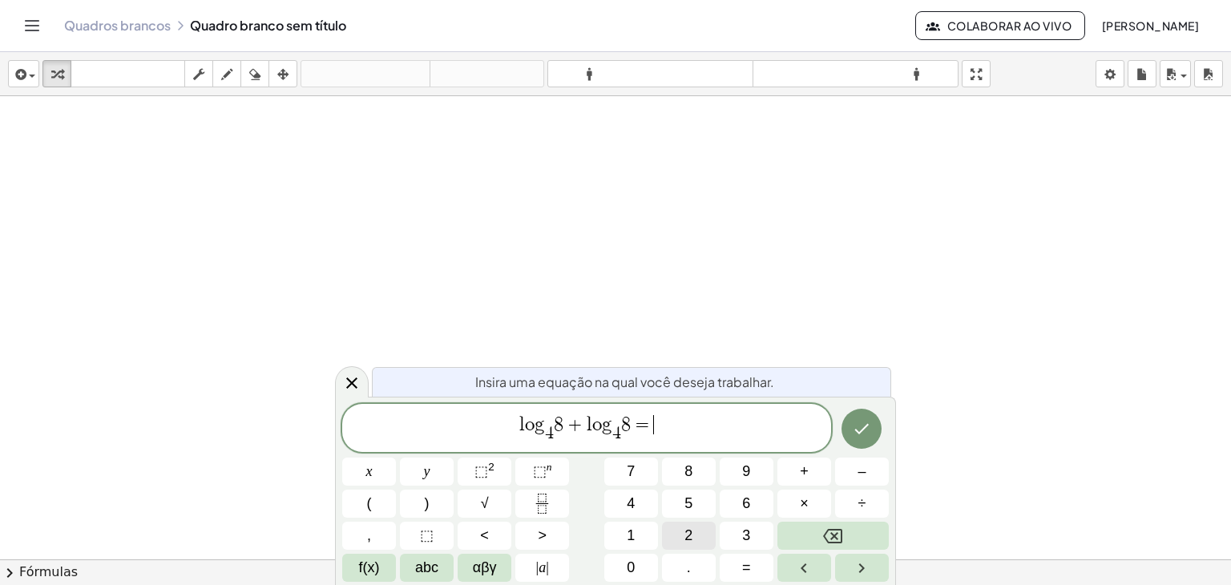
click at [676, 532] on button "2" at bounding box center [689, 536] width 54 height 28
click at [867, 428] on icon "Done" at bounding box center [861, 428] width 19 height 19
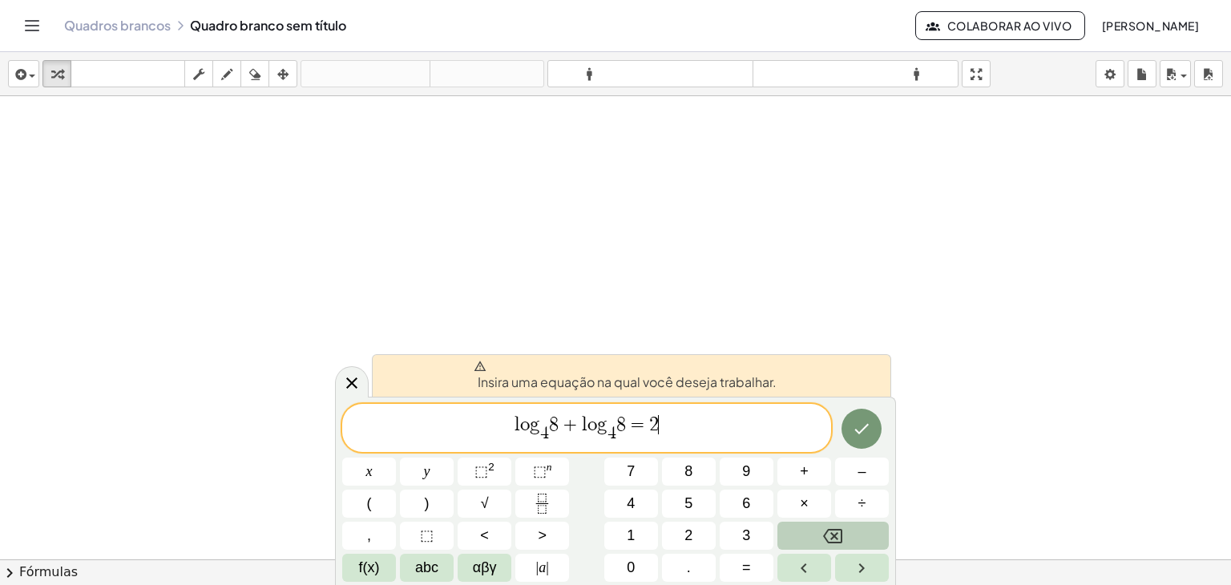
click at [827, 540] on icon "Backspace" at bounding box center [832, 536] width 19 height 14
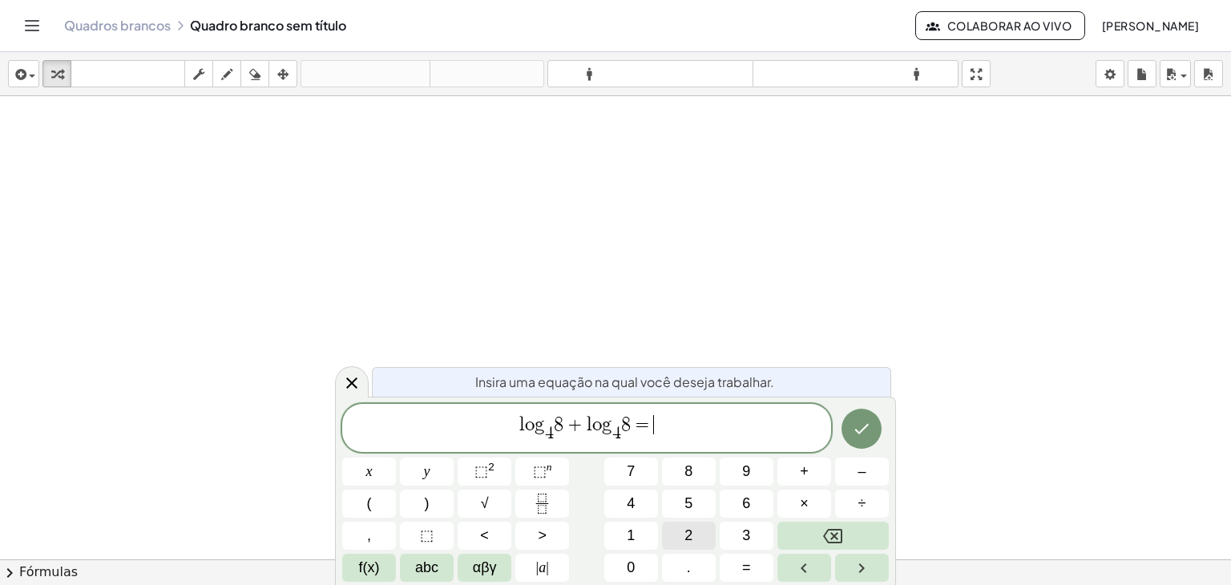
click at [710, 545] on button "2" at bounding box center [689, 536] width 54 height 28
click at [363, 469] on button "x" at bounding box center [369, 472] width 54 height 28
click at [862, 428] on icon "Done" at bounding box center [861, 428] width 19 height 19
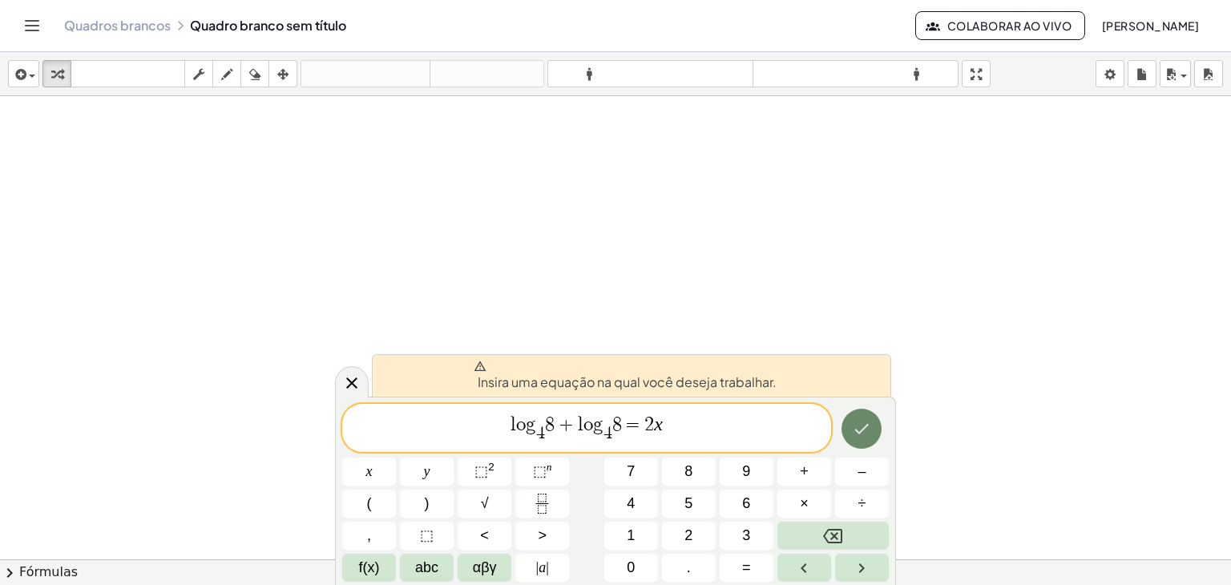
click at [862, 428] on icon "Done" at bounding box center [861, 428] width 19 height 19
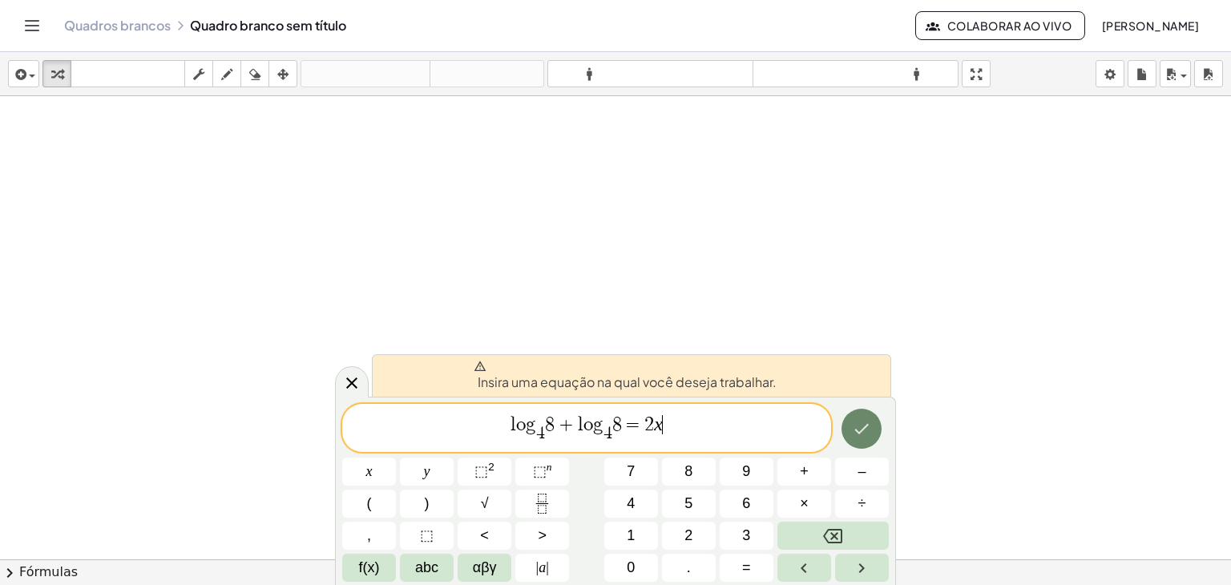
click at [862, 428] on icon "Done" at bounding box center [861, 428] width 19 height 19
click at [358, 381] on icon at bounding box center [351, 383] width 19 height 19
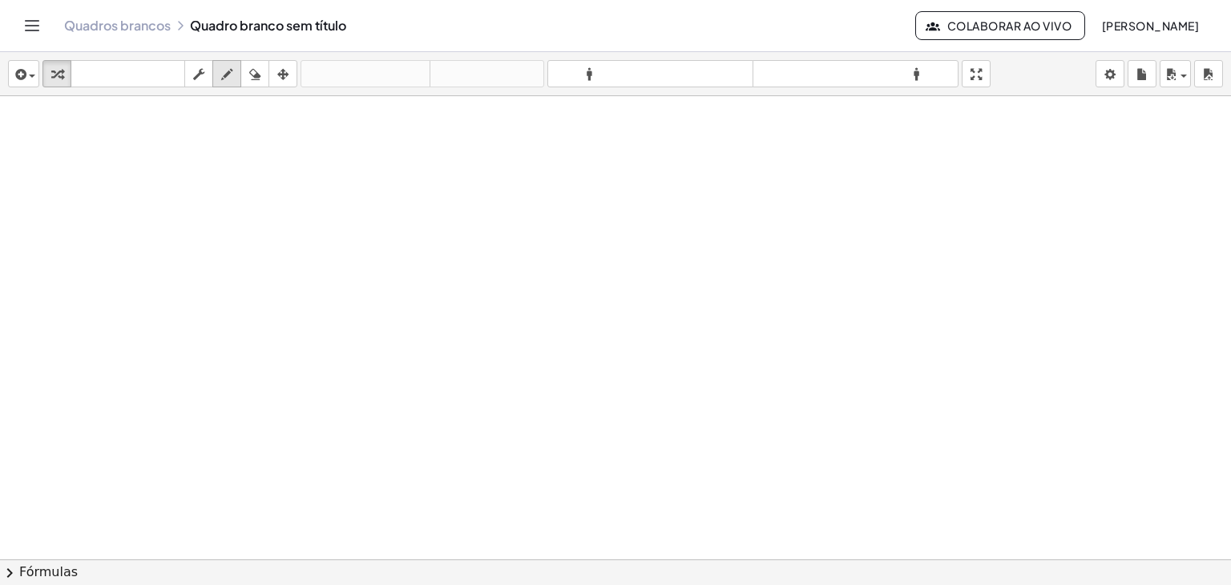
click at [221, 78] on icon "button" at bounding box center [226, 74] width 11 height 19
drag, startPoint x: 231, startPoint y: 312, endPoint x: 250, endPoint y: 305, distance: 20.3
click at [250, 305] on div at bounding box center [615, 595] width 1231 height 999
drag, startPoint x: 257, startPoint y: 293, endPoint x: 274, endPoint y: 300, distance: 19.1
click at [274, 300] on div at bounding box center [615, 595] width 1231 height 999
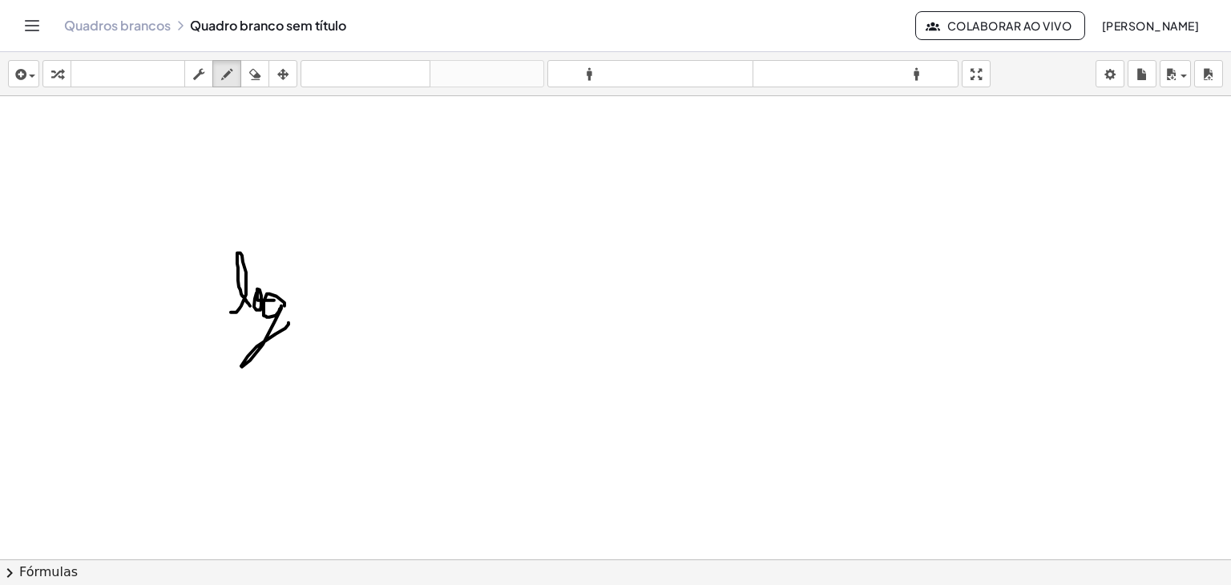
drag, startPoint x: 285, startPoint y: 302, endPoint x: 289, endPoint y: 322, distance: 20.4
click at [289, 322] on div at bounding box center [615, 595] width 1231 height 999
drag, startPoint x: 290, startPoint y: 330, endPoint x: 298, endPoint y: 346, distance: 18.6
click at [298, 346] on div at bounding box center [615, 595] width 1231 height 999
click at [314, 299] on div at bounding box center [615, 595] width 1231 height 999
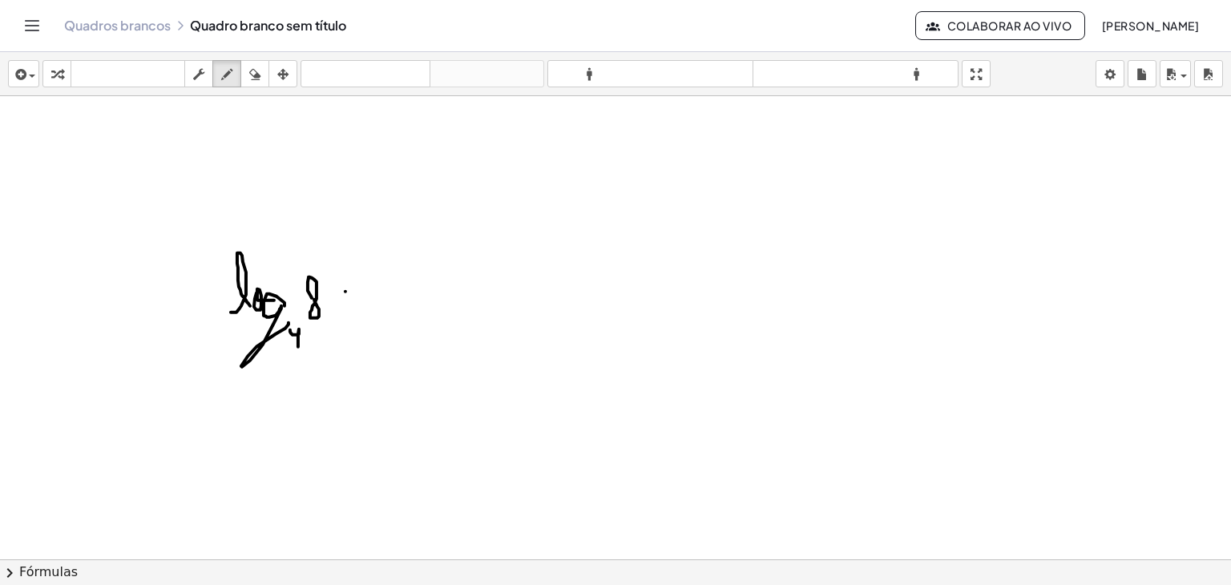
drag, startPoint x: 346, startPoint y: 291, endPoint x: 346, endPoint y: 305, distance: 14.4
click at [346, 305] on div at bounding box center [615, 595] width 1231 height 999
drag, startPoint x: 338, startPoint y: 303, endPoint x: 350, endPoint y: 301, distance: 12.3
click at [350, 301] on div at bounding box center [615, 595] width 1231 height 999
drag, startPoint x: 354, startPoint y: 327, endPoint x: 391, endPoint y: 325, distance: 37.8
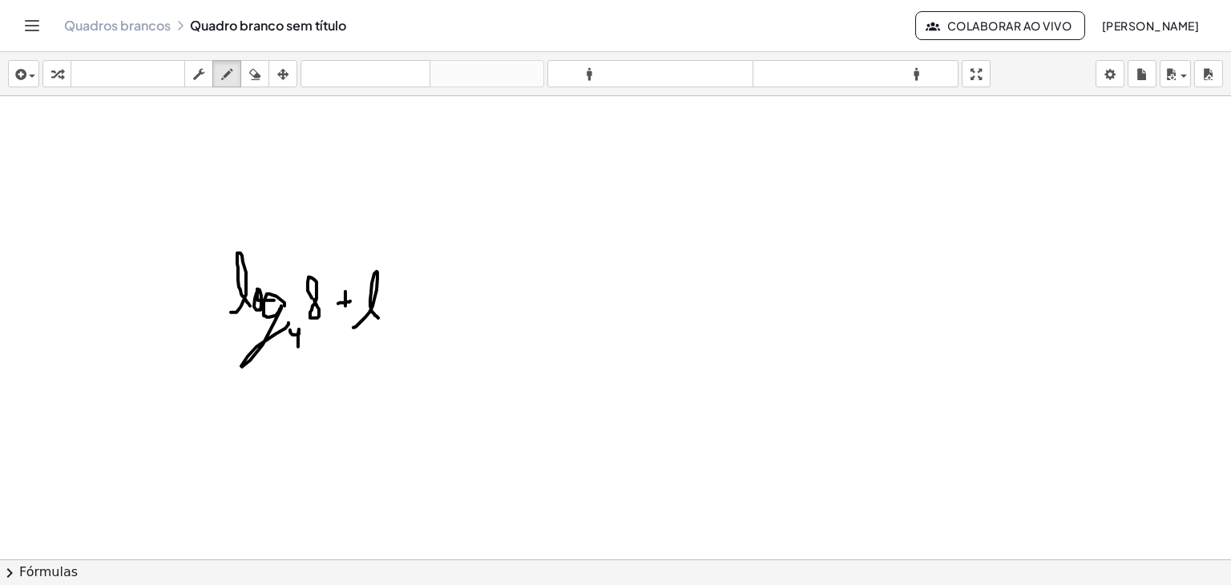
click at [378, 318] on div at bounding box center [615, 595] width 1231 height 999
drag, startPoint x: 391, startPoint y: 321, endPoint x: 393, endPoint y: 312, distance: 9.8
click at [392, 305] on div at bounding box center [615, 595] width 1231 height 999
drag, startPoint x: 415, startPoint y: 314, endPoint x: 422, endPoint y: 321, distance: 9.1
click at [423, 323] on div at bounding box center [615, 595] width 1231 height 999
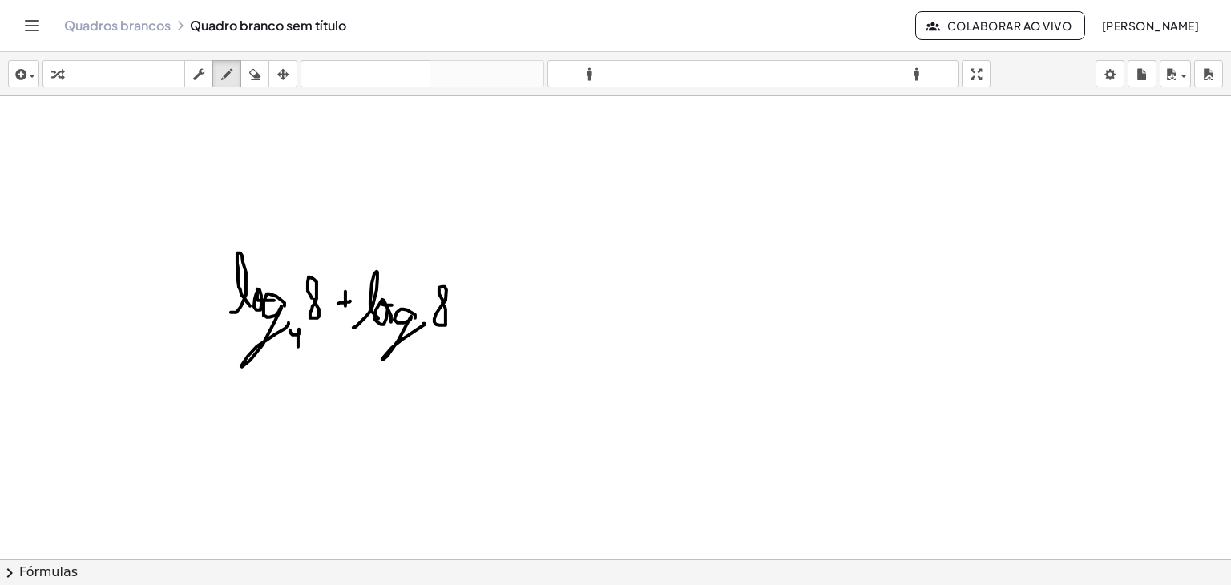
drag, startPoint x: 443, startPoint y: 302, endPoint x: 433, endPoint y: 332, distance: 31.4
click at [443, 305] on div at bounding box center [615, 595] width 1231 height 999
drag, startPoint x: 419, startPoint y: 336, endPoint x: 429, endPoint y: 350, distance: 17.8
click at [429, 350] on div at bounding box center [615, 595] width 1231 height 999
click at [471, 304] on div at bounding box center [615, 595] width 1231 height 999
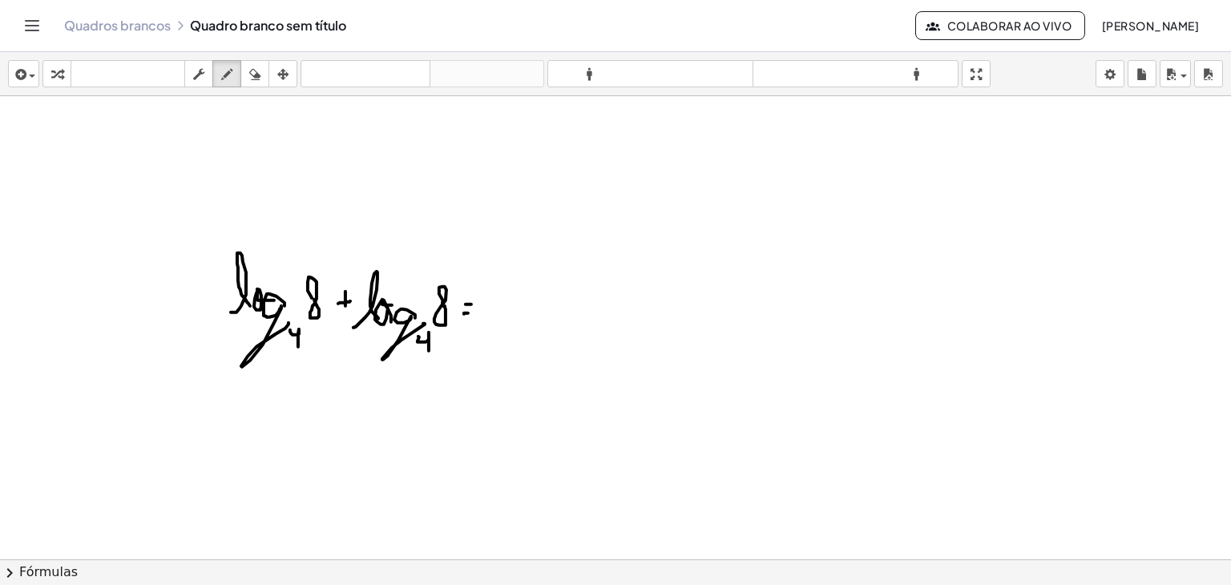
click at [468, 313] on div at bounding box center [615, 595] width 1231 height 999
drag, startPoint x: 489, startPoint y: 290, endPoint x: 507, endPoint y: 341, distance: 53.5
click at [507, 341] on div at bounding box center [615, 595] width 1231 height 999
drag, startPoint x: 522, startPoint y: 337, endPoint x: 558, endPoint y: 334, distance: 36.2
click at [558, 334] on div at bounding box center [615, 595] width 1231 height 999
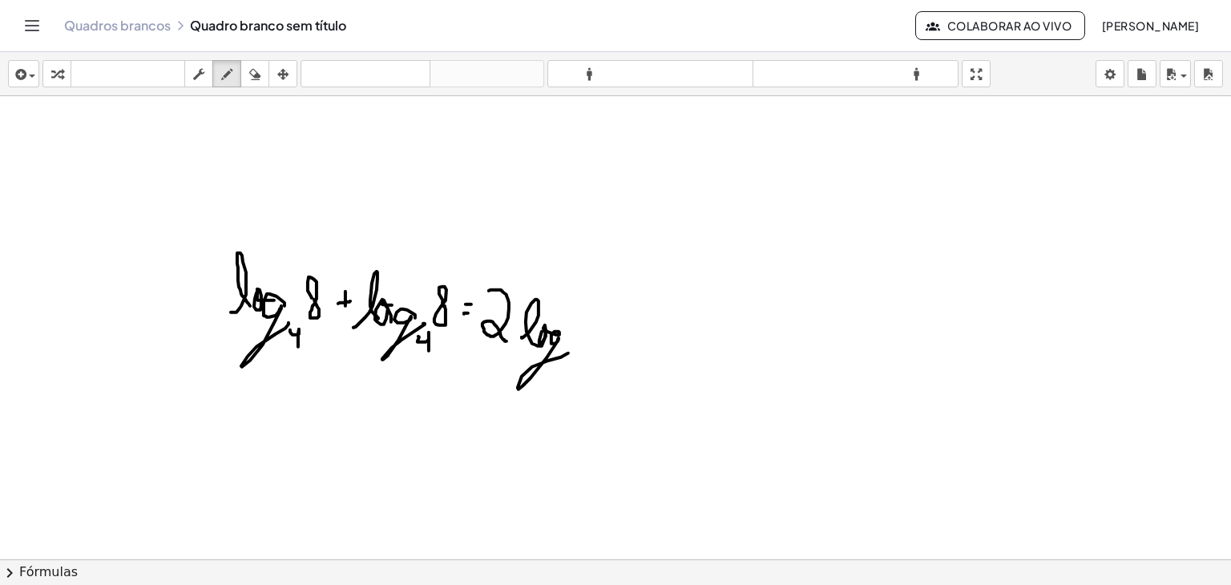
drag, startPoint x: 559, startPoint y: 331, endPoint x: 568, endPoint y: 353, distance: 23.7
click at [568, 353] on div at bounding box center [615, 595] width 1231 height 999
click at [584, 321] on div at bounding box center [615, 595] width 1231 height 999
drag, startPoint x: 568, startPoint y: 357, endPoint x: 572, endPoint y: 379, distance: 22.8
click at [572, 379] on div at bounding box center [615, 595] width 1231 height 999
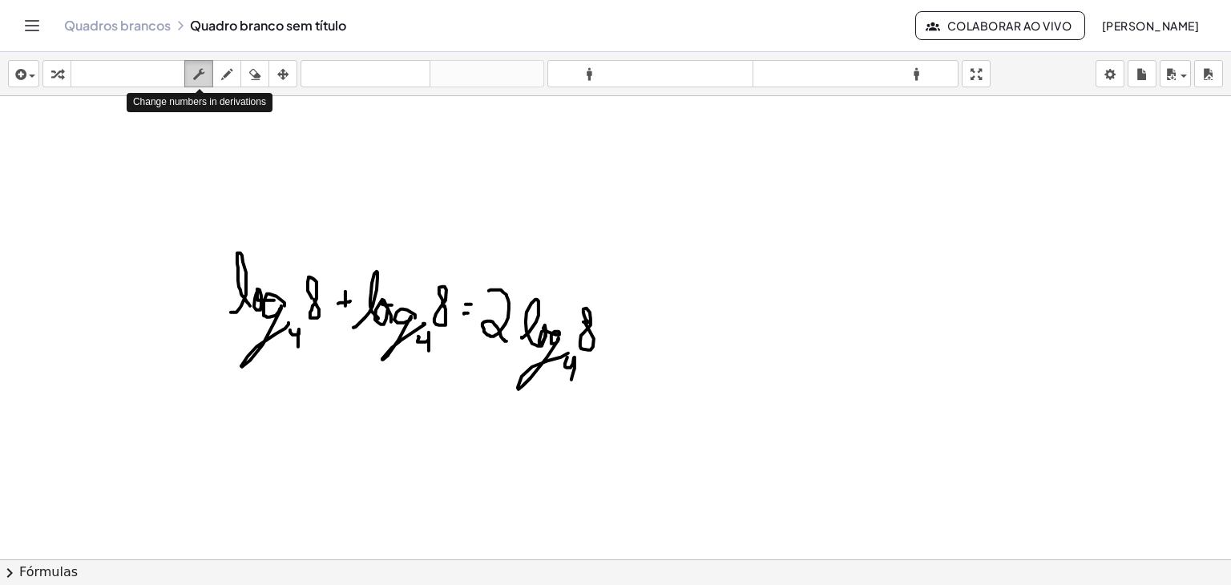
click at [196, 77] on icon "button" at bounding box center [198, 74] width 11 height 19
click at [297, 302] on div at bounding box center [615, 595] width 1231 height 999
click at [24, 82] on icon "button" at bounding box center [19, 74] width 14 height 19
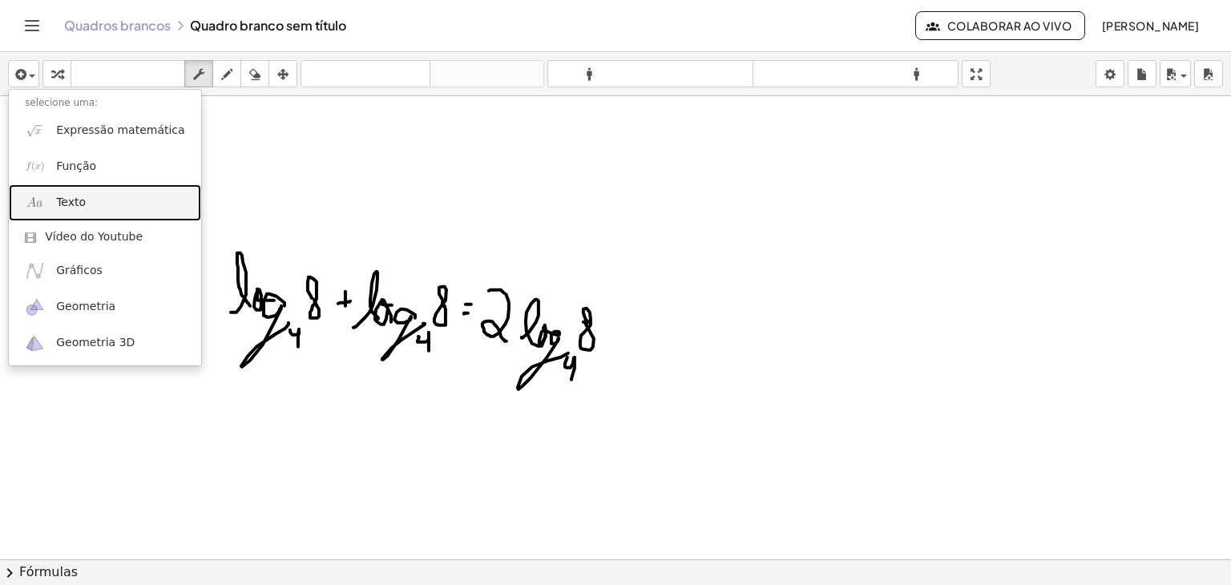
click at [71, 196] on font "Texto" at bounding box center [71, 202] width 30 height 13
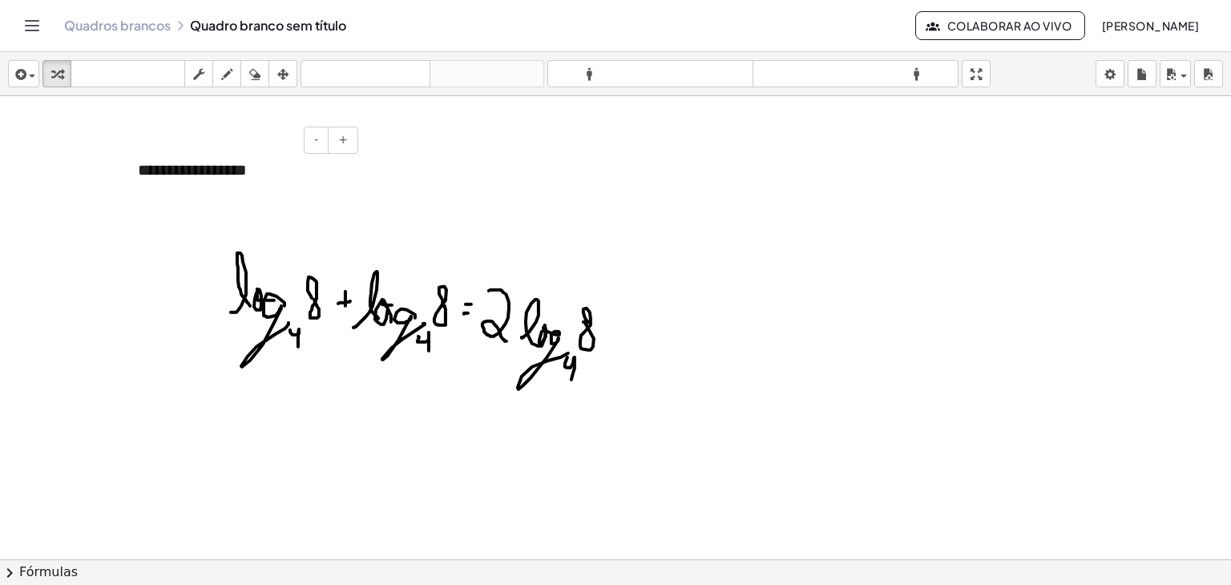
click at [277, 176] on div "**********" at bounding box center [242, 170] width 241 height 55
click at [228, 77] on icon "button" at bounding box center [226, 74] width 11 height 19
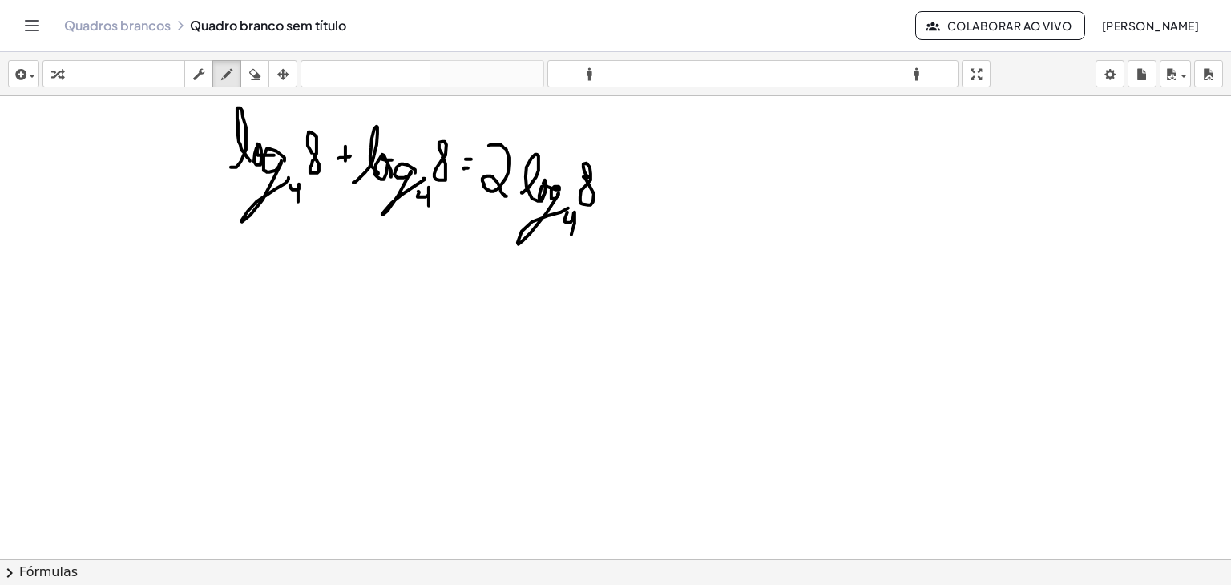
scroll to position [160, 0]
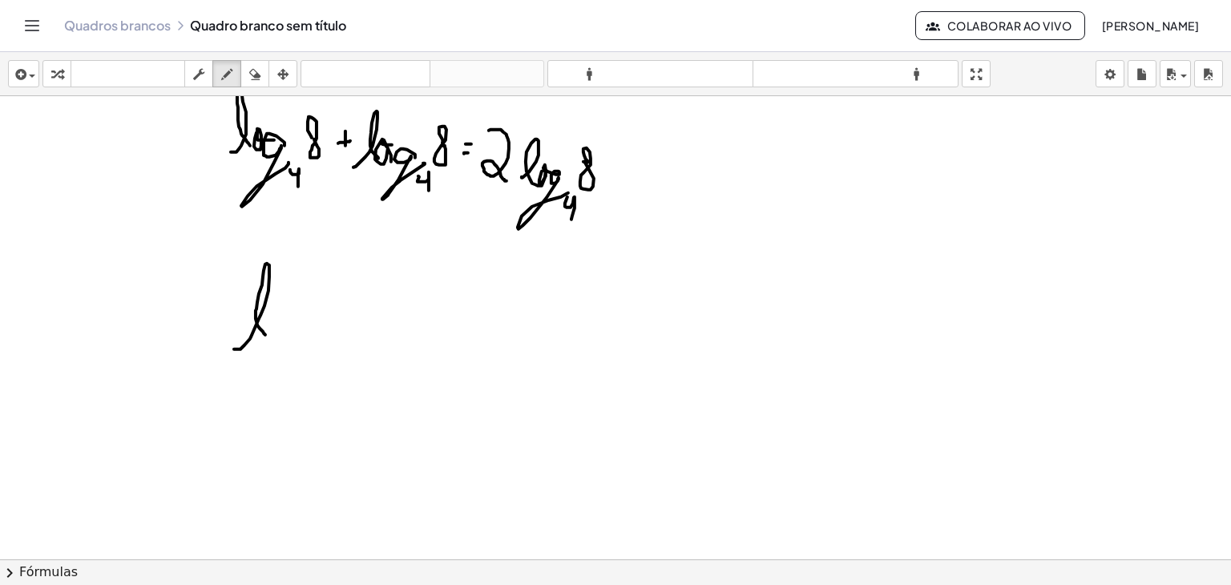
drag, startPoint x: 234, startPoint y: 349, endPoint x: 265, endPoint y: 334, distance: 34.4
click at [265, 334] on div at bounding box center [615, 435] width 1231 height 999
drag, startPoint x: 275, startPoint y: 323, endPoint x: 284, endPoint y: 326, distance: 9.1
click at [284, 326] on div at bounding box center [615, 435] width 1231 height 999
drag, startPoint x: 289, startPoint y: 328, endPoint x: 311, endPoint y: 339, distance: 24.4
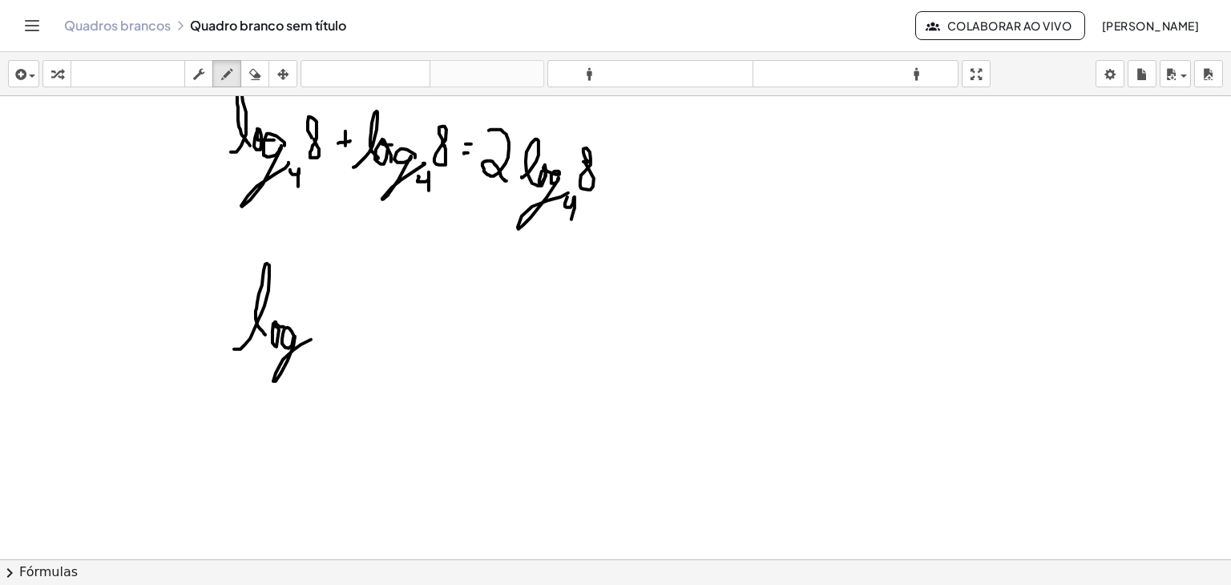
click at [311, 339] on div at bounding box center [615, 435] width 1231 height 999
drag, startPoint x: 301, startPoint y: 368, endPoint x: 313, endPoint y: 379, distance: 16.5
click at [313, 379] on div at bounding box center [615, 435] width 1231 height 999
drag, startPoint x: 310, startPoint y: 350, endPoint x: 319, endPoint y: 361, distance: 13.7
click at [319, 361] on div at bounding box center [615, 435] width 1231 height 999
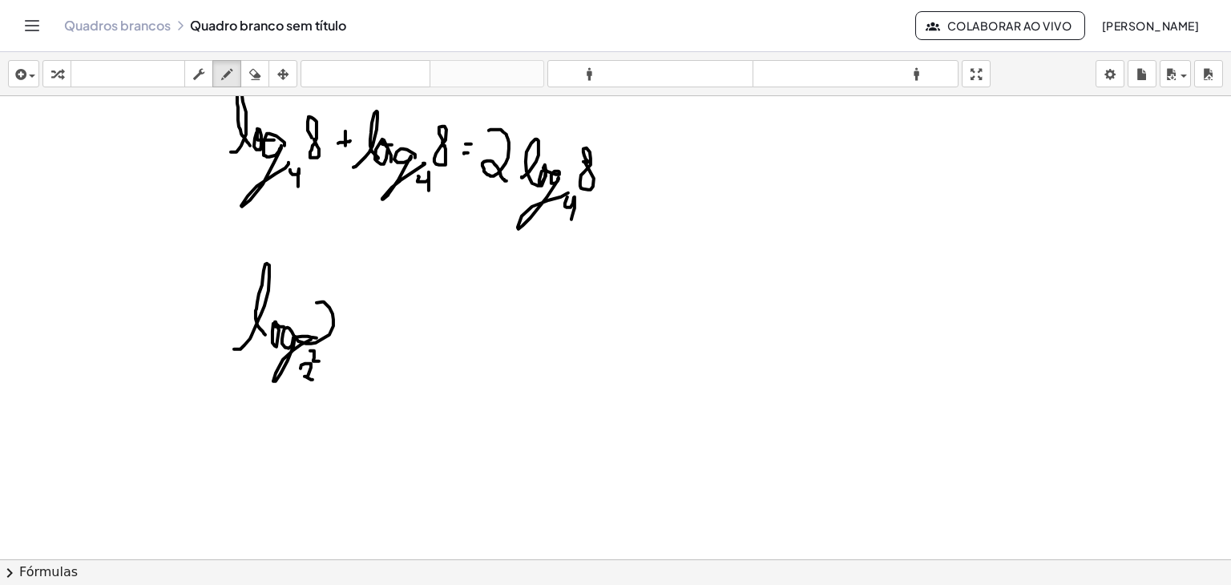
drag, startPoint x: 317, startPoint y: 302, endPoint x: 354, endPoint y: 330, distance: 46.5
click at [350, 339] on div at bounding box center [615, 435] width 1231 height 999
drag, startPoint x: 337, startPoint y: 277, endPoint x: 342, endPoint y: 299, distance: 22.4
click at [342, 299] on div at bounding box center [615, 435] width 1231 height 999
click at [382, 317] on div at bounding box center [615, 435] width 1231 height 999
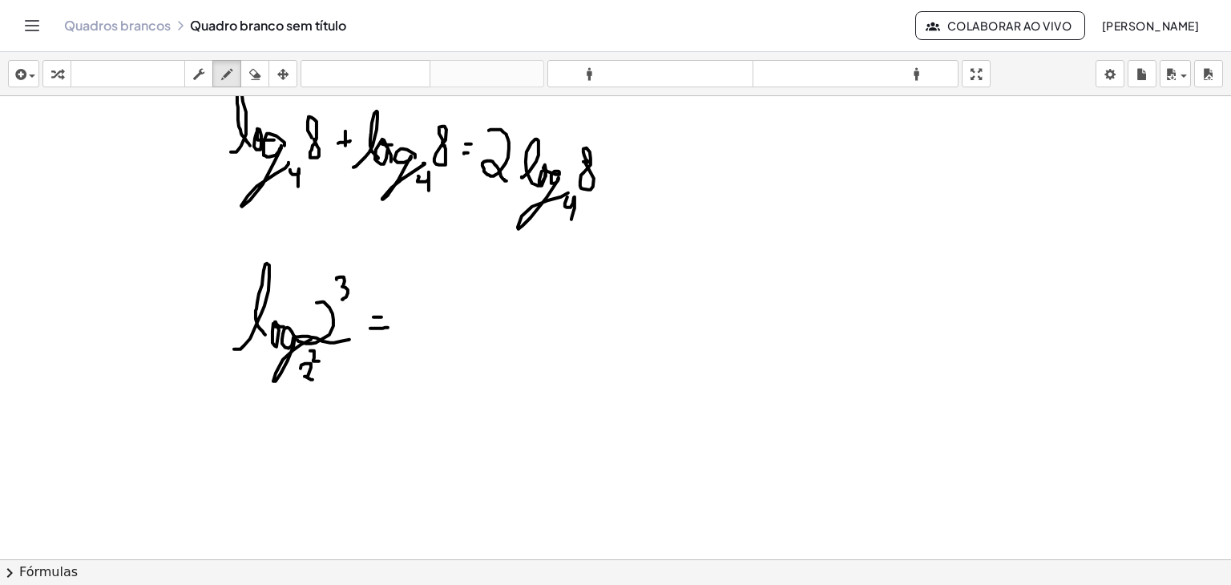
drag, startPoint x: 370, startPoint y: 328, endPoint x: 388, endPoint y: 327, distance: 17.7
click at [388, 327] on div at bounding box center [615, 435] width 1231 height 999
drag, startPoint x: 407, startPoint y: 293, endPoint x: 405, endPoint y: 326, distance: 33.0
click at [405, 326] on div at bounding box center [615, 435] width 1231 height 999
drag, startPoint x: 390, startPoint y: 338, endPoint x: 435, endPoint y: 335, distance: 45.8
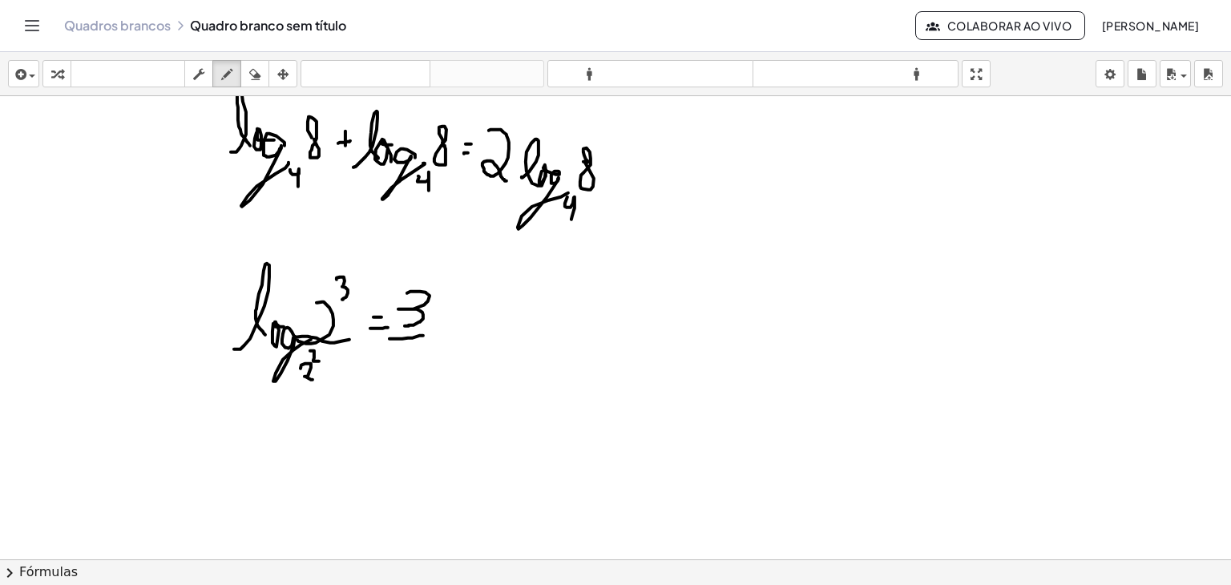
click at [435, 335] on div at bounding box center [615, 435] width 1231 height 999
drag, startPoint x: 407, startPoint y: 350, endPoint x: 432, endPoint y: 374, distance: 34.6
click at [432, 374] on div at bounding box center [615, 435] width 1231 height 999
click at [450, 335] on div at bounding box center [615, 435] width 1231 height 999
drag, startPoint x: 468, startPoint y: 326, endPoint x: 484, endPoint y: 366, distance: 42.4
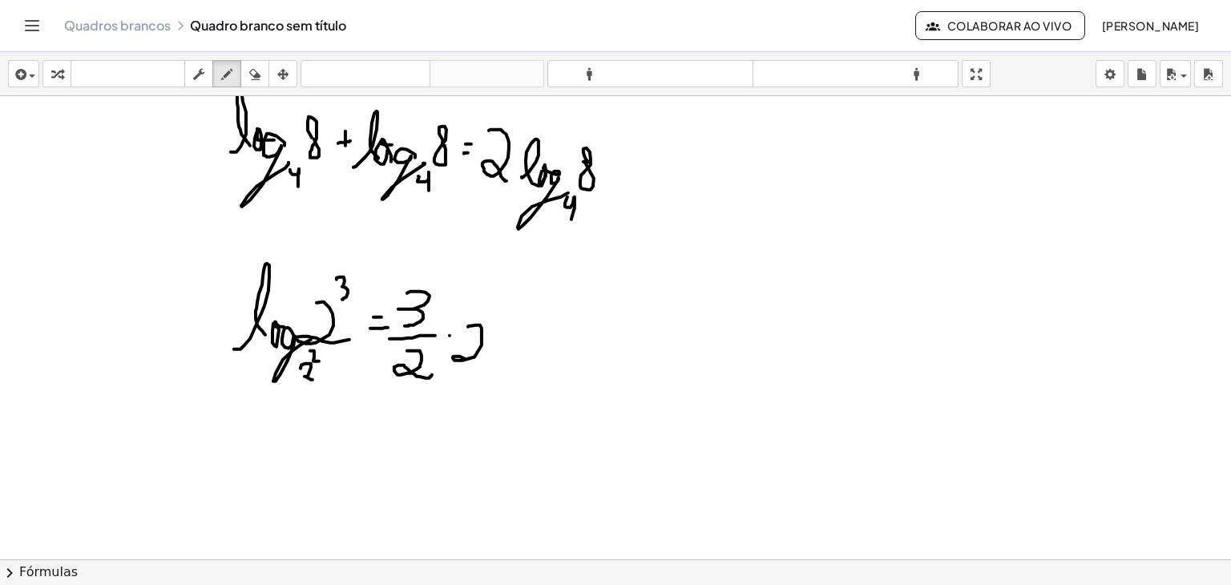
click at [484, 366] on div at bounding box center [615, 435] width 1231 height 999
drag, startPoint x: 491, startPoint y: 331, endPoint x: 508, endPoint y: 331, distance: 16.8
click at [507, 331] on div at bounding box center [615, 435] width 1231 height 999
drag, startPoint x: 494, startPoint y: 339, endPoint x: 510, endPoint y: 339, distance: 16.0
click at [509, 339] on div at bounding box center [615, 435] width 1231 height 999
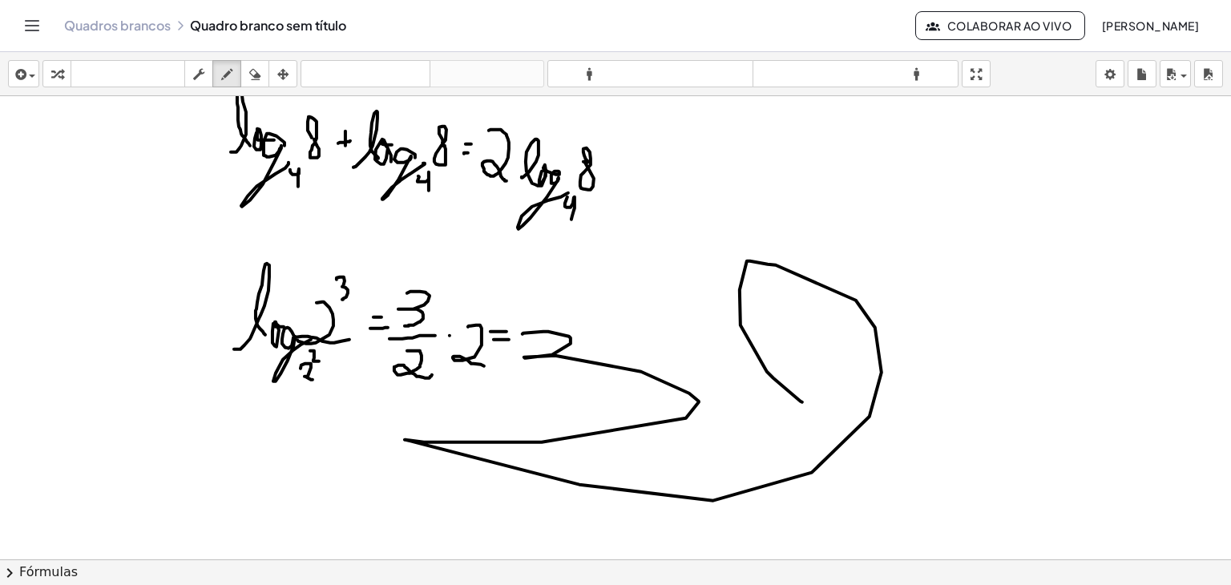
drag, startPoint x: 523, startPoint y: 334, endPoint x: 803, endPoint y: 402, distance: 288.0
click at [803, 402] on div at bounding box center [615, 435] width 1231 height 999
drag, startPoint x: 874, startPoint y: 311, endPoint x: 904, endPoint y: 310, distance: 30.5
click at [898, 299] on div at bounding box center [615, 435] width 1231 height 999
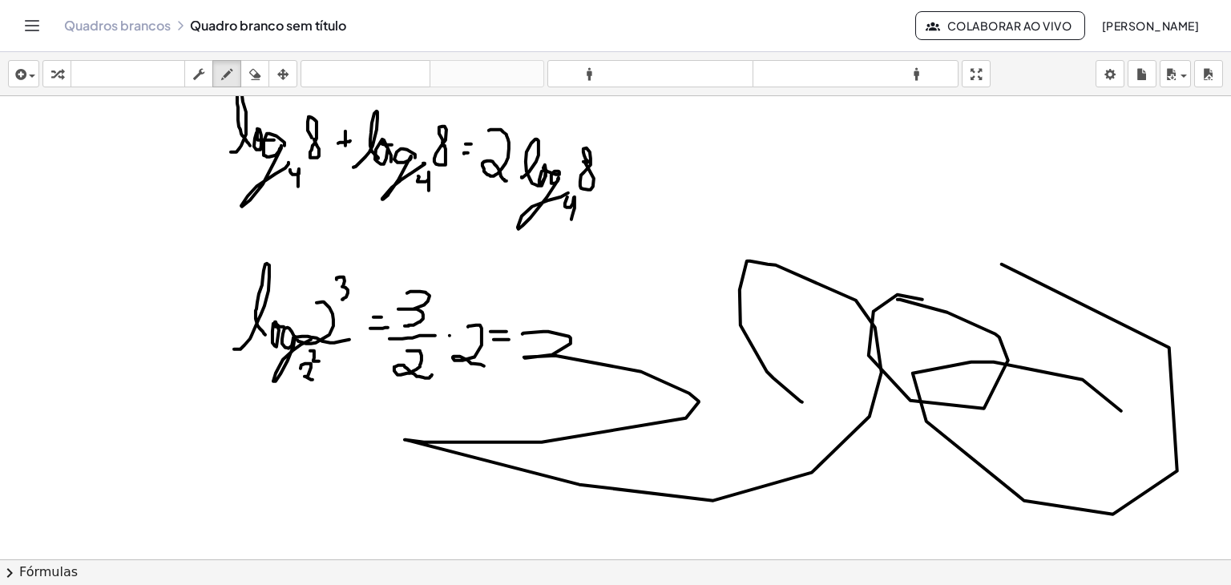
drag, startPoint x: 1083, startPoint y: 379, endPoint x: 907, endPoint y: 307, distance: 190.6
click at [895, 264] on div at bounding box center [615, 435] width 1231 height 999
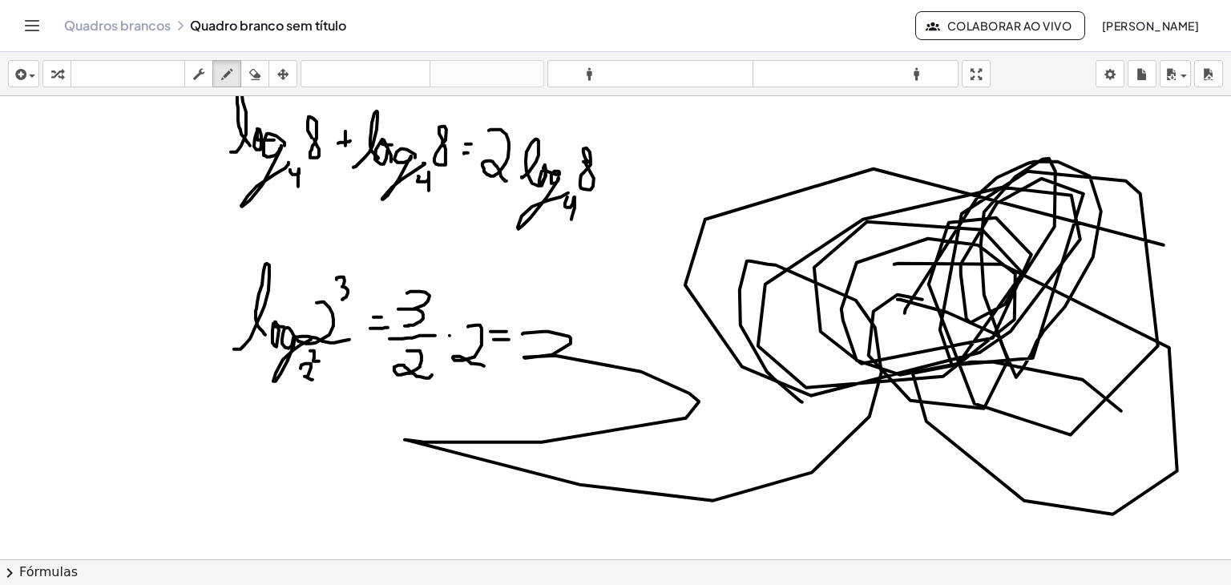
drag, startPoint x: 905, startPoint y: 313, endPoint x: 892, endPoint y: 257, distance: 57.0
click at [940, 268] on div at bounding box center [615, 435] width 1231 height 999
click at [255, 75] on icon "button" at bounding box center [254, 74] width 11 height 19
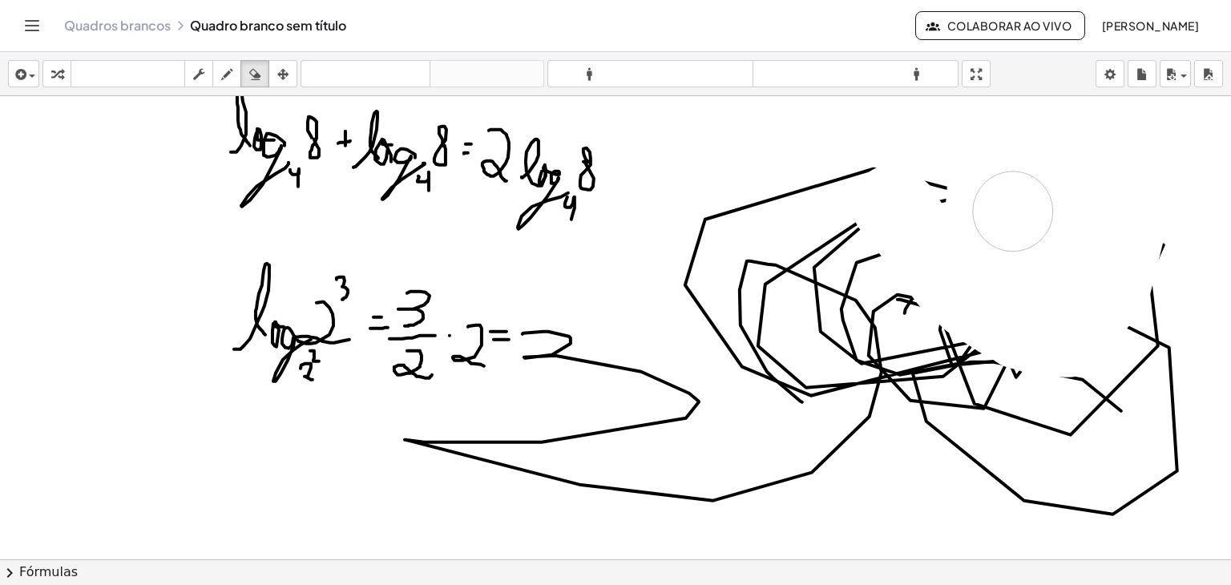
drag, startPoint x: 901, startPoint y: 212, endPoint x: 1129, endPoint y: 240, distance: 229.3
click at [1129, 206] on div at bounding box center [615, 435] width 1231 height 999
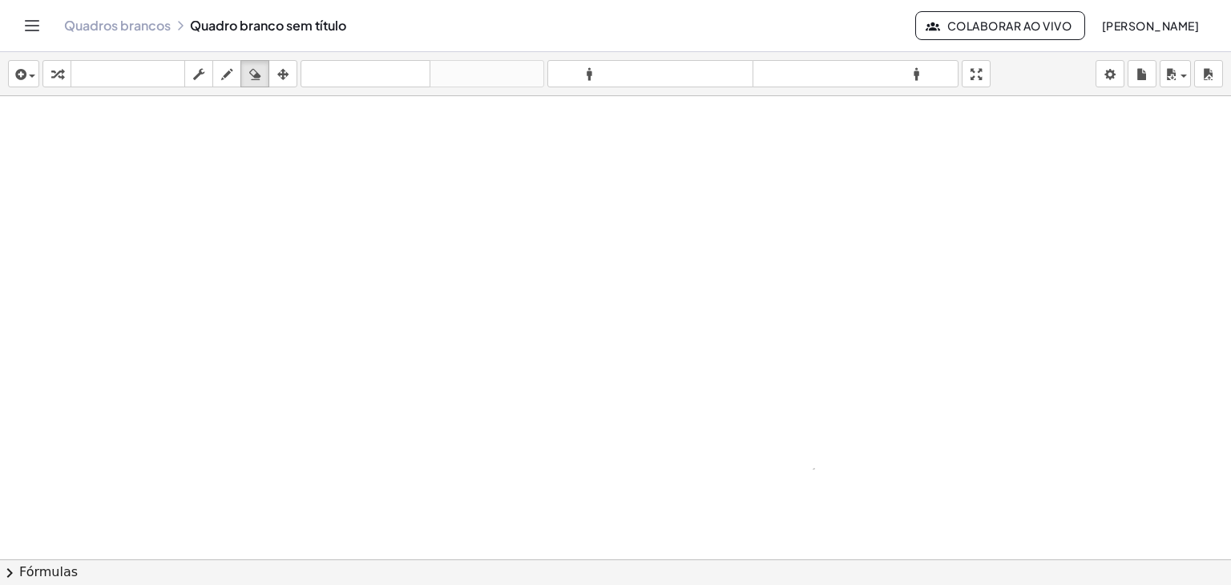
drag, startPoint x: 1165, startPoint y: 223, endPoint x: 7, endPoint y: 5, distance: 1178.1
click at [7, 5] on div "**********" at bounding box center [615, 292] width 1231 height 585
